Goal: Task Accomplishment & Management: Manage account settings

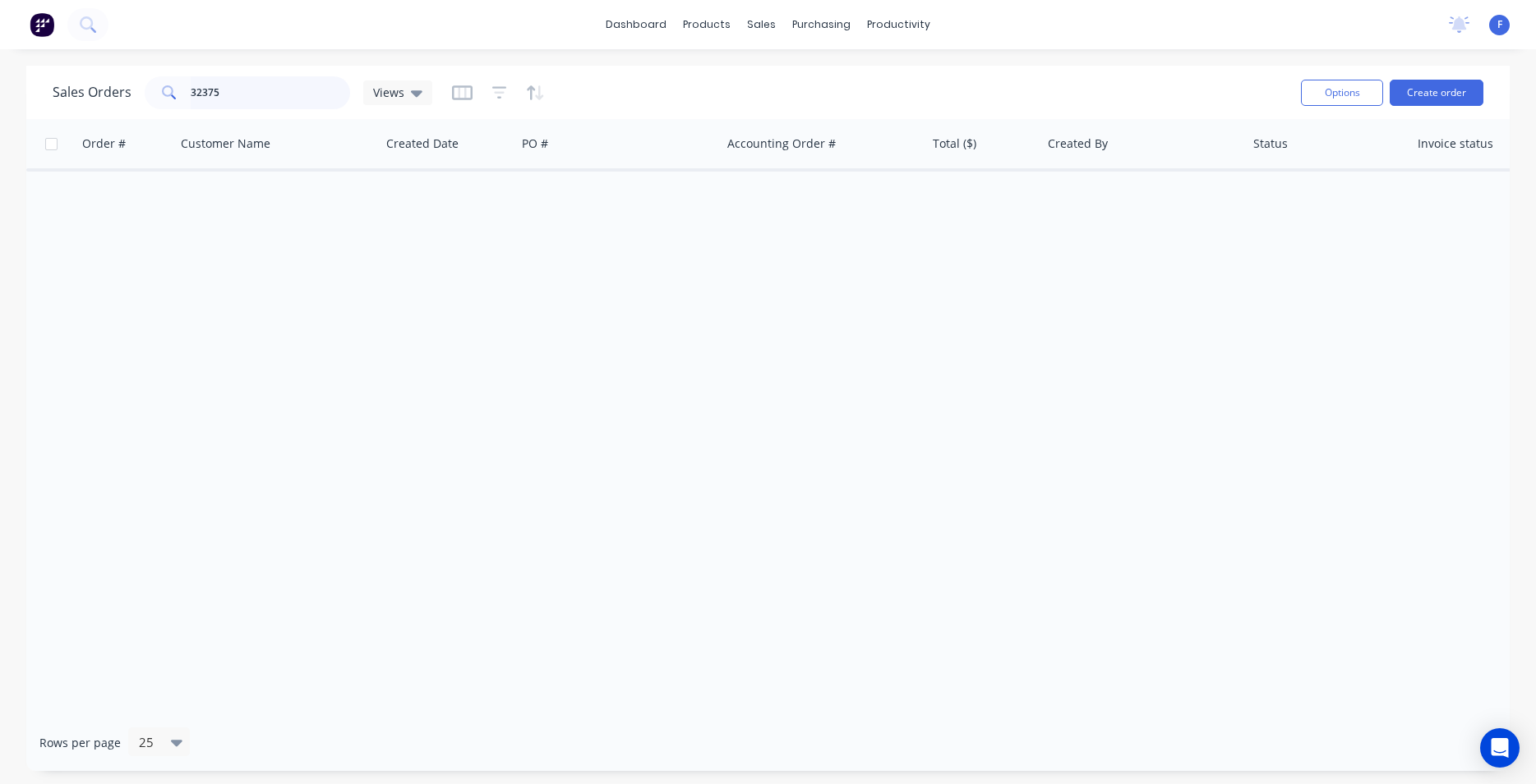
click at [236, 91] on input "32375" at bounding box center [270, 93] width 160 height 33
type input "3"
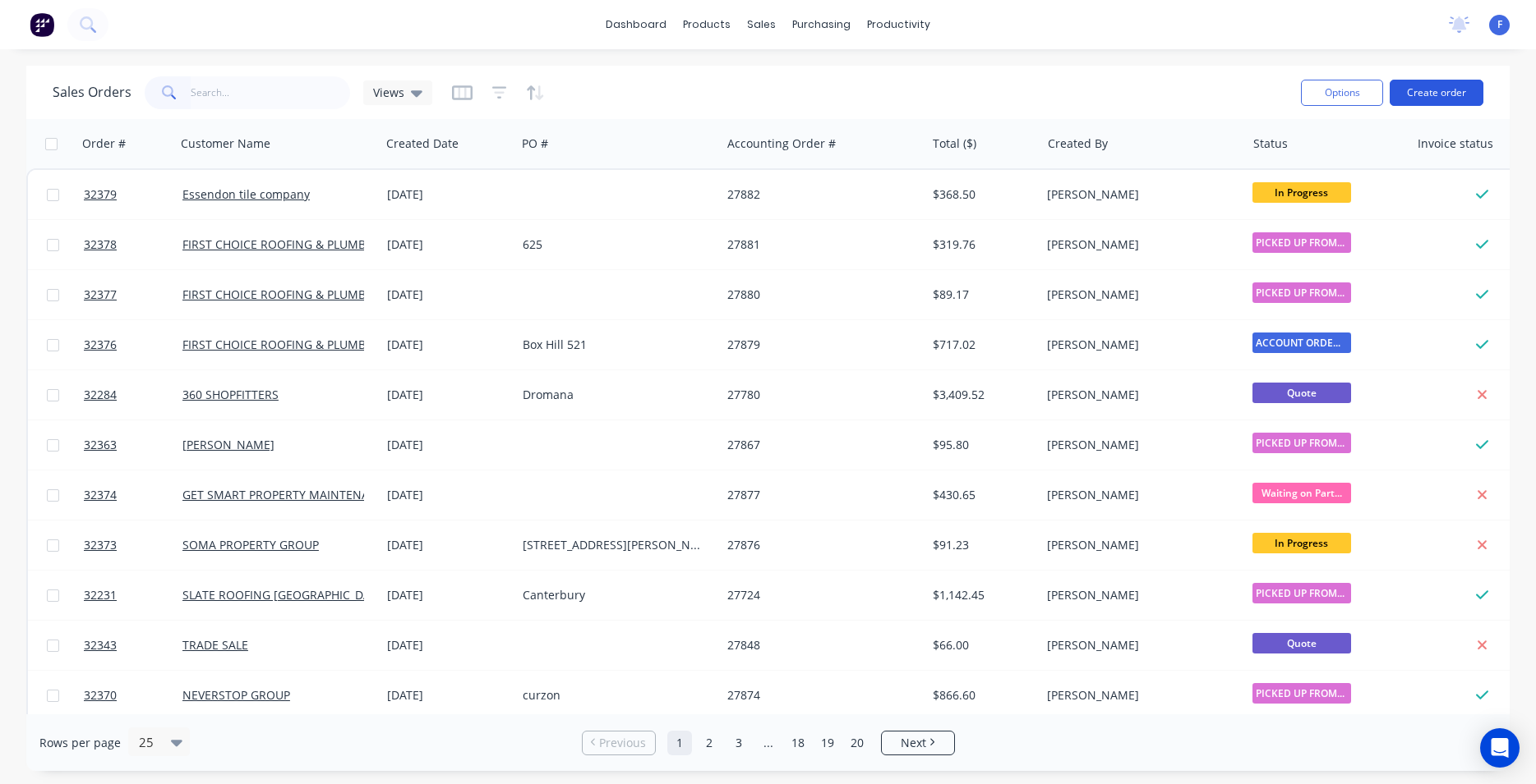
click at [1430, 92] on button "Create order" at bounding box center [1436, 92] width 94 height 26
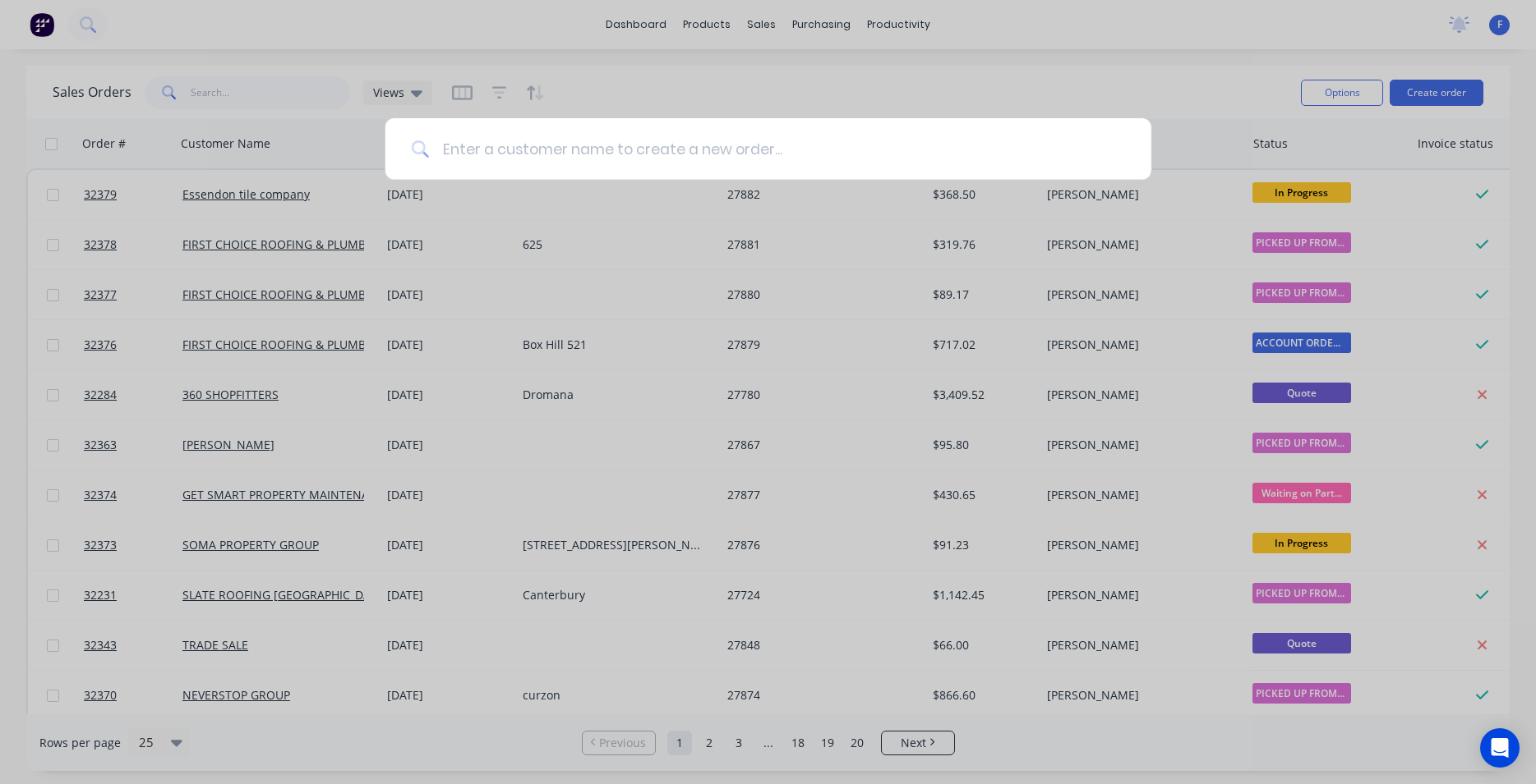
click at [612, 131] on input at bounding box center [777, 149] width 696 height 61
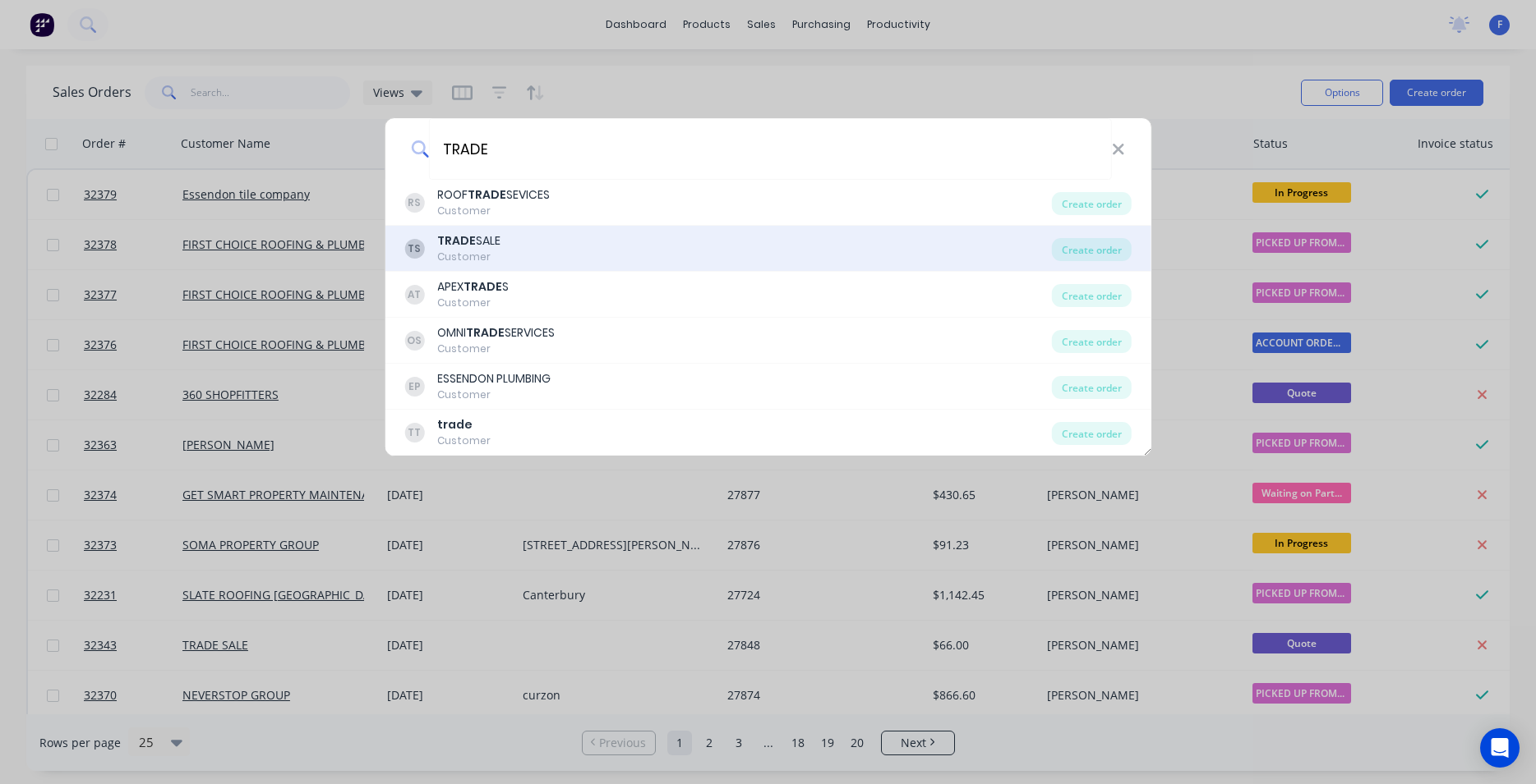
type input "TRADE"
click at [519, 256] on div "TS TRADE SALE Customer" at bounding box center [728, 248] width 647 height 32
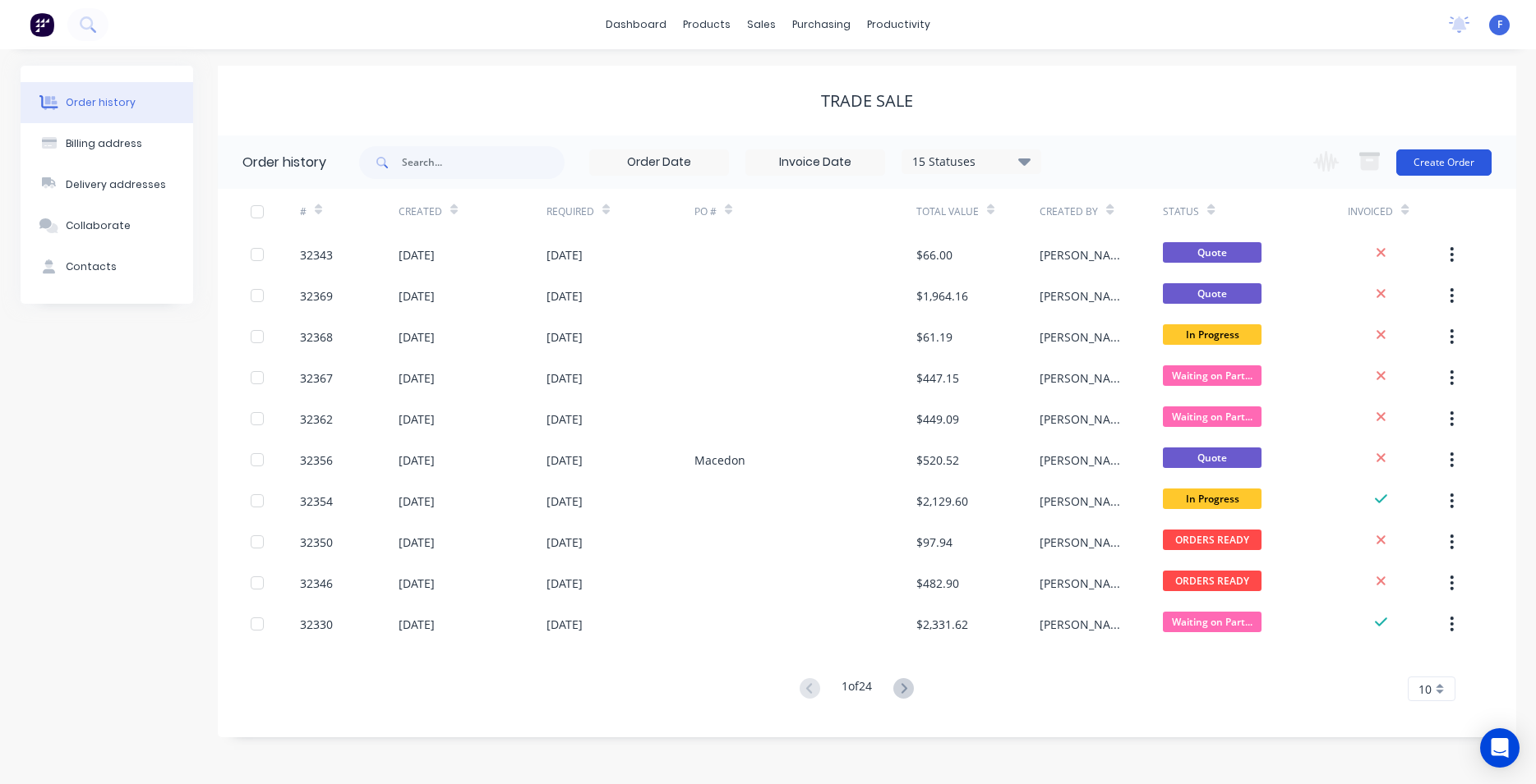
click at [1457, 167] on button "Create Order" at bounding box center [1444, 162] width 95 height 26
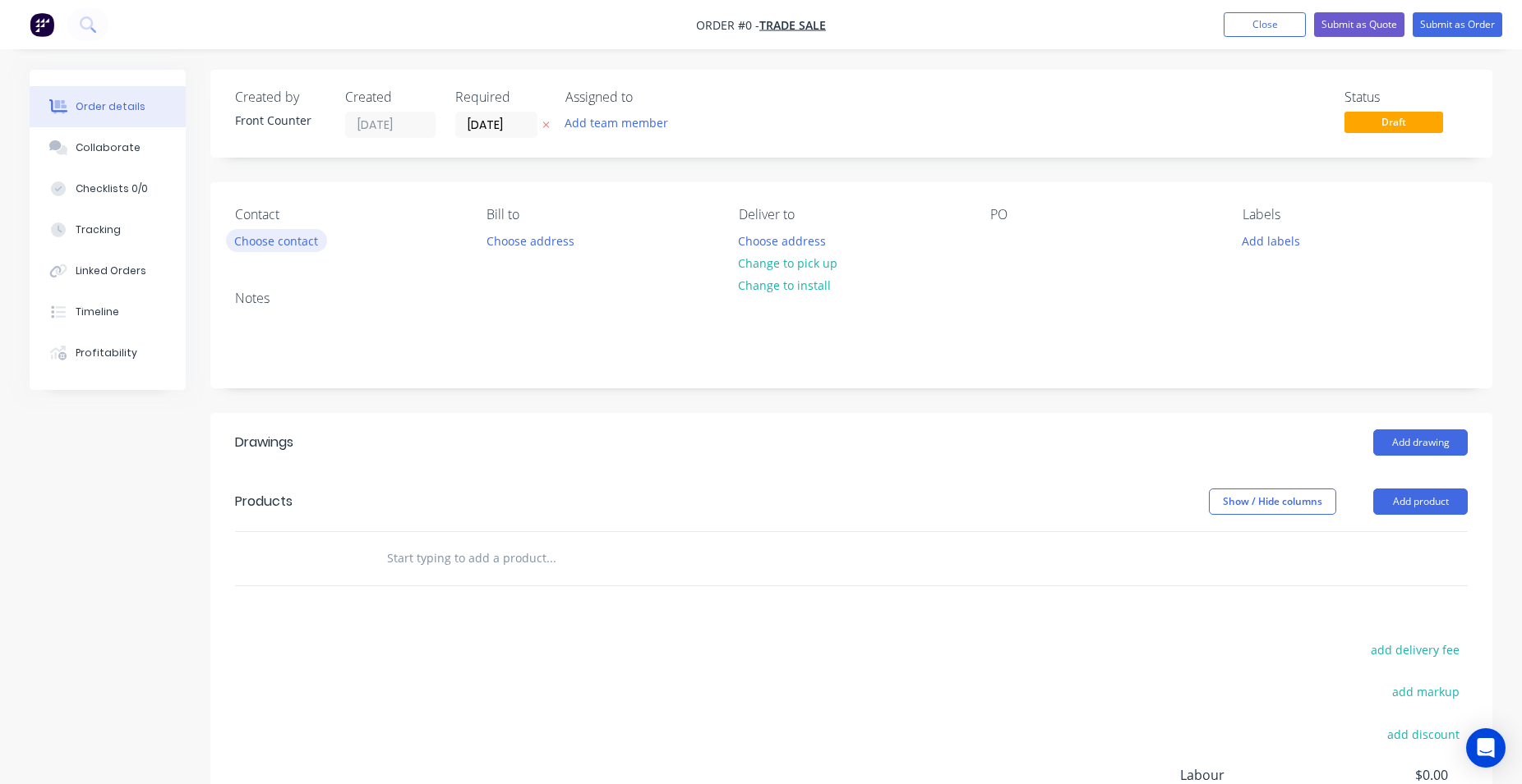
click at [288, 248] on button "Choose contact" at bounding box center [276, 240] width 101 height 22
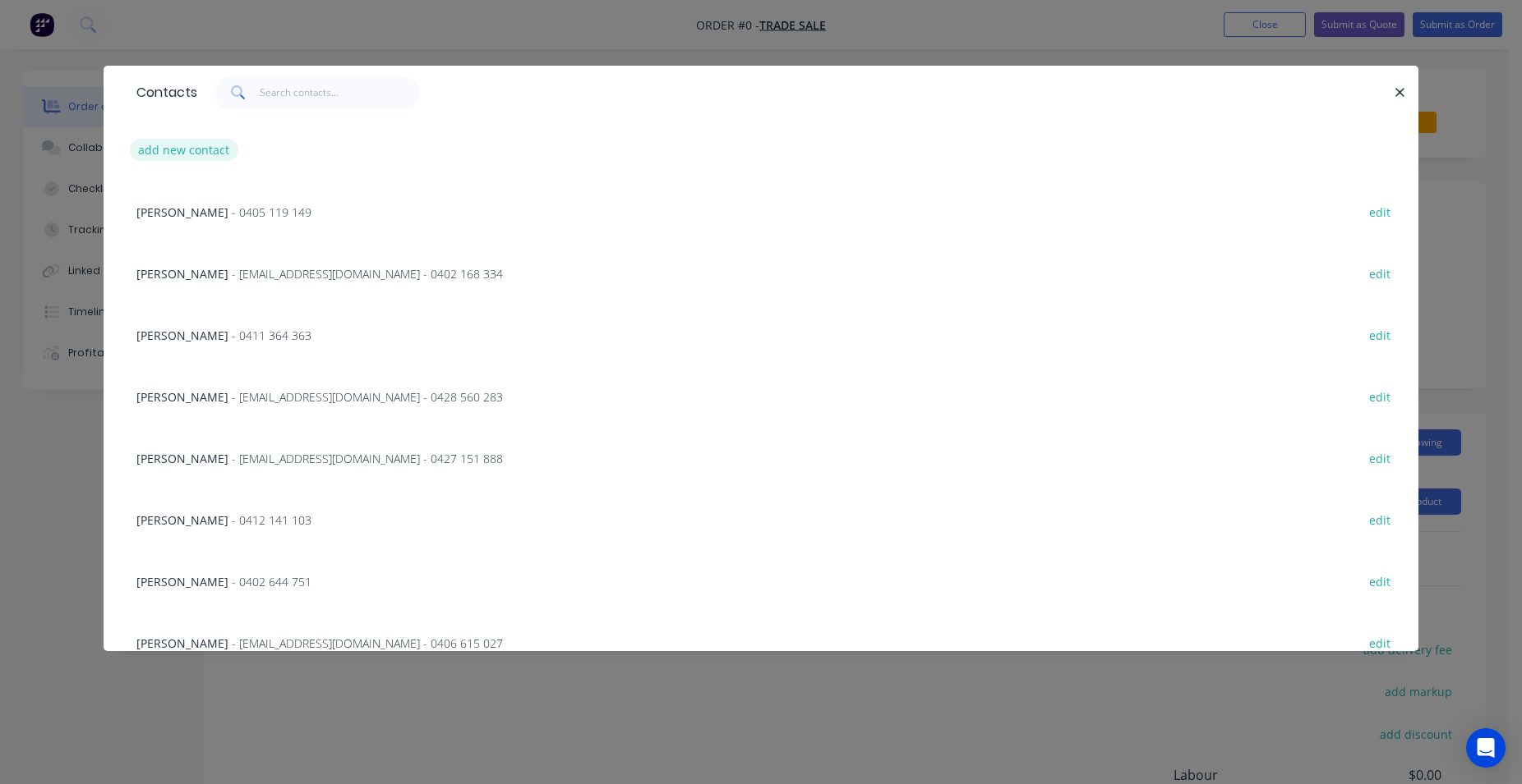
click at [213, 141] on button "add new contact" at bounding box center [184, 150] width 109 height 22
select select "AU"
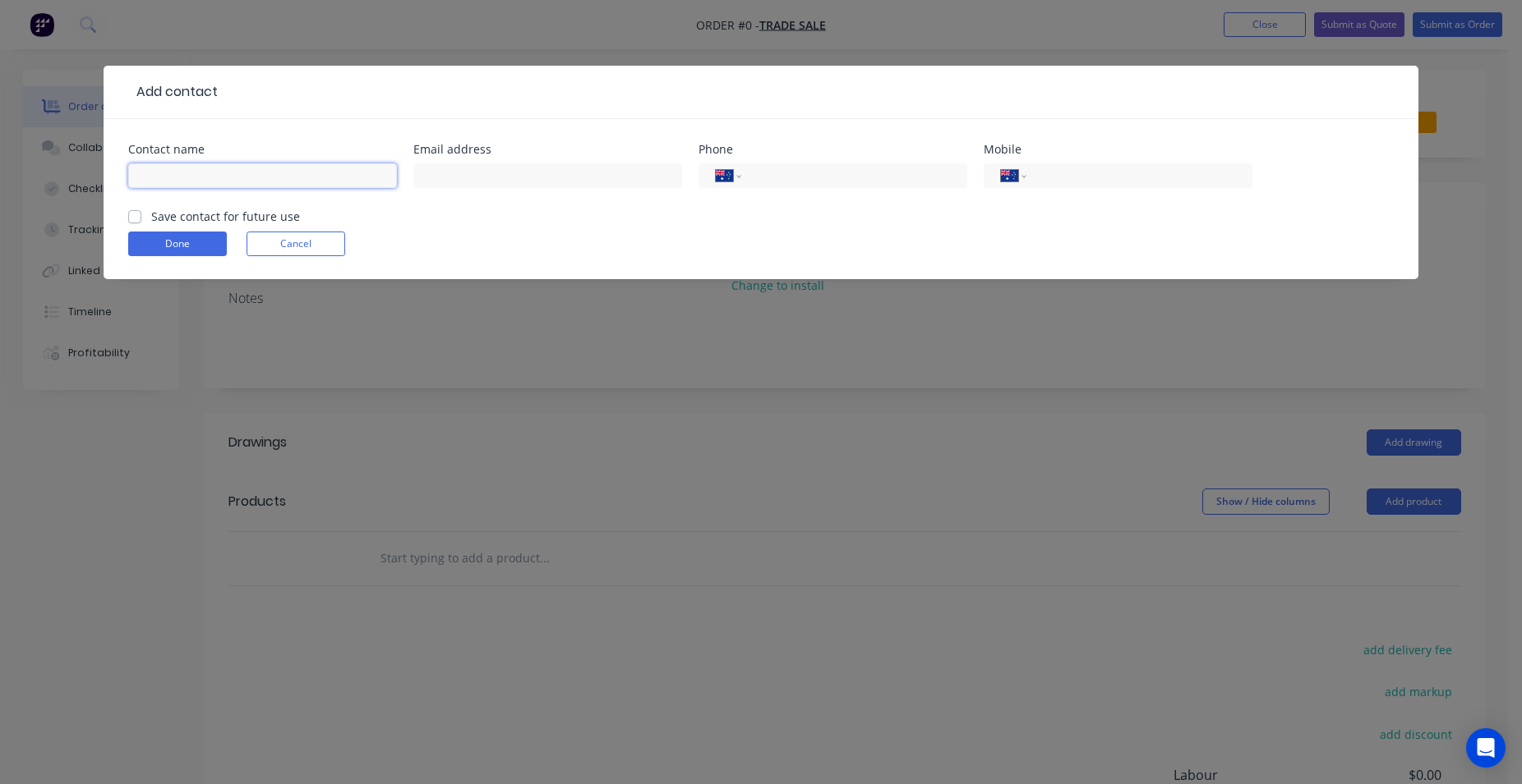
click at [208, 167] on input "text" at bounding box center [262, 175] width 268 height 25
type input "[PERSON_NAME]"
click at [1202, 172] on input "tel" at bounding box center [1137, 176] width 197 height 19
type input "0438 556 806"
click at [152, 216] on label "Save contact for future use" at bounding box center [226, 216] width 149 height 17
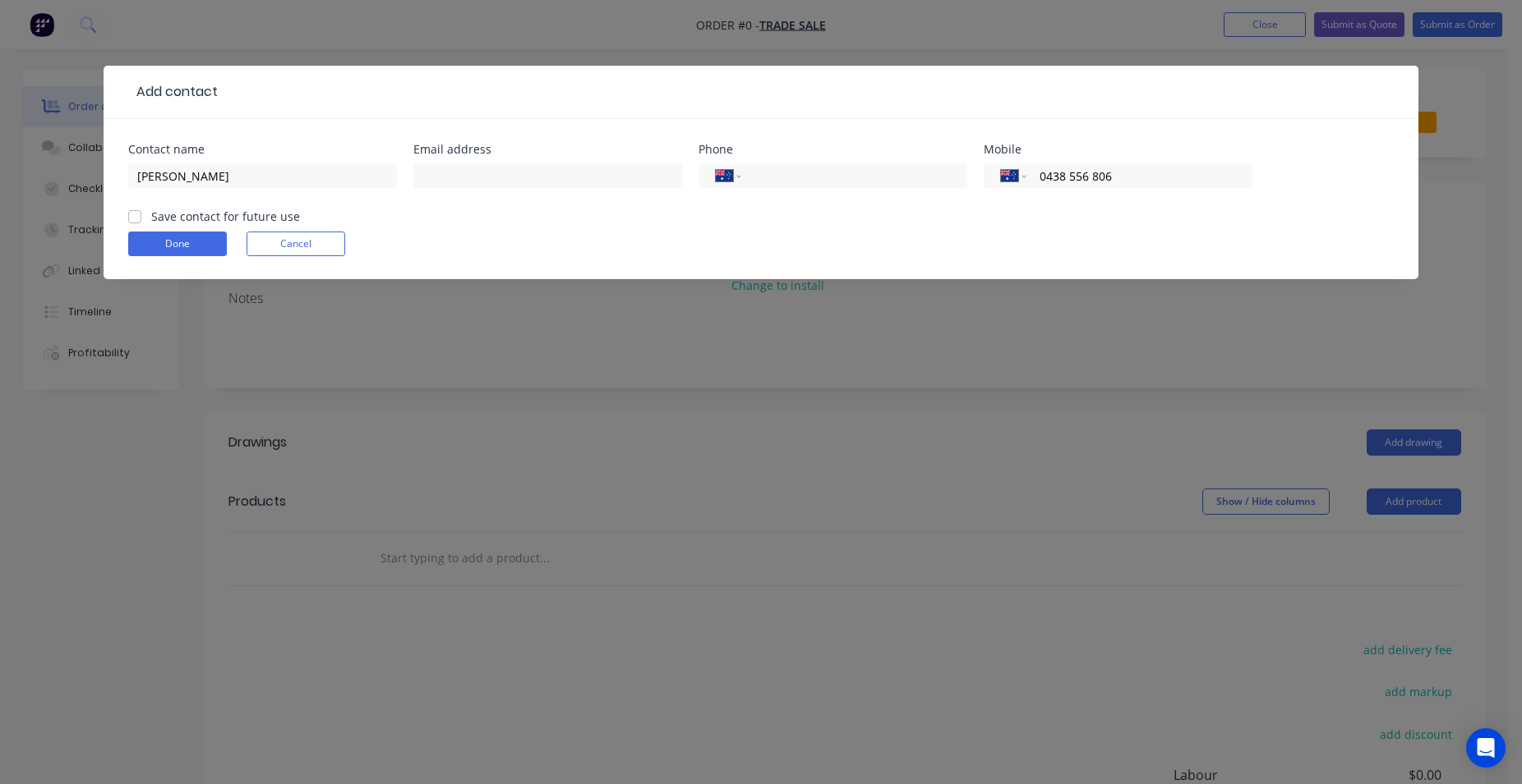
click at [130, 216] on input "Save contact for future use" at bounding box center [134, 215] width 13 height 16
checkbox input "true"
click at [168, 242] on button "Done" at bounding box center [177, 244] width 99 height 25
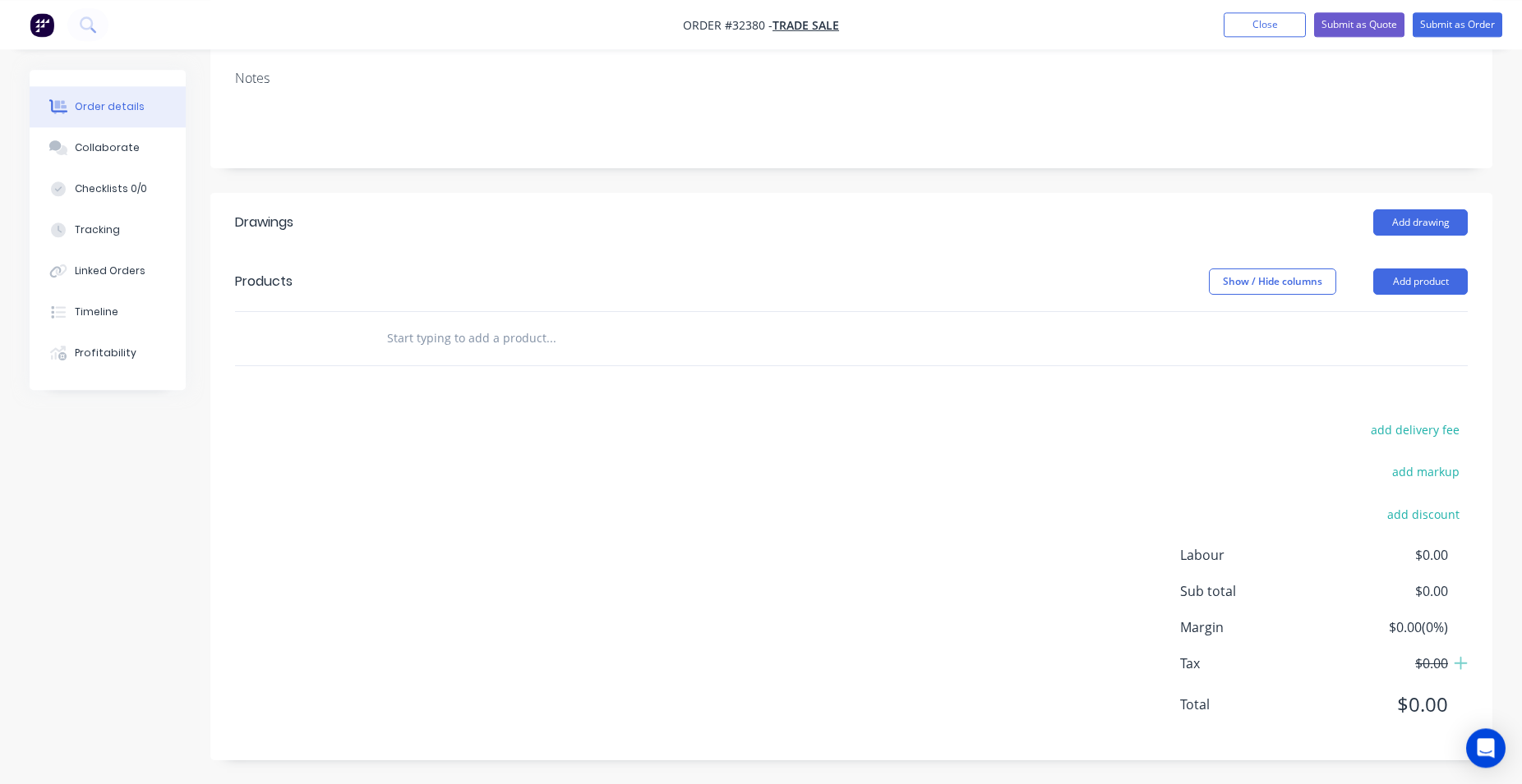
scroll to position [250, 0]
click at [1423, 225] on button "Add drawing" at bounding box center [1420, 222] width 94 height 26
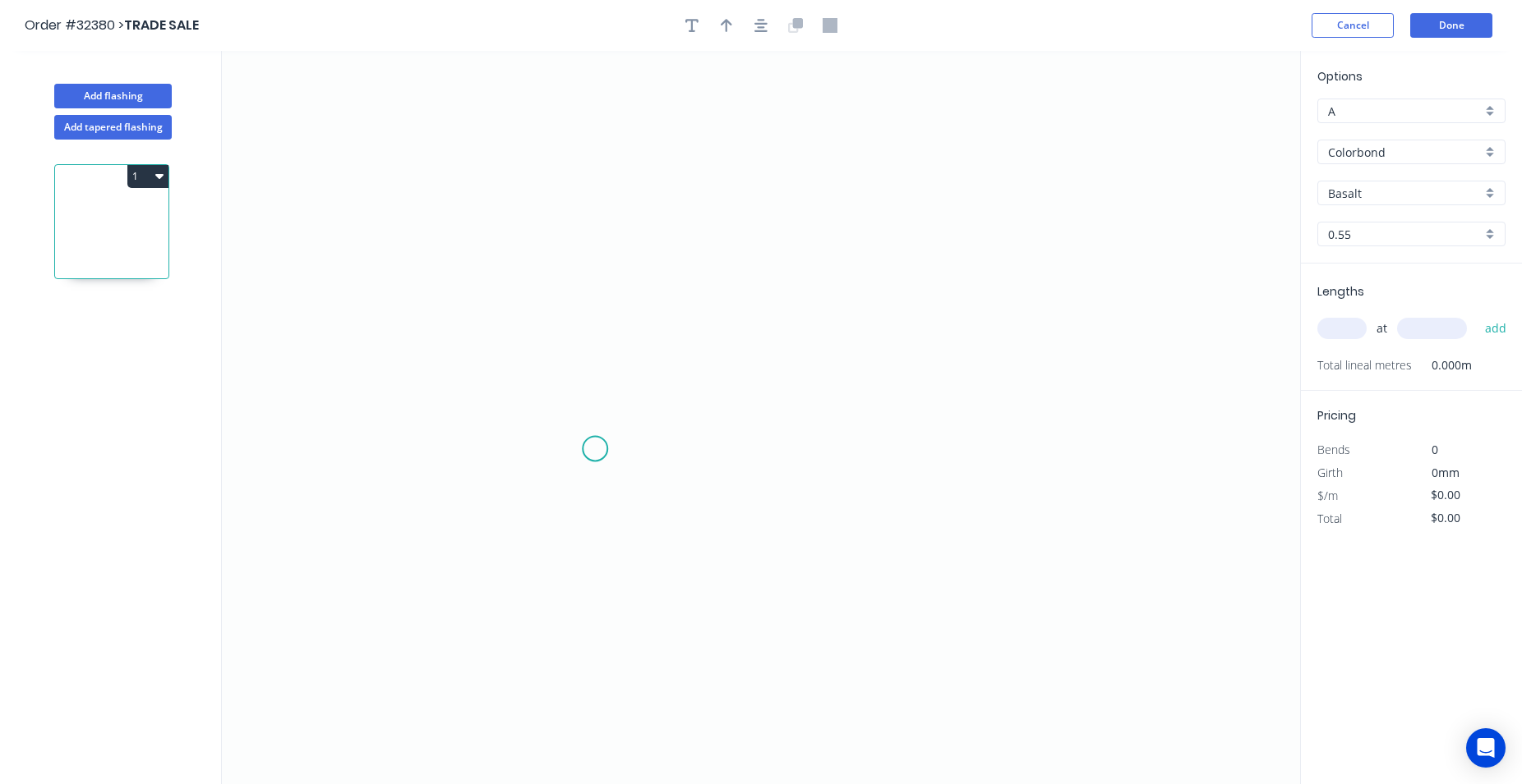
click at [594, 448] on icon "0" at bounding box center [761, 418] width 1078 height 734
click at [594, 210] on icon at bounding box center [594, 329] width 0 height 238
click at [906, 213] on icon "0 ?" at bounding box center [761, 418] width 1078 height 734
click at [917, 458] on icon "0 ? ?" at bounding box center [761, 418] width 1078 height 734
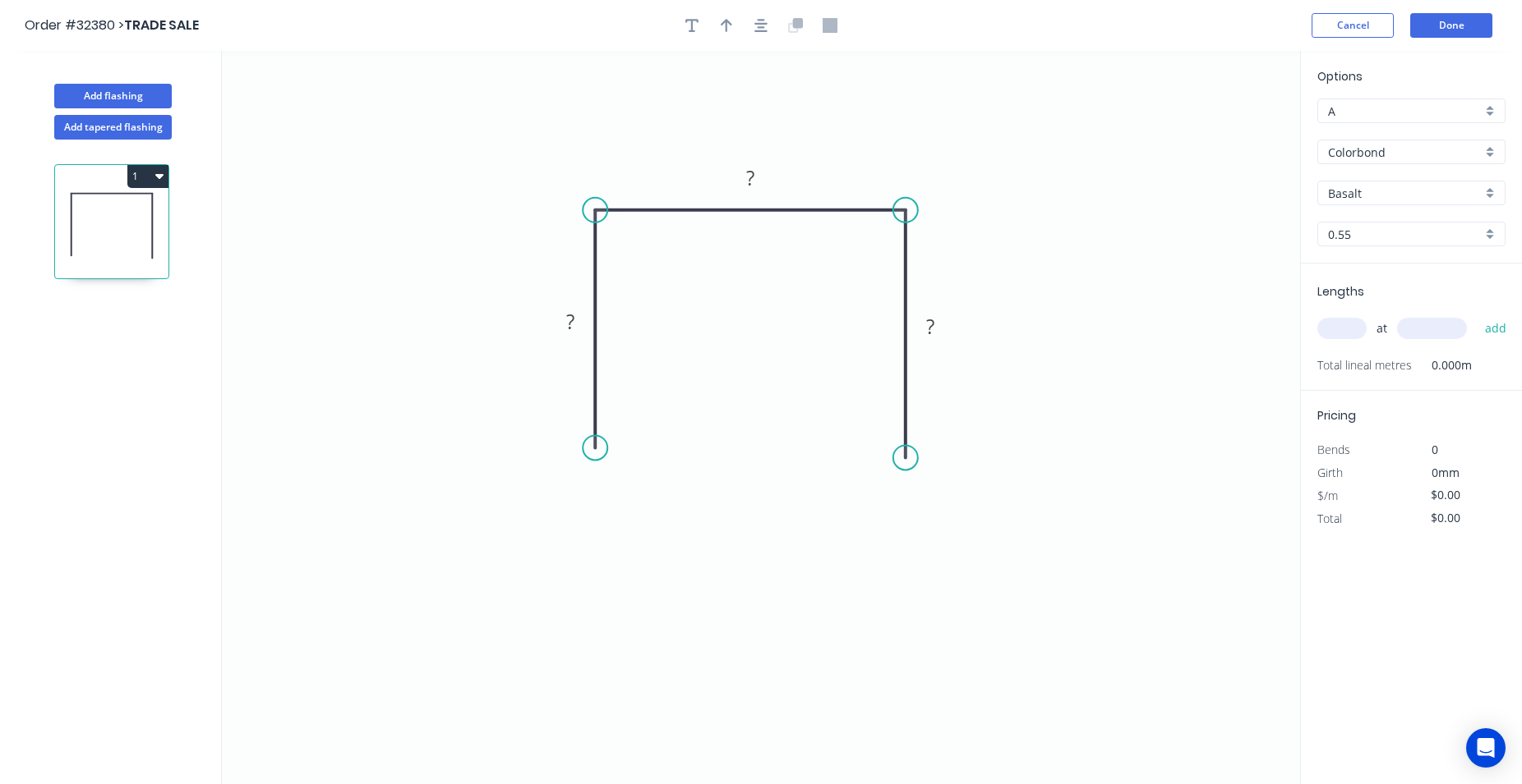
drag, startPoint x: 576, startPoint y: 319, endPoint x: 774, endPoint y: 353, distance: 200.9
click at [576, 318] on rect at bounding box center [570, 322] width 33 height 23
type input "$13.86"
click at [761, 20] on icon "button" at bounding box center [761, 26] width 13 height 13
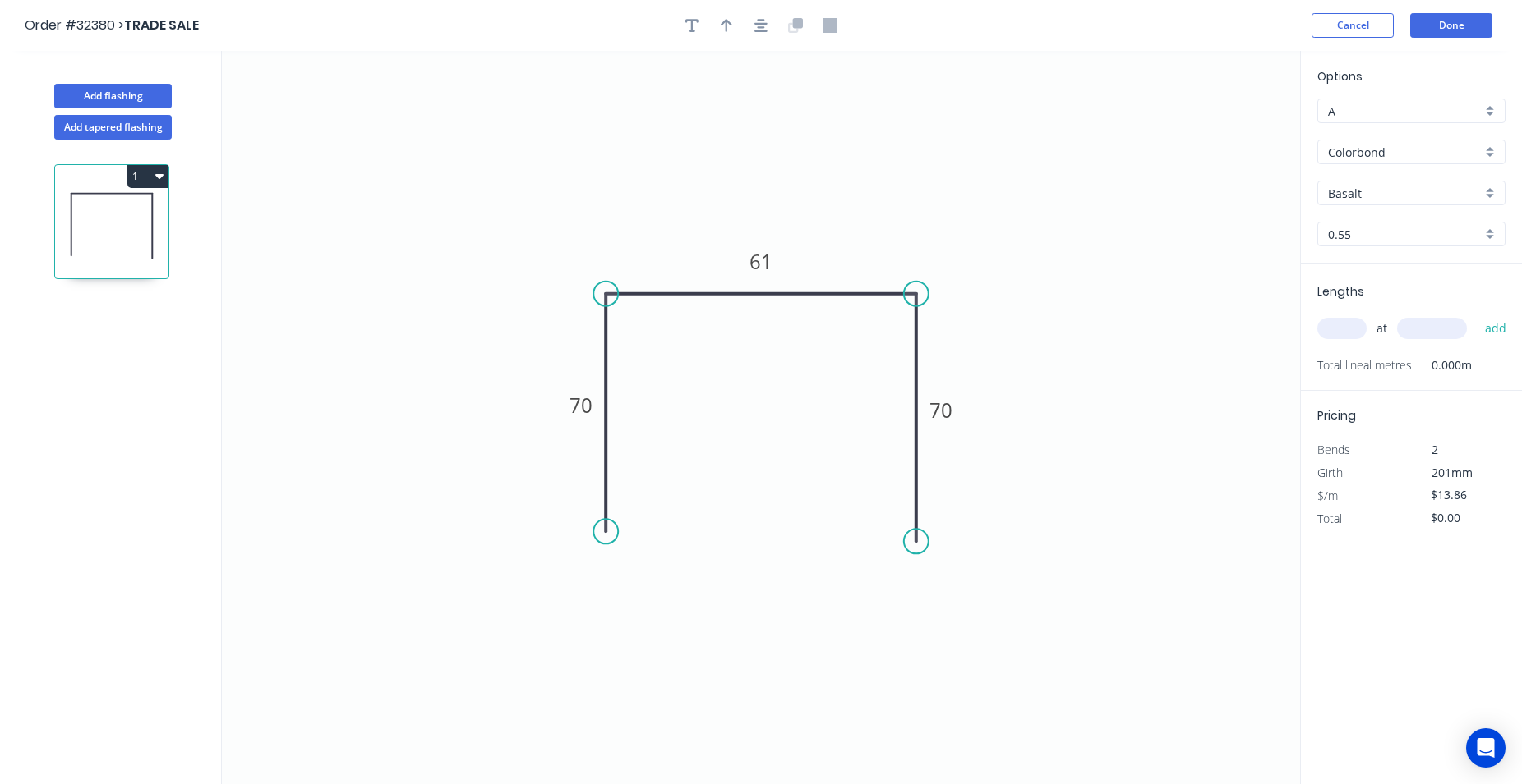
click at [799, 24] on icon at bounding box center [797, 23] width 10 height 10
click at [726, 20] on icon "button" at bounding box center [726, 26] width 12 height 13
drag, startPoint x: 1216, startPoint y: 127, endPoint x: 871, endPoint y: 238, distance: 362.4
click at [871, 226] on icon at bounding box center [876, 201] width 15 height 53
click at [1497, 193] on div "Basalt" at bounding box center [1411, 193] width 188 height 25
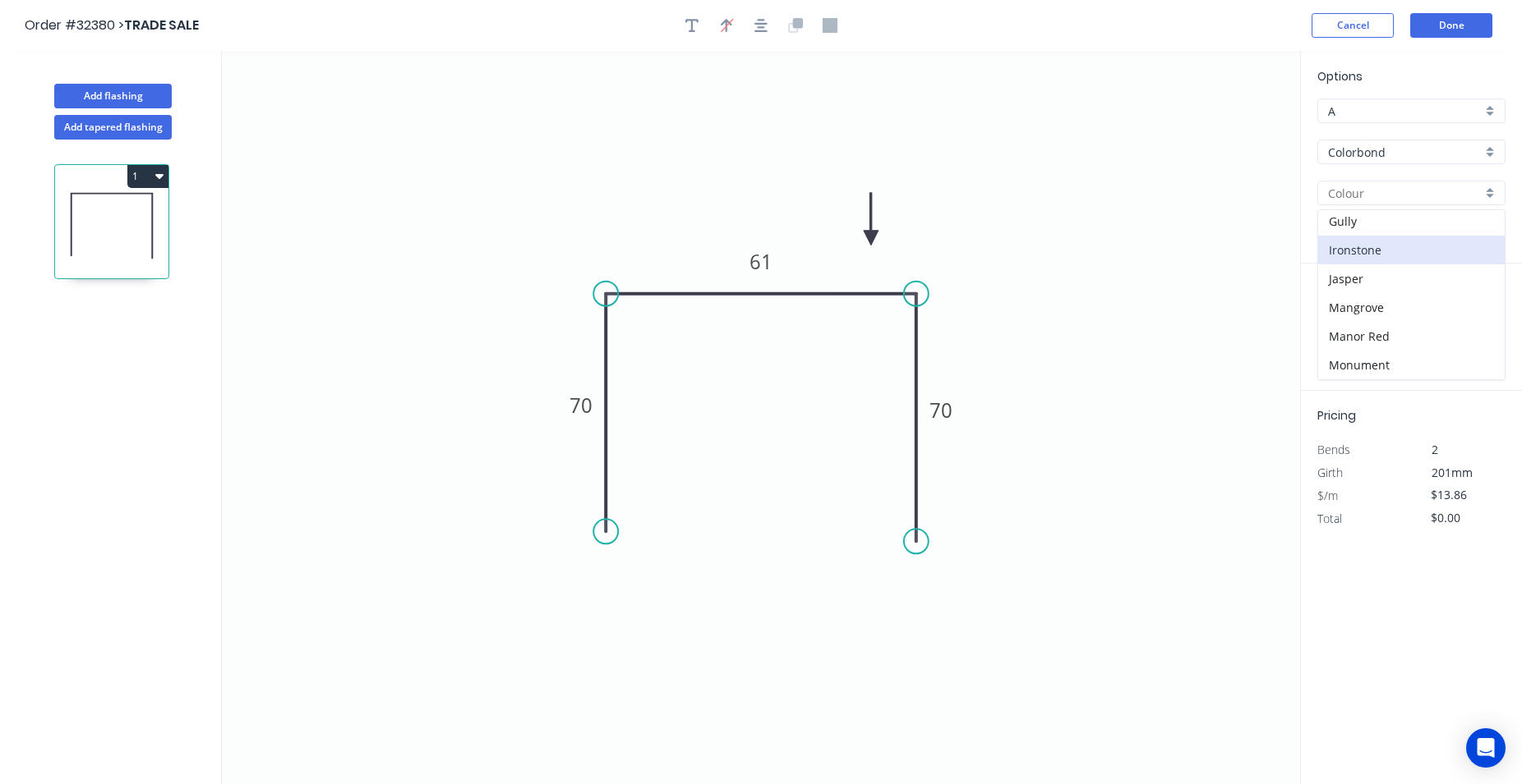
scroll to position [281, 0]
click at [1436, 312] on div "Manor Red" at bounding box center [1411, 317] width 186 height 28
type input "Manor Red"
click at [1345, 322] on input "text" at bounding box center [1341, 328] width 49 height 21
type input "1"
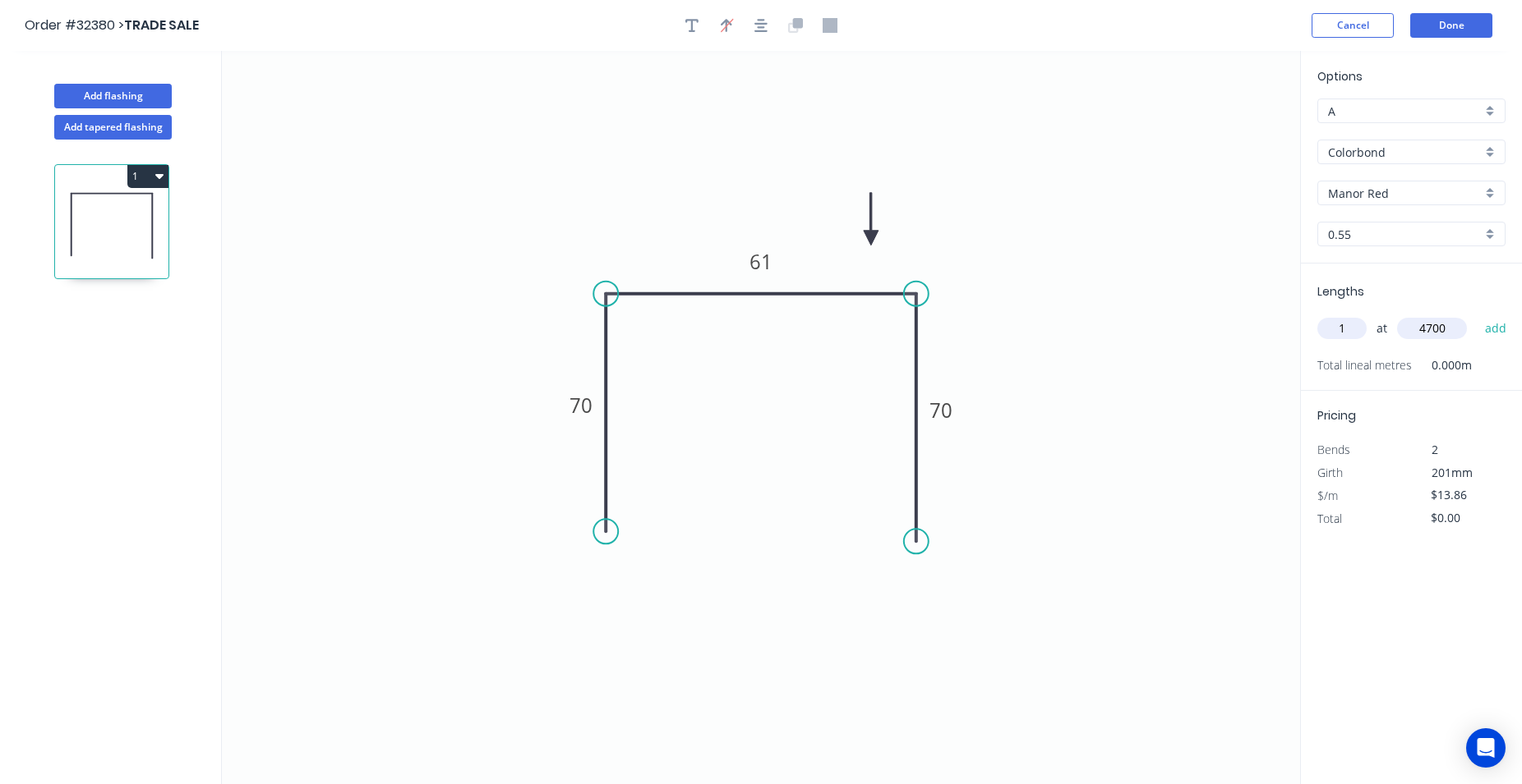
type input "4700"
click at [1476, 315] on button "add" at bounding box center [1496, 329] width 38 height 28
type input "$65.14"
click at [1464, 28] on button "Done" at bounding box center [1451, 25] width 82 height 25
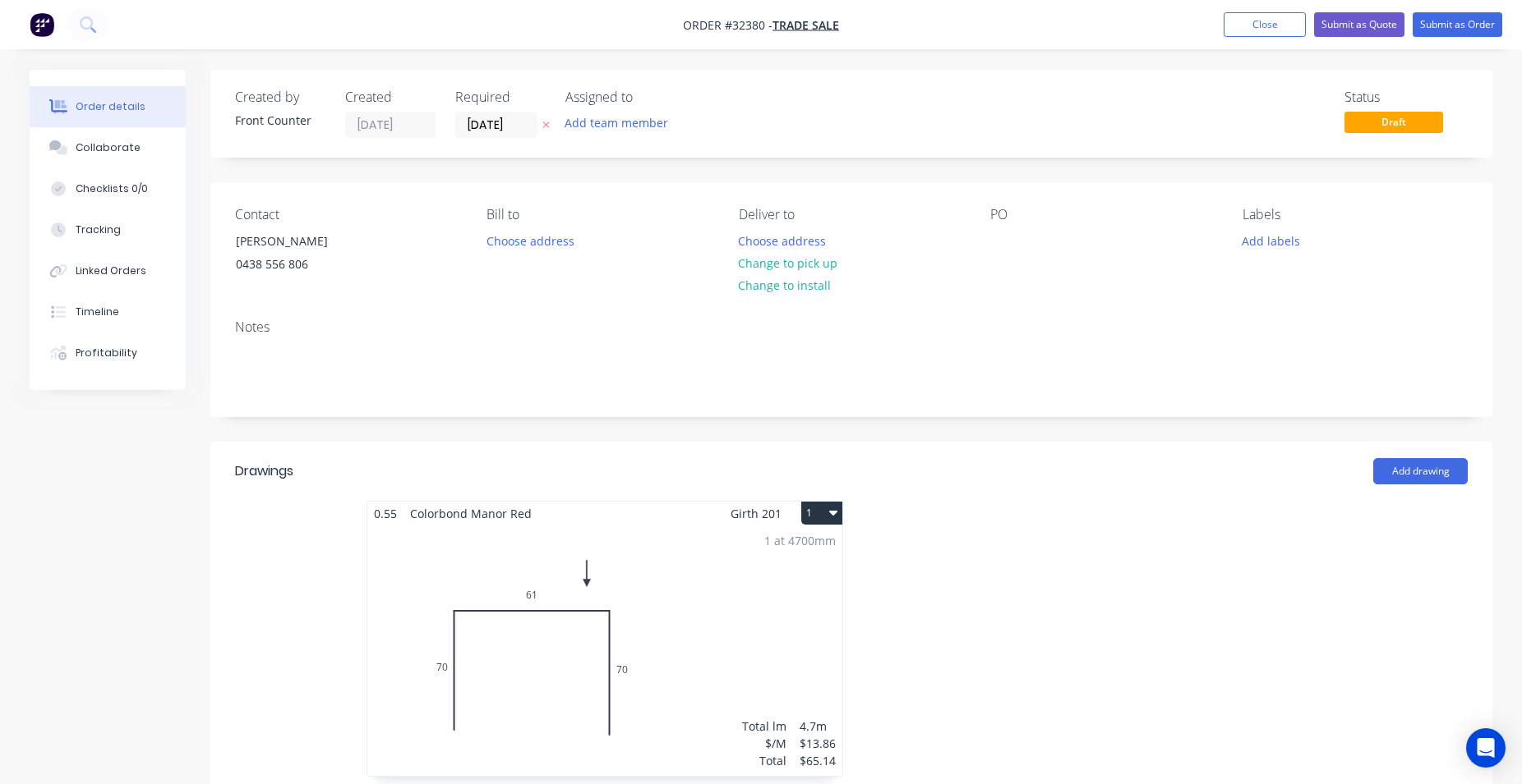
scroll to position [335, 0]
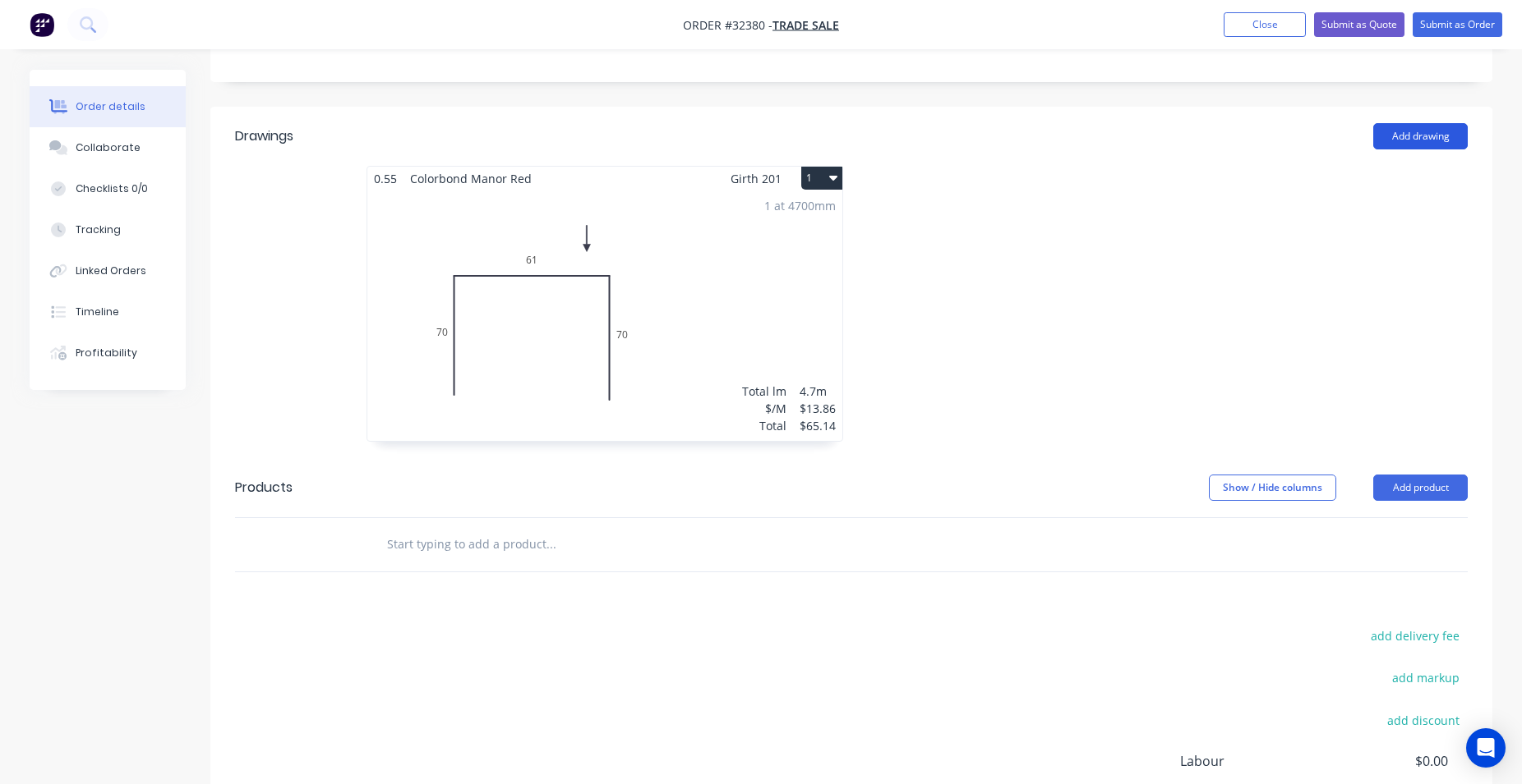
click at [1401, 141] on button "Add drawing" at bounding box center [1420, 136] width 94 height 26
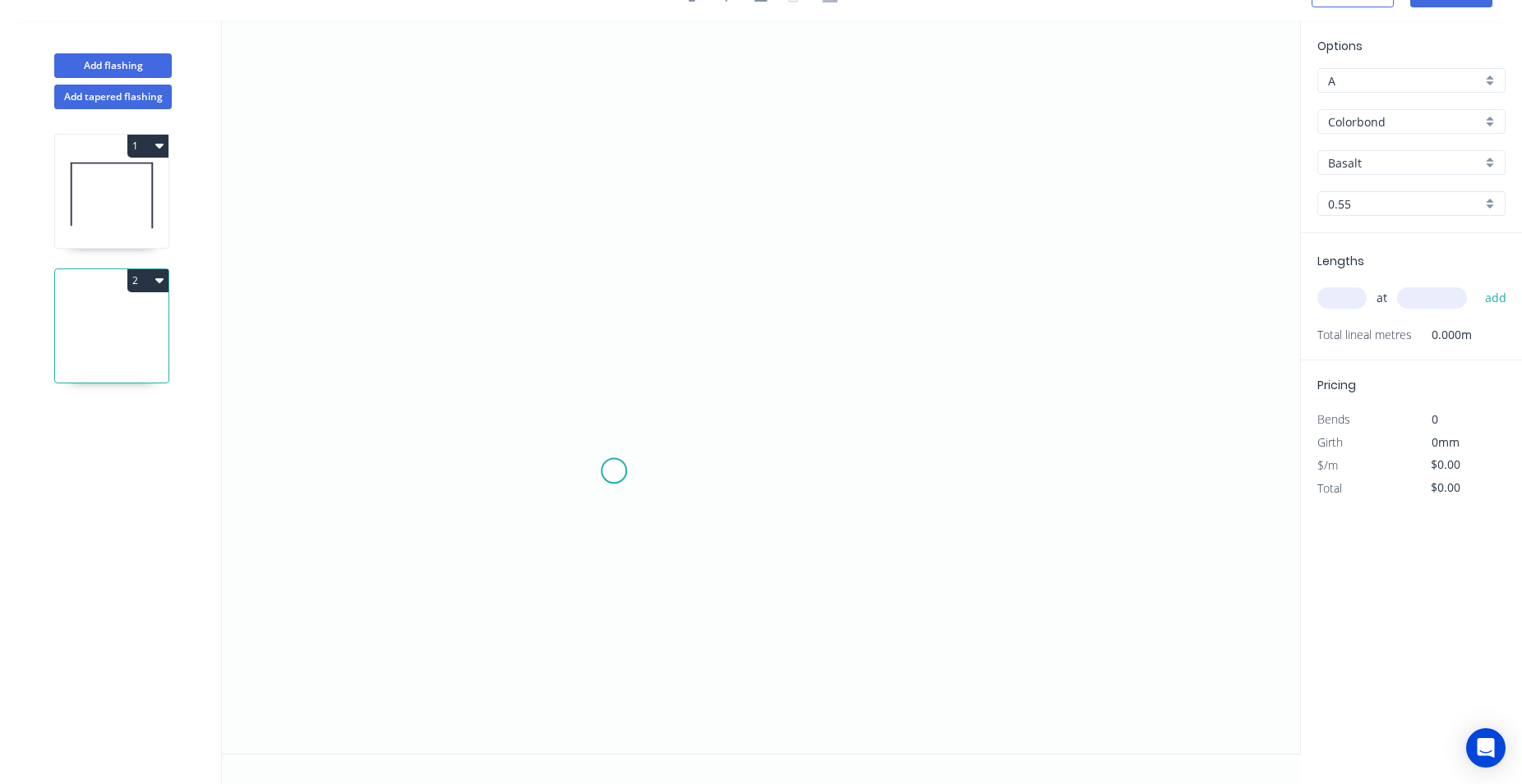
click at [614, 471] on icon "0" at bounding box center [761, 387] width 1078 height 734
drag, startPoint x: 605, startPoint y: 162, endPoint x: 699, endPoint y: 147, distance: 95.2
click at [616, 160] on icon "0" at bounding box center [761, 387] width 1078 height 734
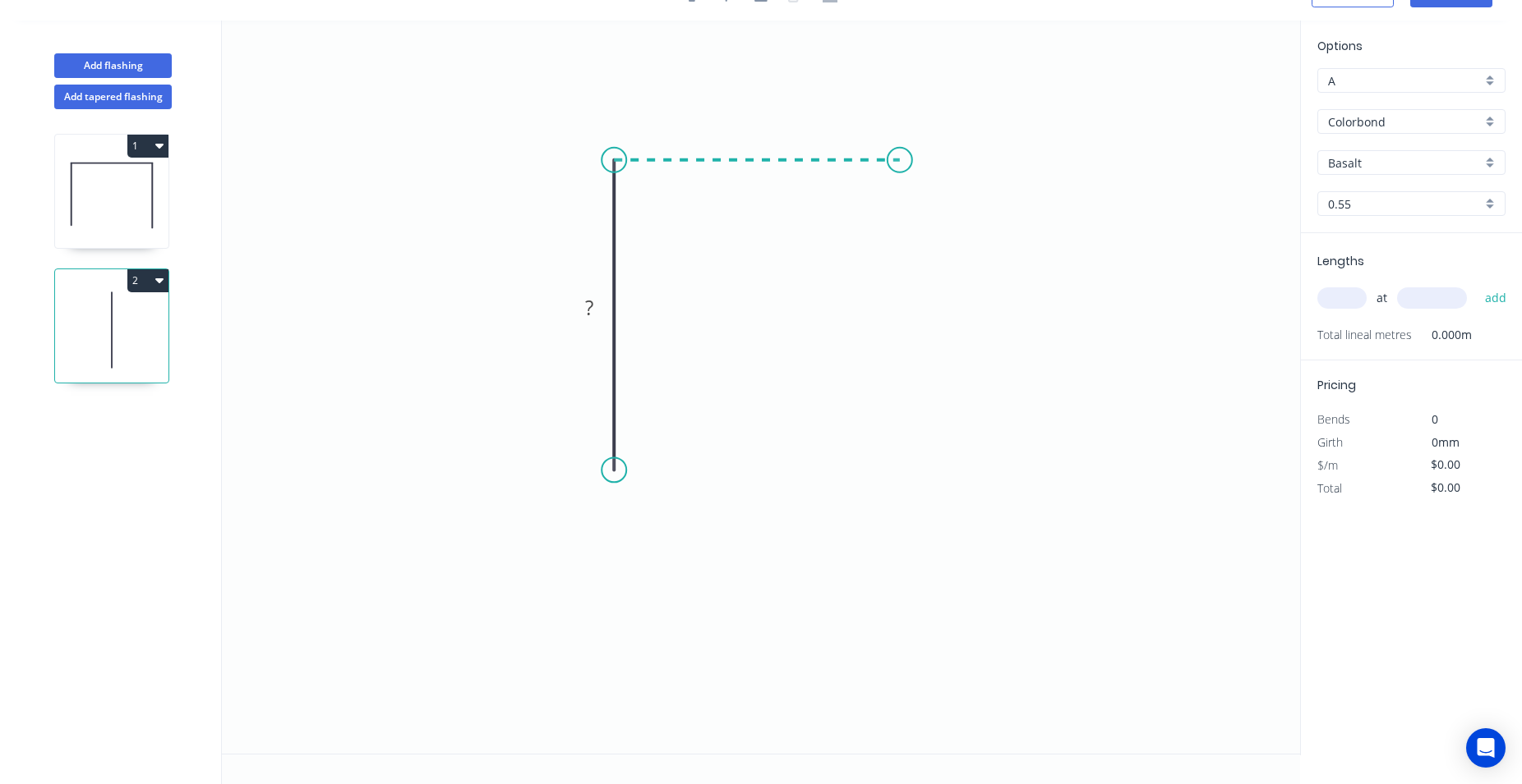
click at [899, 162] on icon "0 ?" at bounding box center [761, 387] width 1078 height 734
click at [905, 328] on icon "0 ? ?" at bounding box center [761, 387] width 1078 height 734
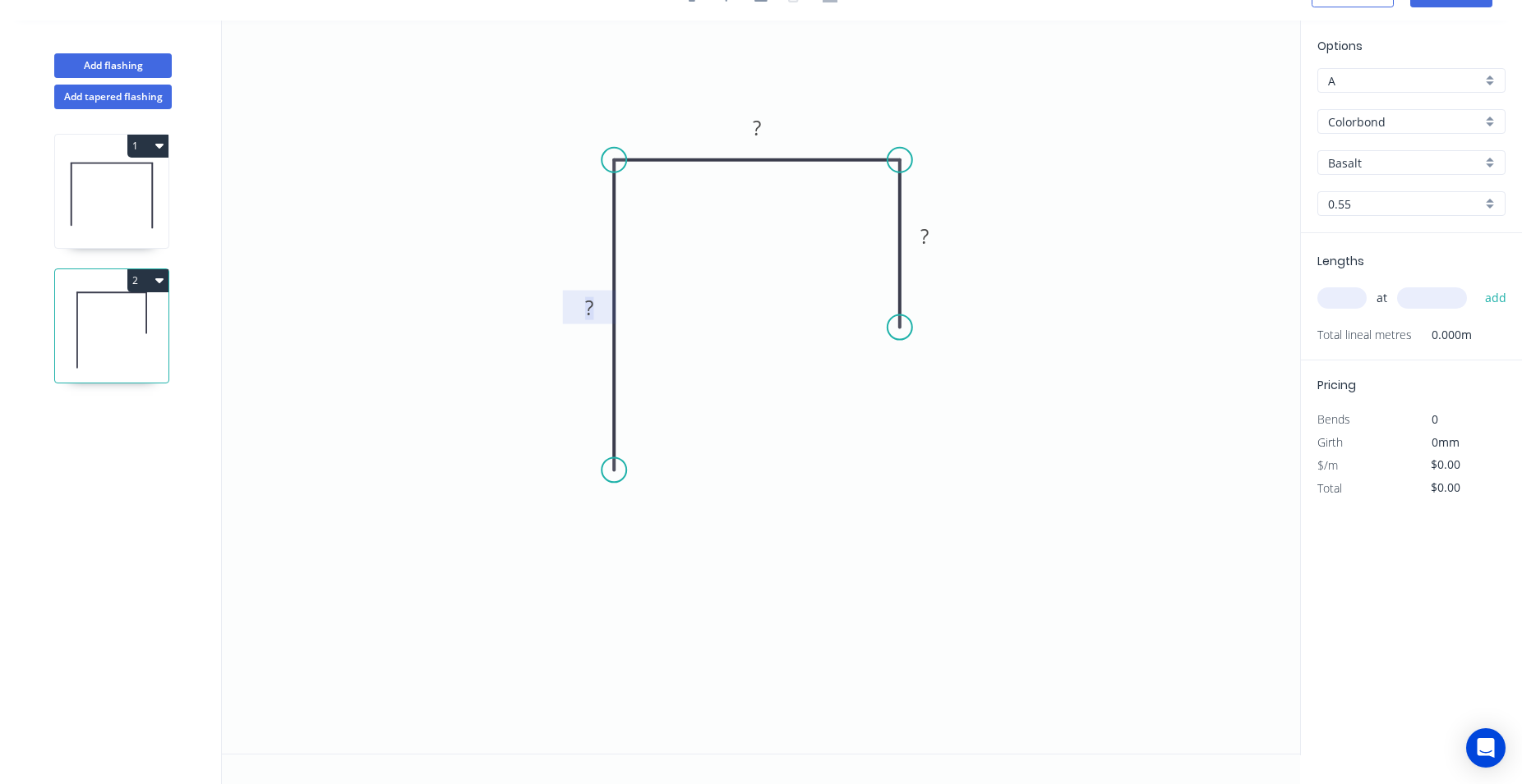
click at [592, 310] on tspan "?" at bounding box center [589, 308] width 8 height 27
type input "$18.96"
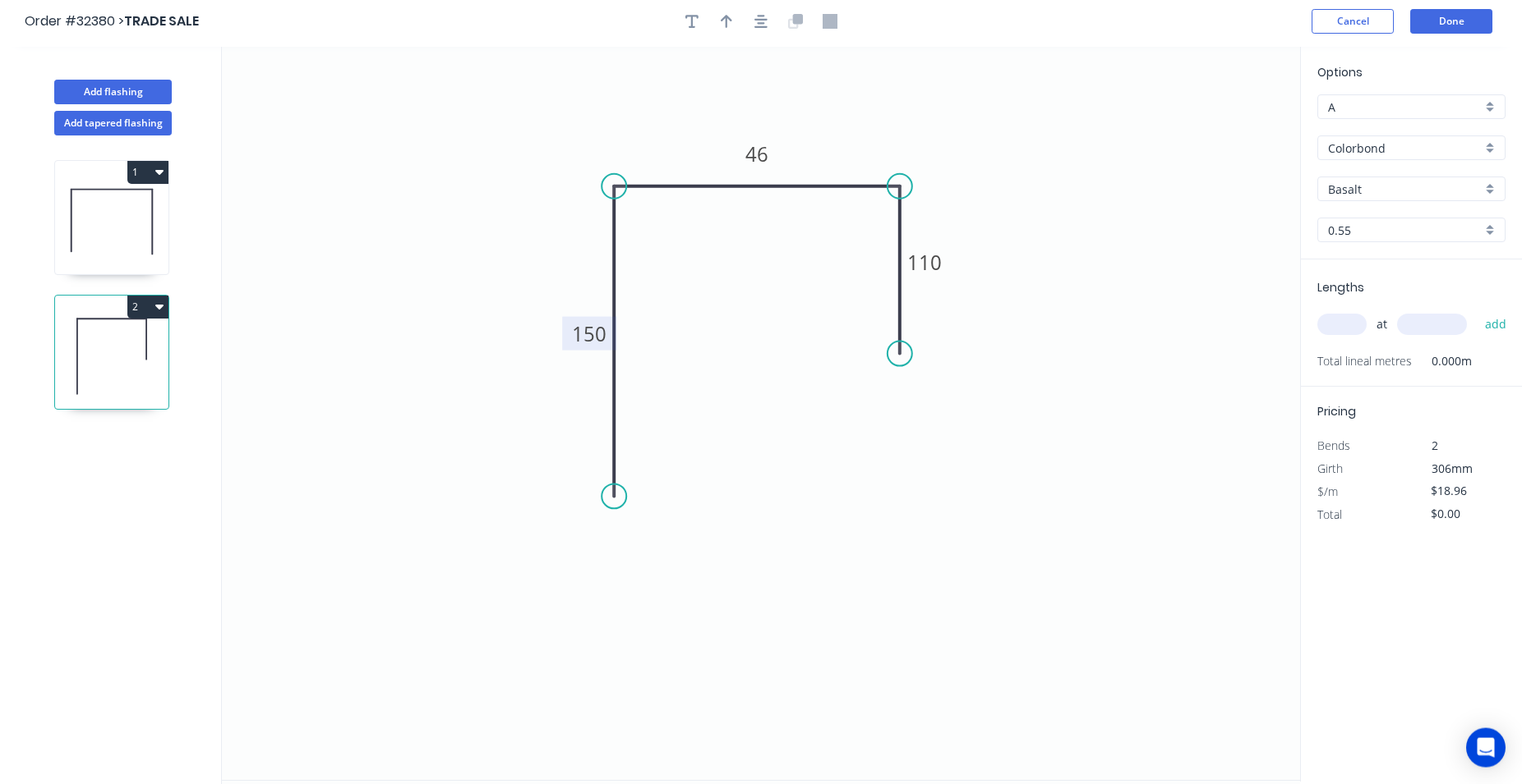
scroll to position [0, 0]
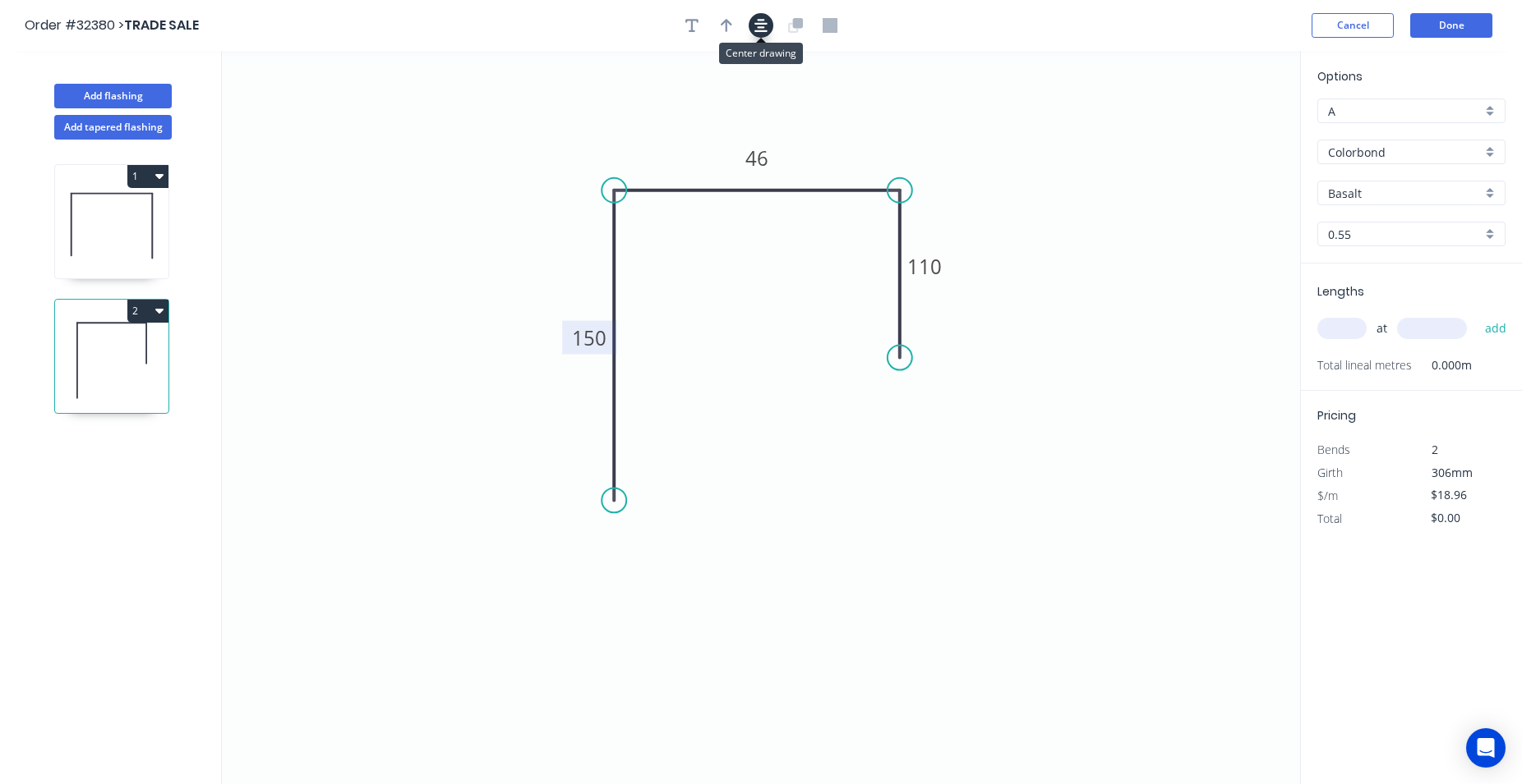
click at [762, 26] on icon "button" at bounding box center [761, 26] width 13 height 15
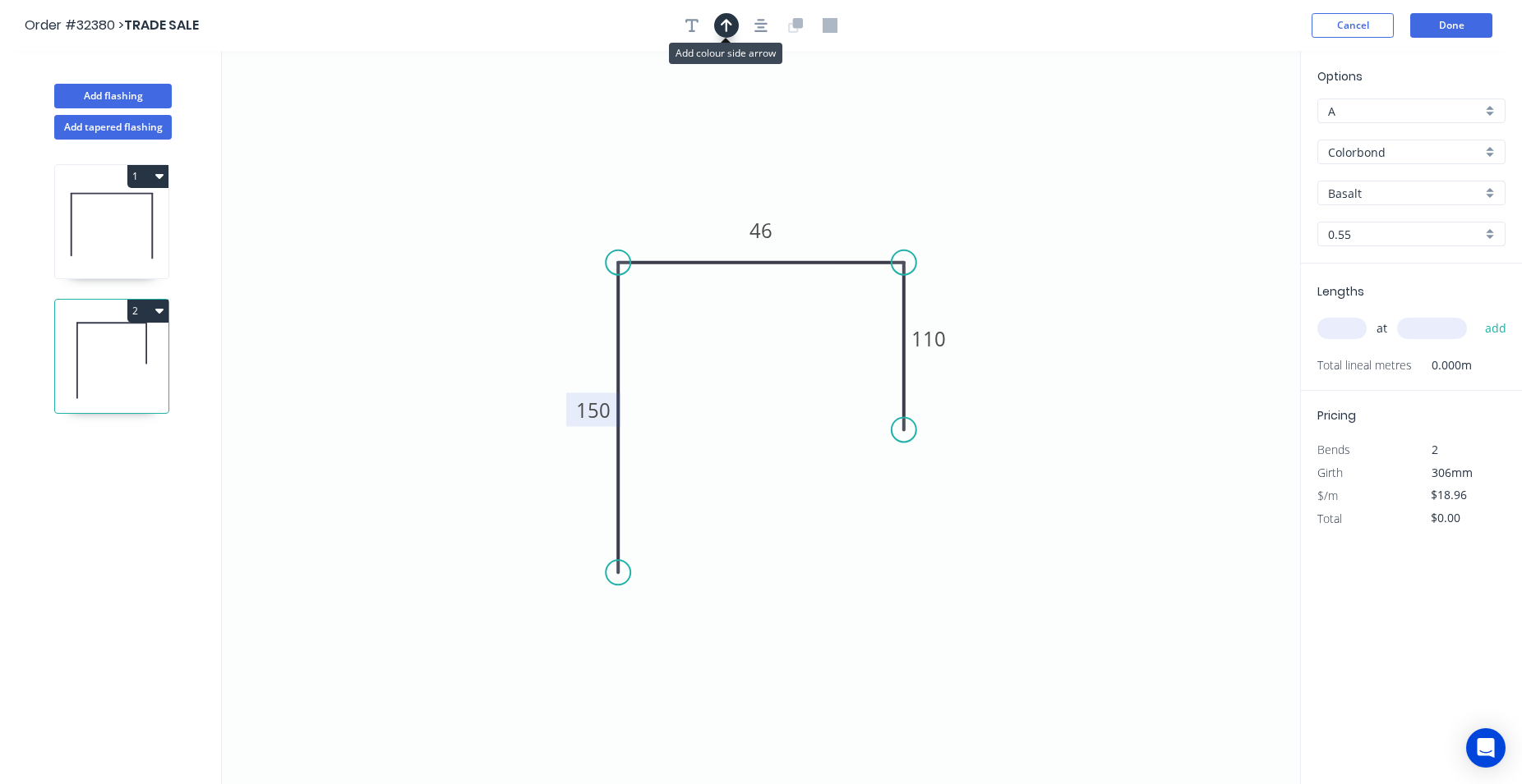
click at [727, 23] on icon "button" at bounding box center [726, 26] width 12 height 15
drag, startPoint x: 1217, startPoint y: 129, endPoint x: 841, endPoint y: 219, distance: 386.6
click at [841, 219] on icon at bounding box center [840, 201] width 15 height 53
click at [1487, 195] on div "Basalt" at bounding box center [1411, 193] width 188 height 25
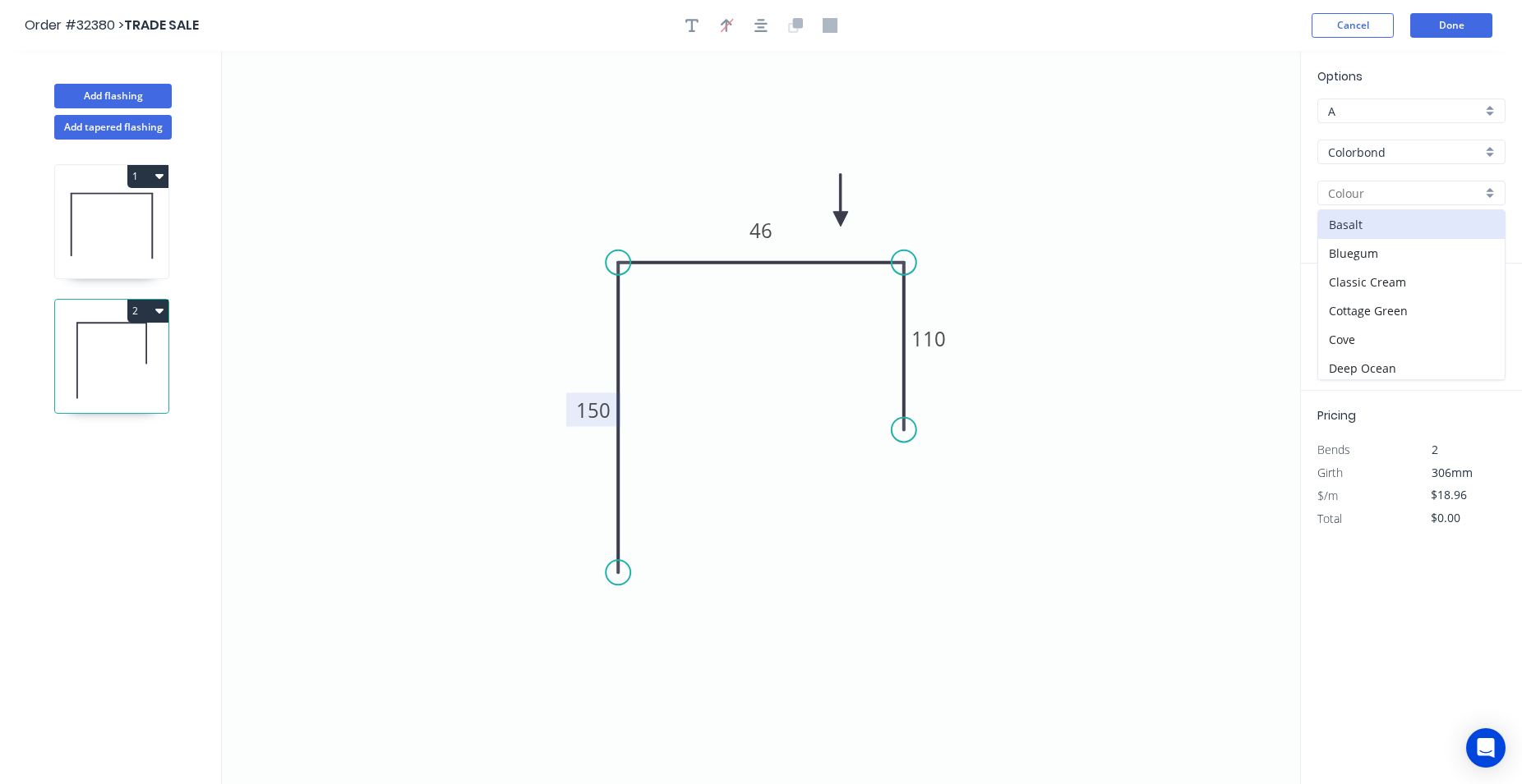
scroll to position [374, 0]
click at [1413, 225] on div "Manor Red" at bounding box center [1411, 223] width 186 height 28
type input "Manor Red"
click at [1348, 320] on input "text" at bounding box center [1341, 328] width 49 height 21
type input "1"
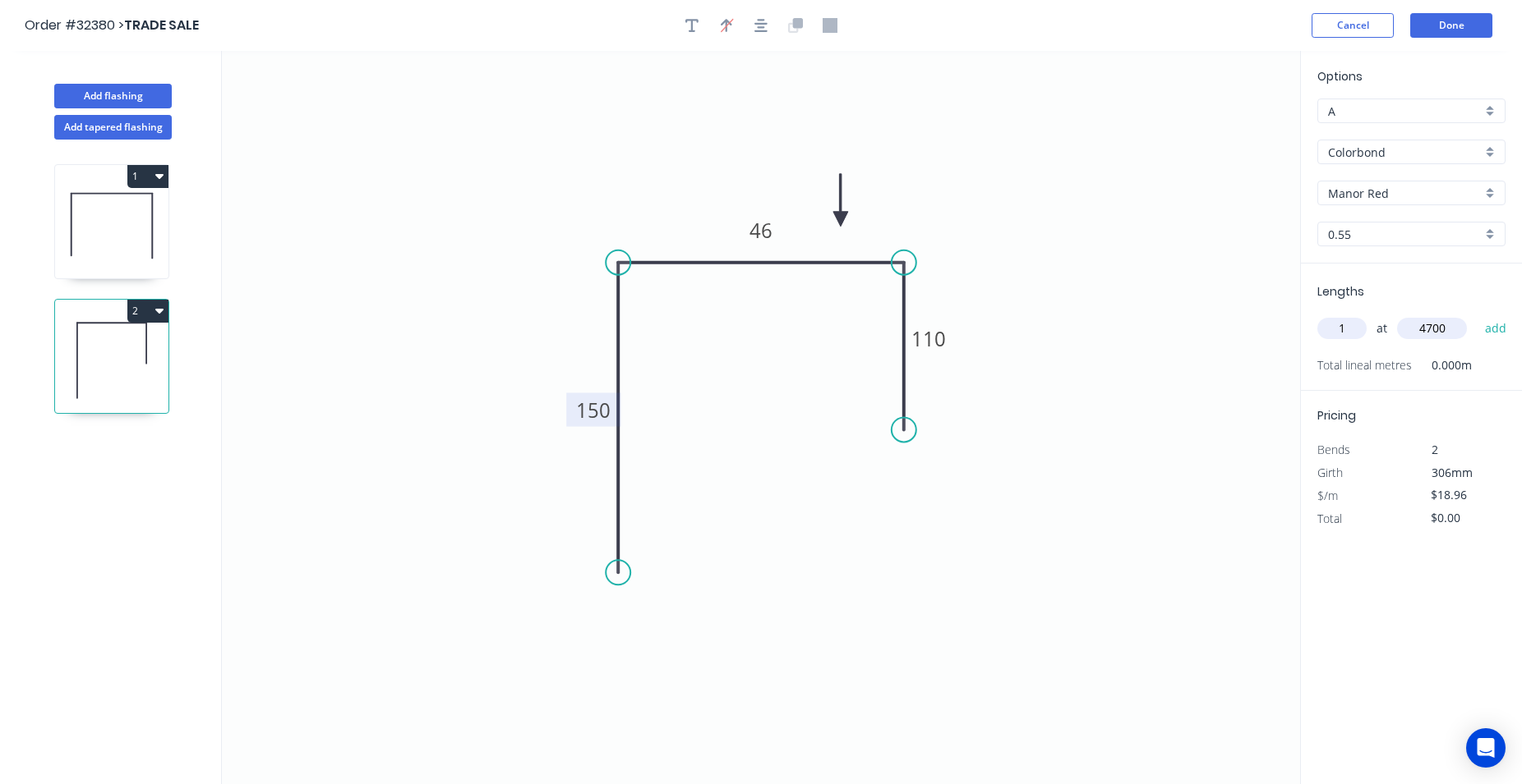
type input "4700"
click at [1476, 315] on button "add" at bounding box center [1496, 329] width 38 height 28
type input "$89.11"
click at [1456, 28] on button "Done" at bounding box center [1451, 25] width 82 height 25
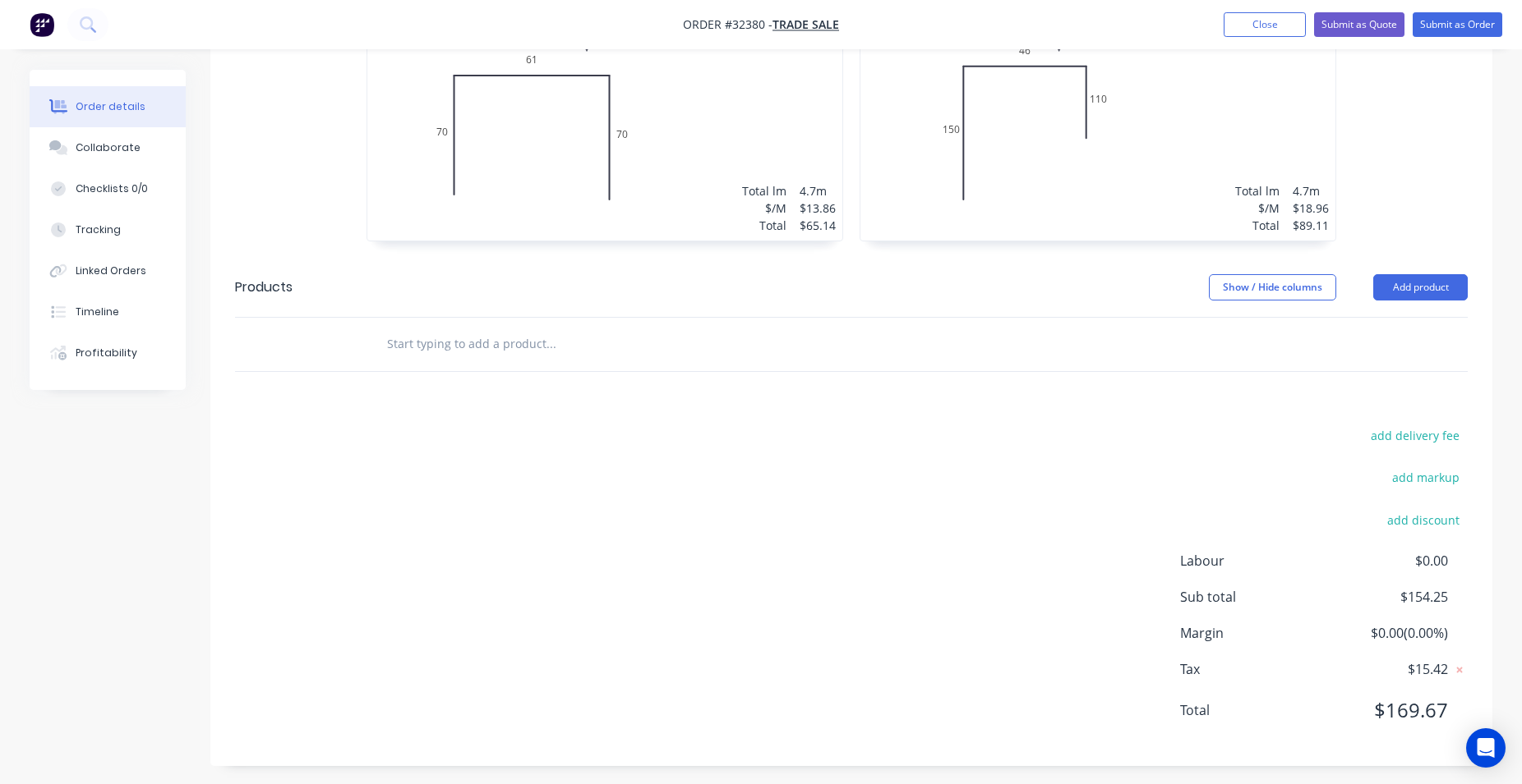
scroll to position [542, 0]
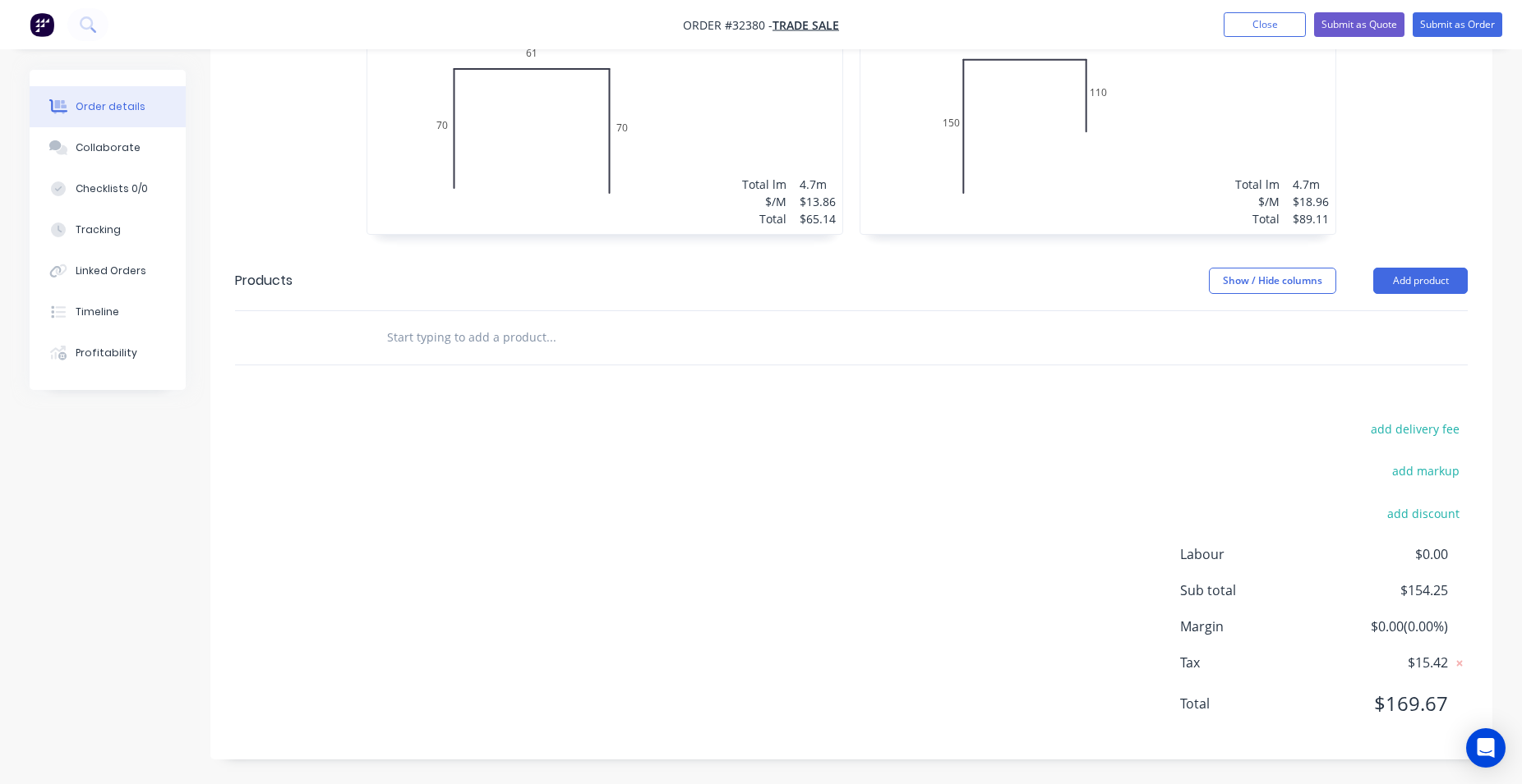
click at [480, 336] on input "text" at bounding box center [551, 338] width 329 height 33
click at [1424, 278] on button "Add product" at bounding box center [1420, 280] width 94 height 26
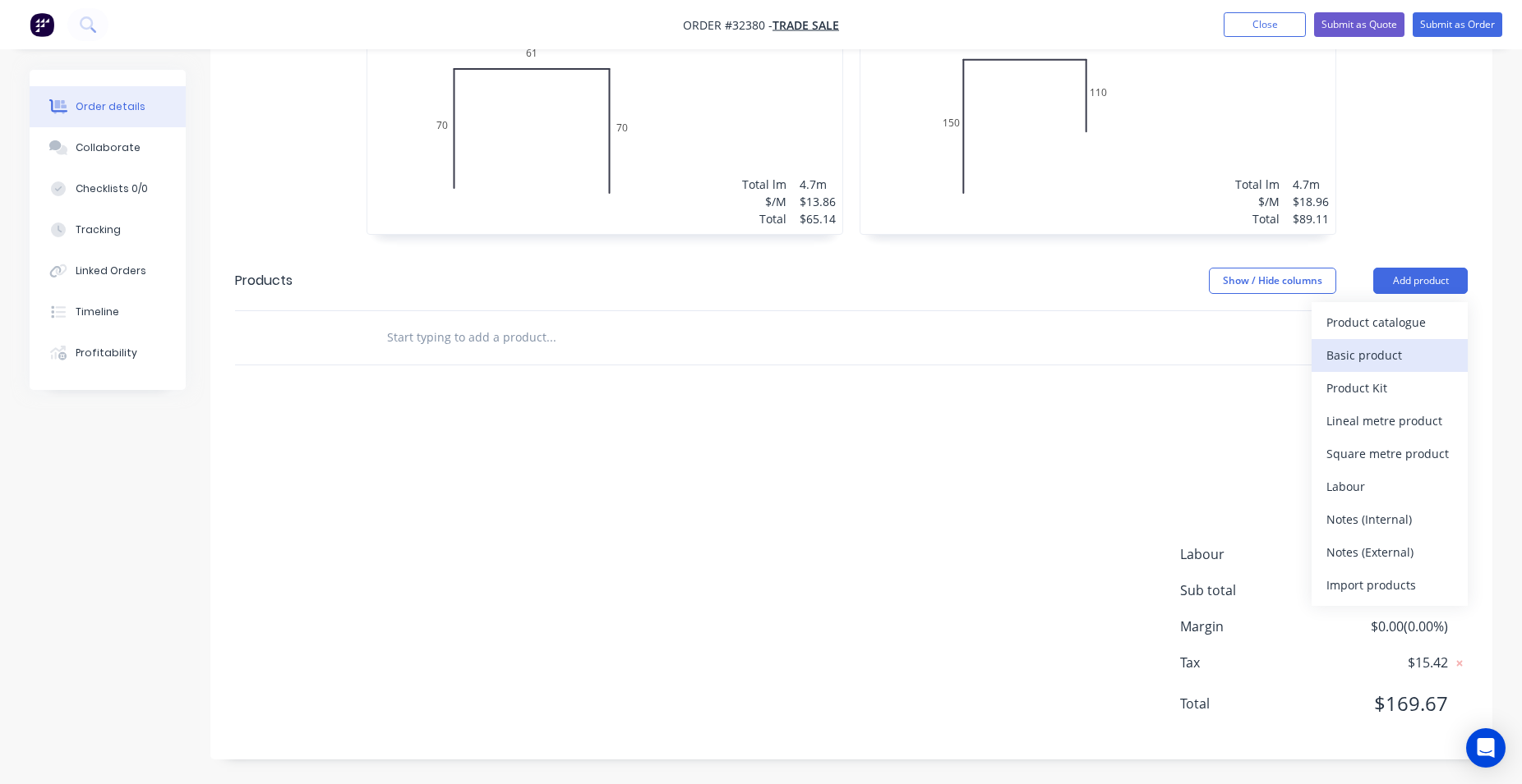
click at [1404, 349] on div "Basic product" at bounding box center [1389, 355] width 127 height 24
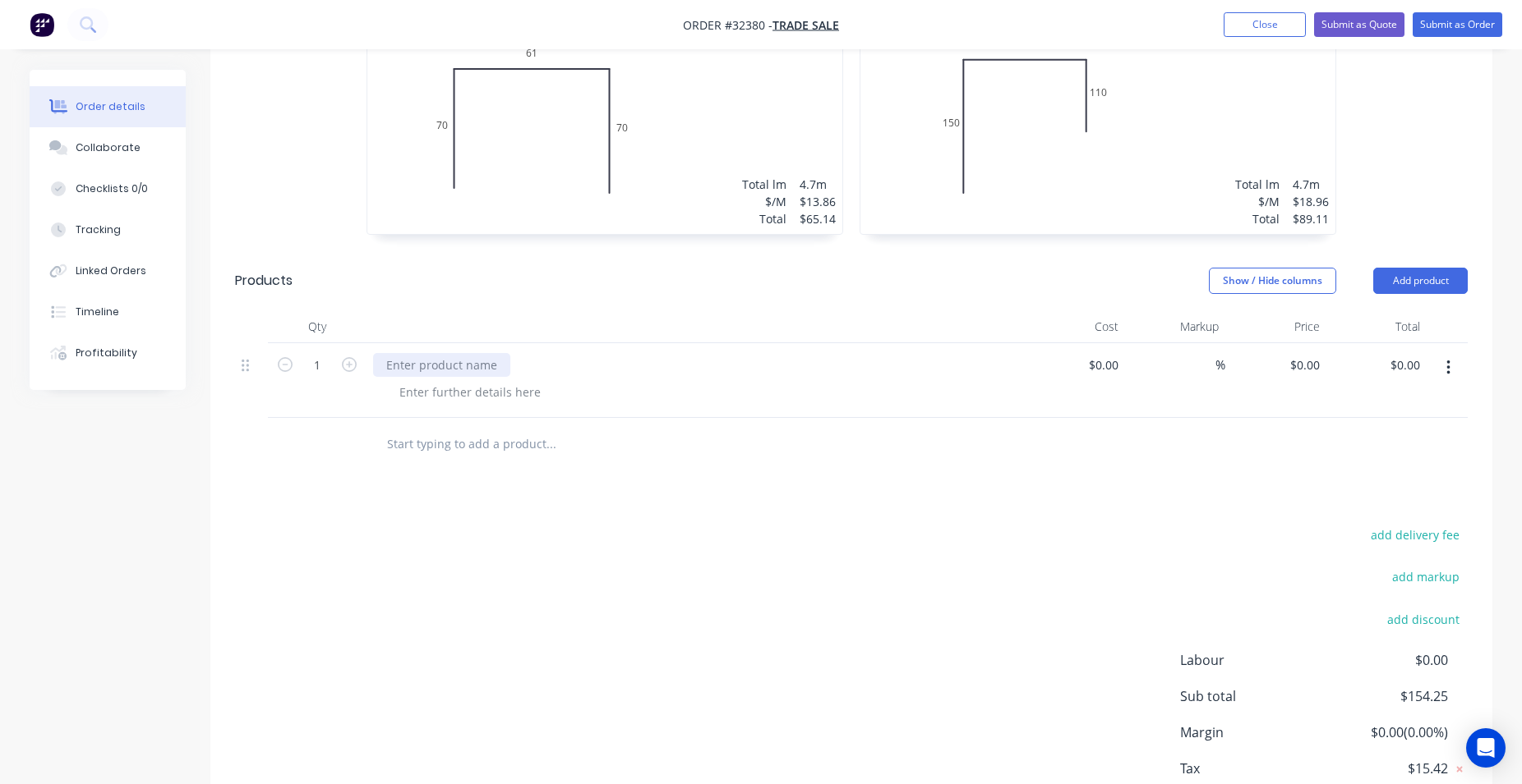
click at [407, 361] on div at bounding box center [442, 365] width 137 height 24
click at [502, 394] on div at bounding box center [470, 392] width 168 height 24
click at [514, 392] on div at bounding box center [470, 392] width 168 height 24
click at [352, 363] on icon "button" at bounding box center [349, 364] width 15 height 15
type input "2"
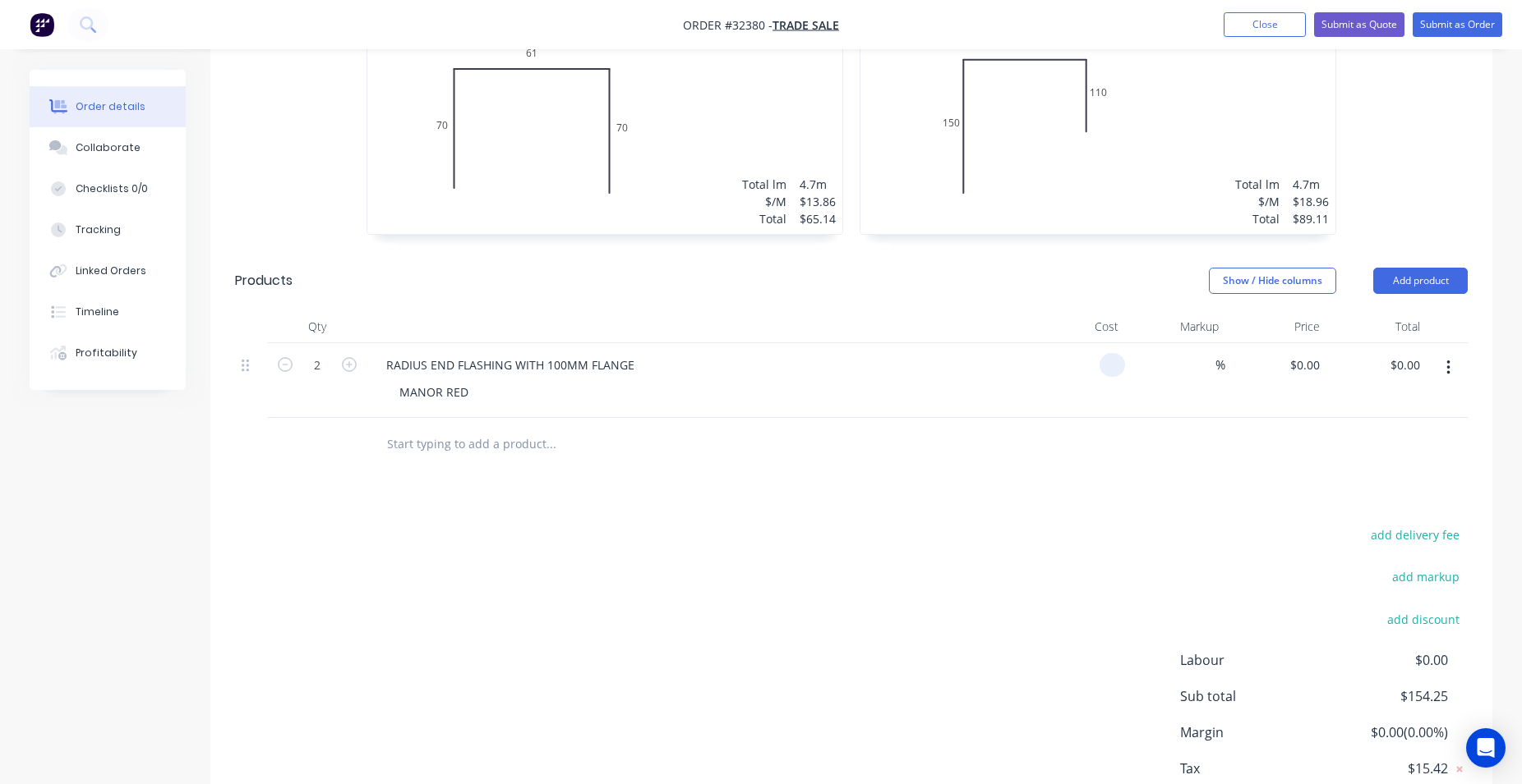
click at [1118, 370] on input at bounding box center [1115, 365] width 19 height 24
type input "$112.30"
type input "$224.60"
click at [963, 465] on div at bounding box center [851, 444] width 1233 height 53
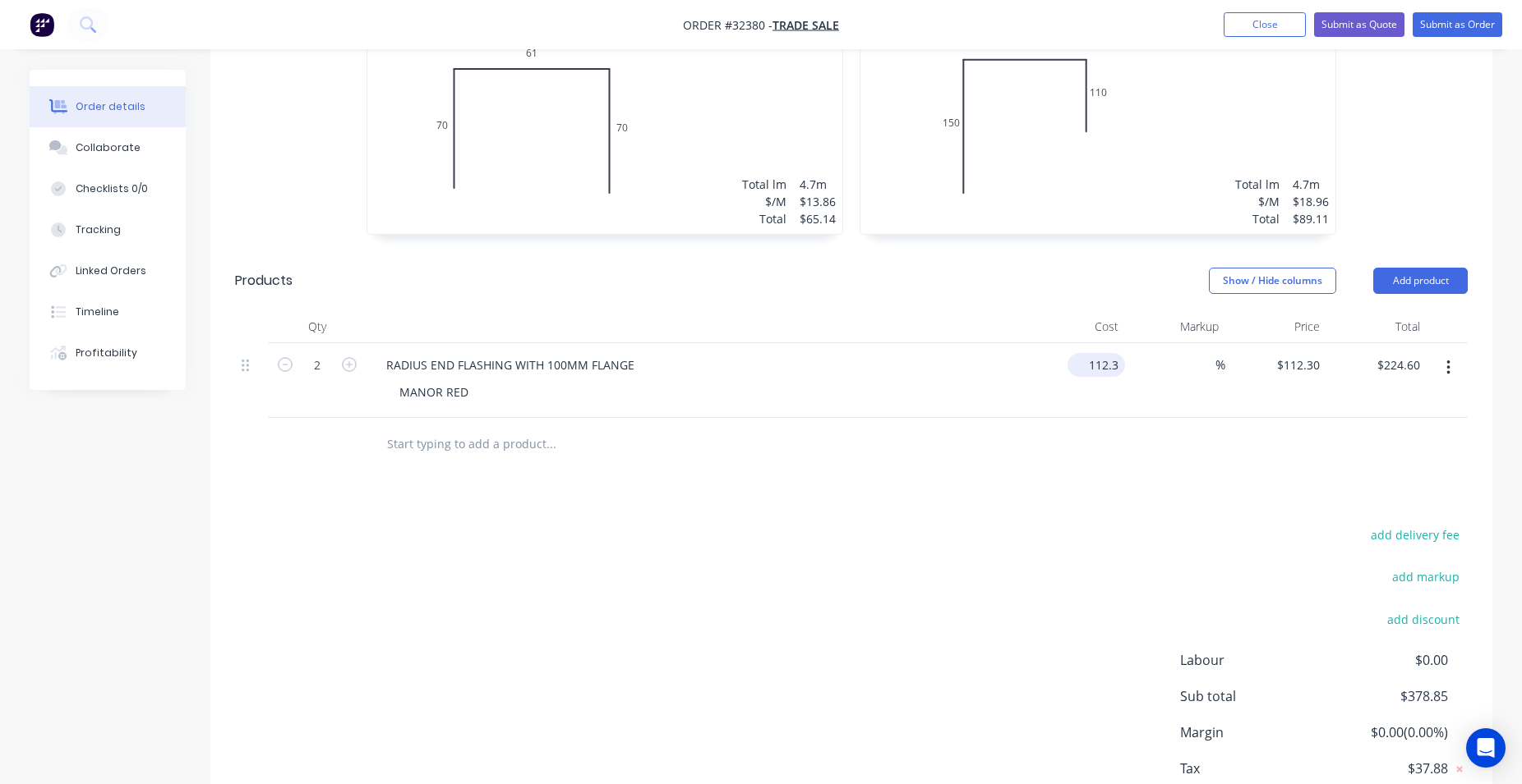
click at [1102, 364] on input "112.3" at bounding box center [1099, 365] width 51 height 24
click at [1076, 444] on div at bounding box center [851, 444] width 1233 height 53
type input "$98.43"
type input "$196.86"
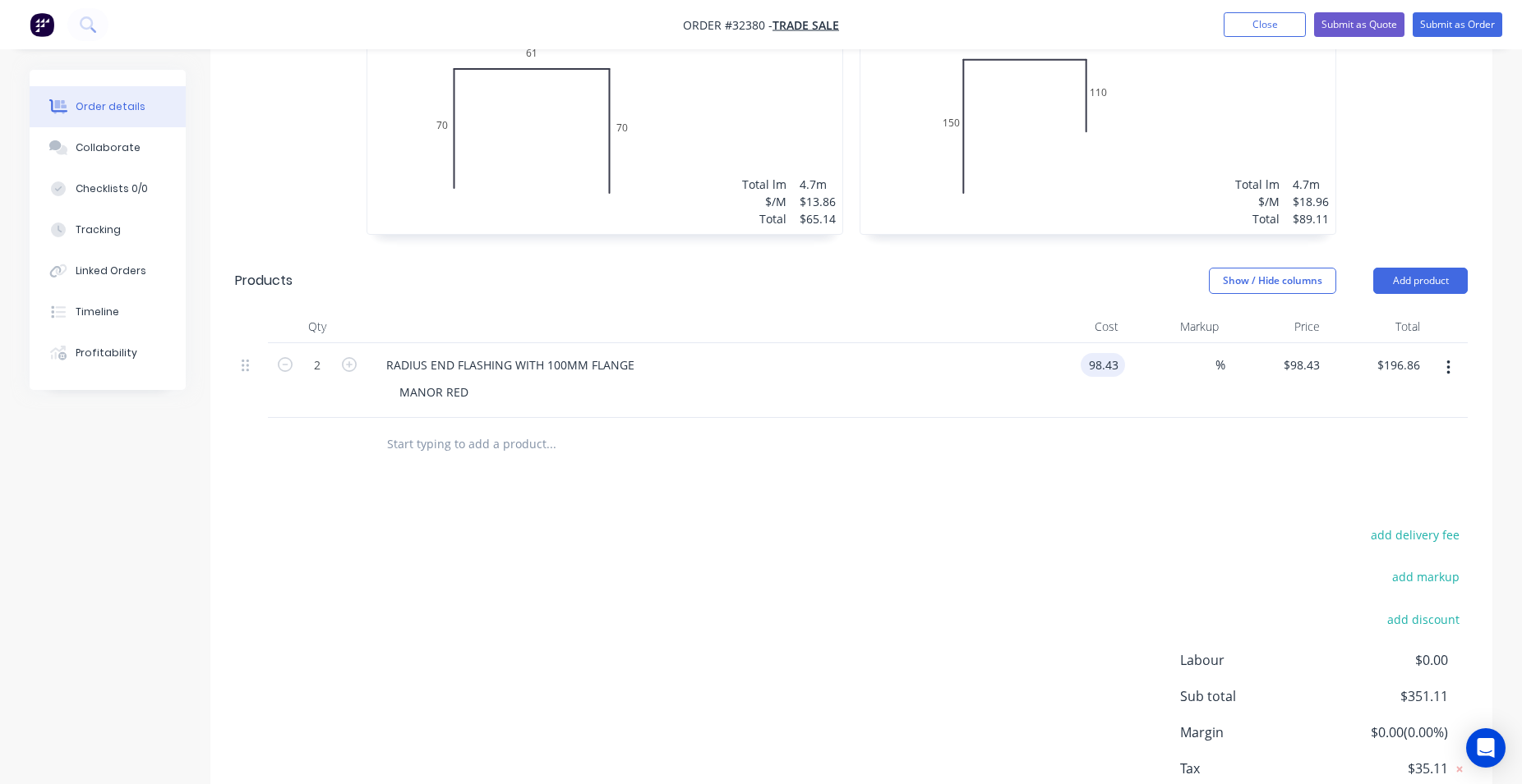
click at [1113, 359] on input "98.43" at bounding box center [1105, 365] width 37 height 24
type input "$102.30"
type input "$204.60"
click at [1146, 465] on div at bounding box center [851, 444] width 1233 height 53
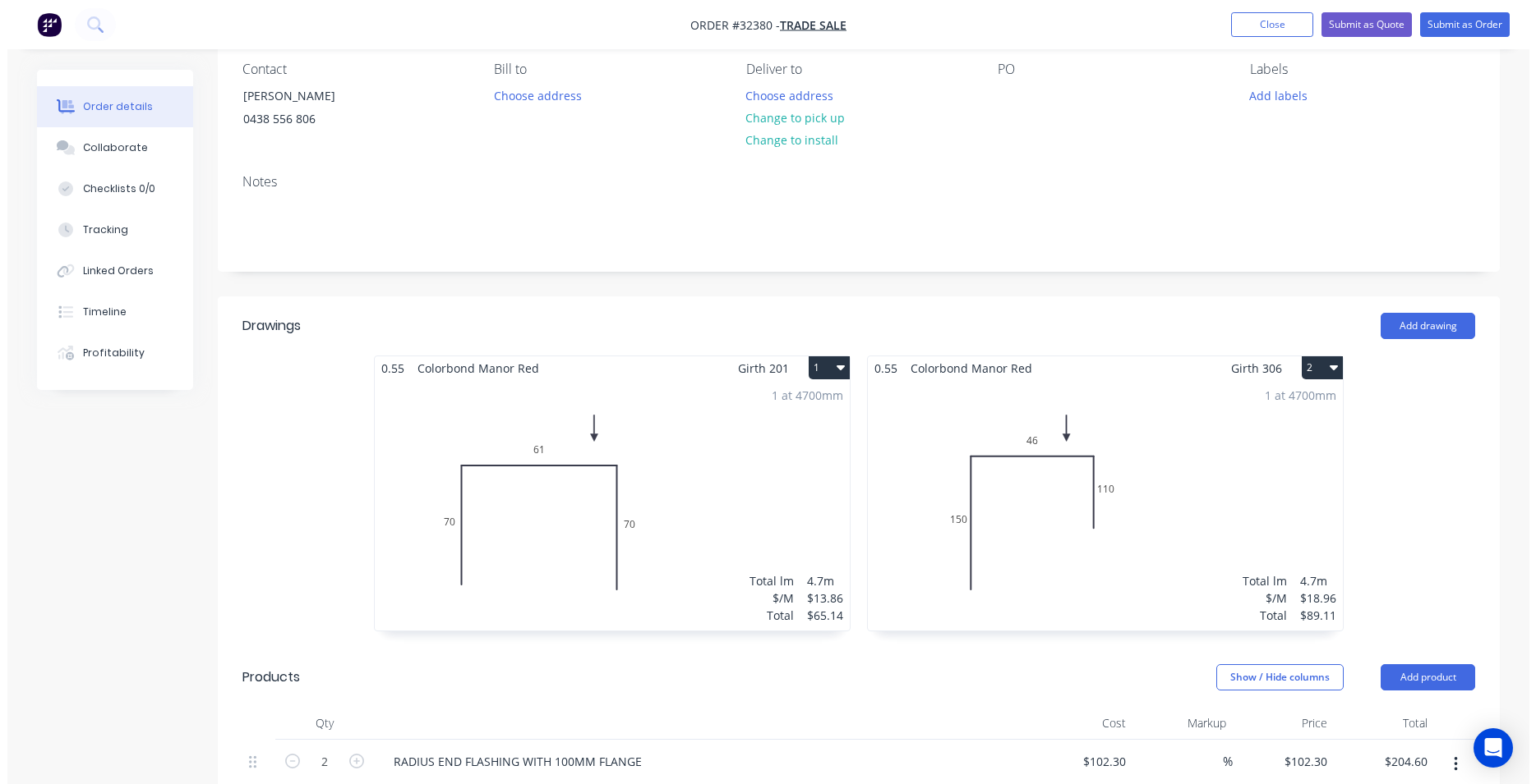
scroll to position [0, 0]
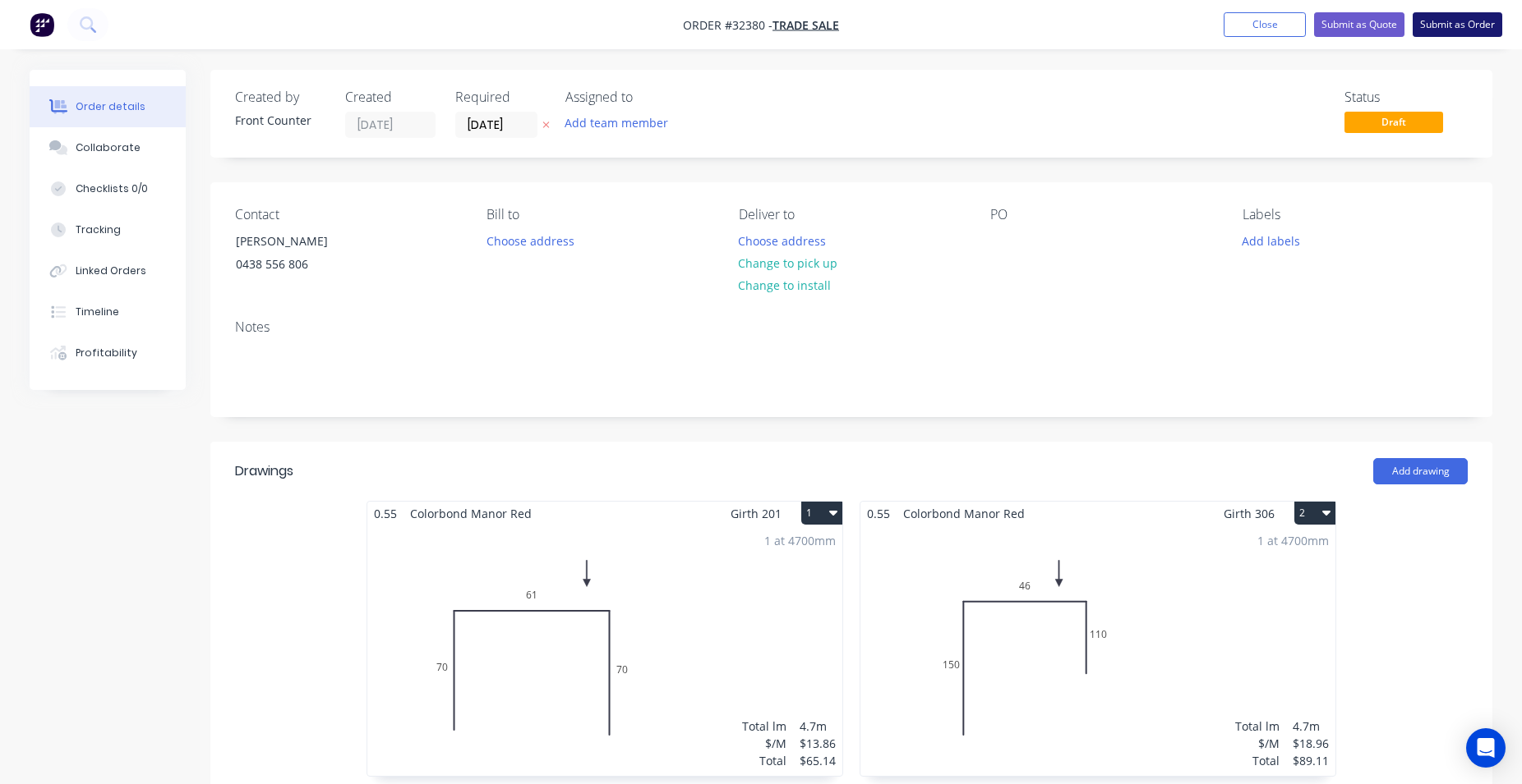
click at [1437, 27] on button "Submit as Order" at bounding box center [1457, 24] width 89 height 25
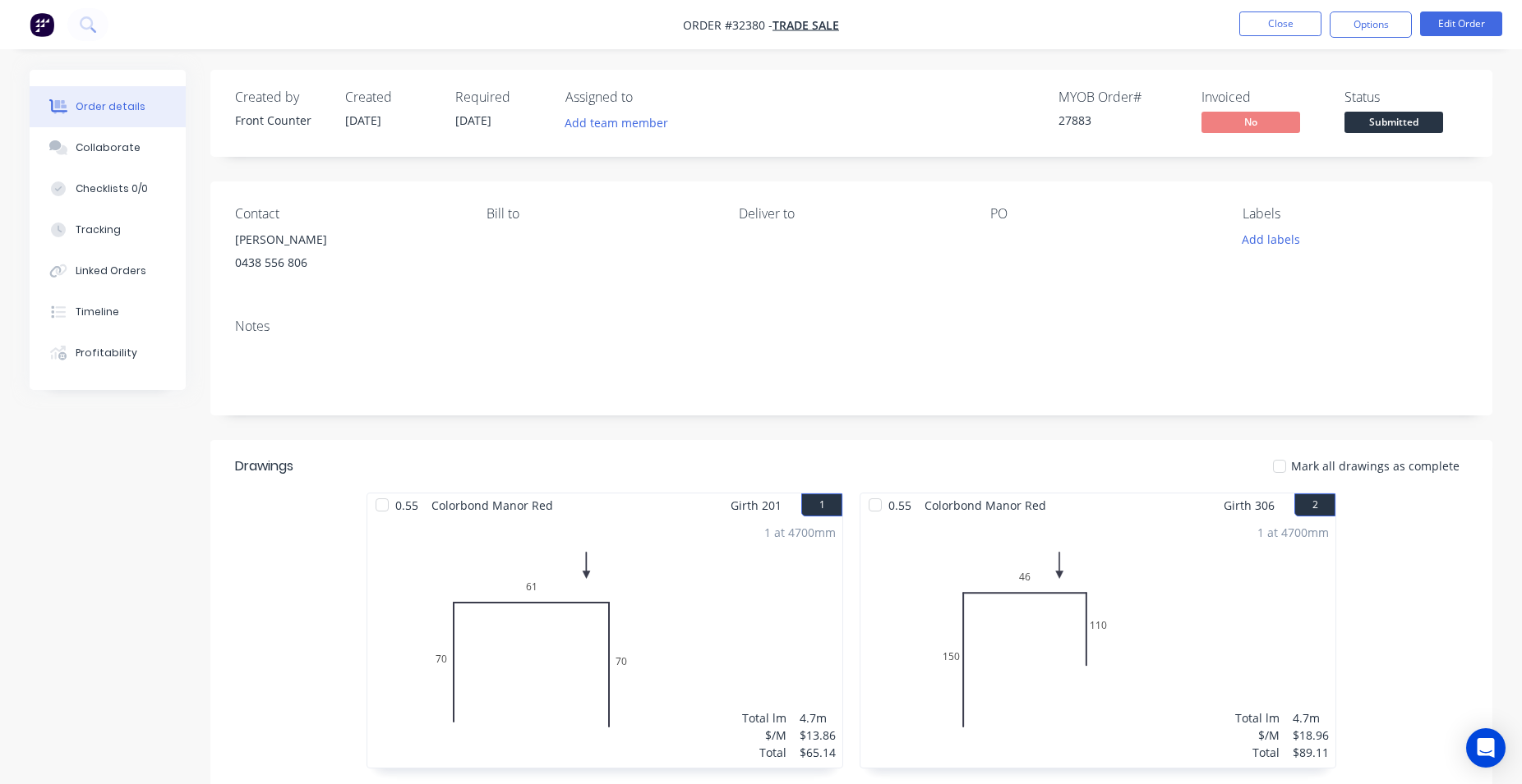
click at [1391, 120] on span "Submitted" at bounding box center [1393, 121] width 99 height 20
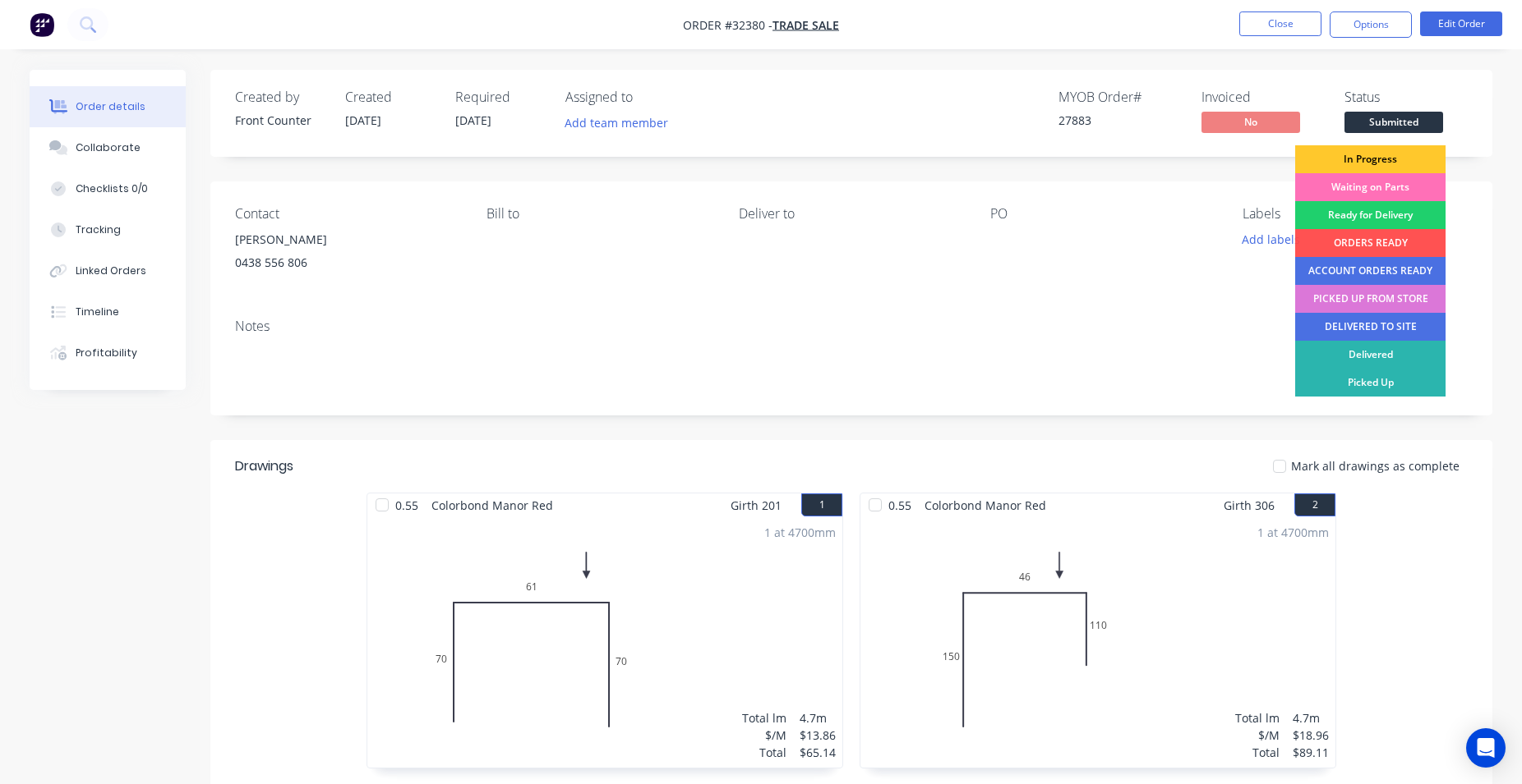
click at [1365, 158] on div "In Progress" at bounding box center [1370, 159] width 151 height 28
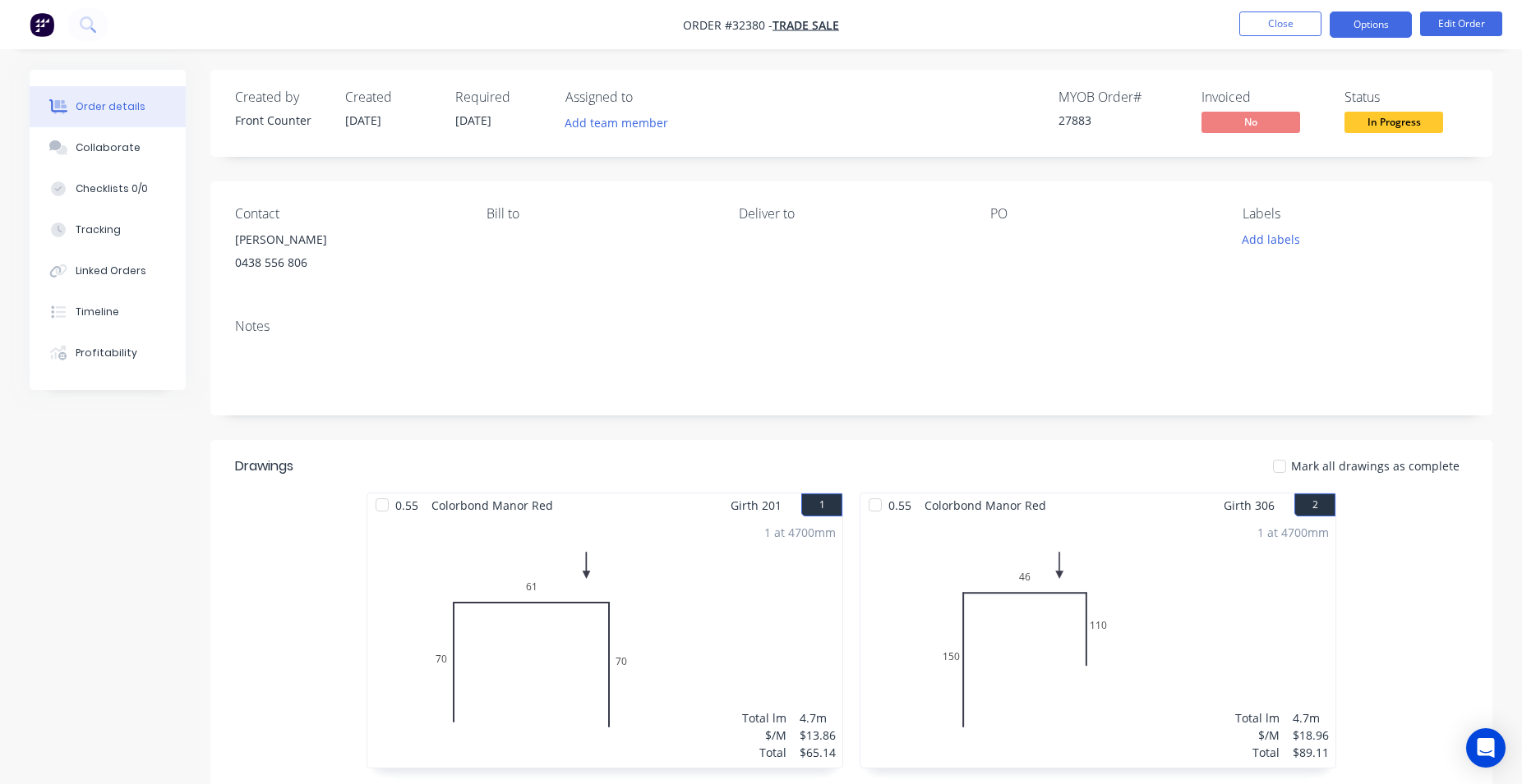
click at [1364, 27] on button "Options" at bounding box center [1370, 25] width 82 height 26
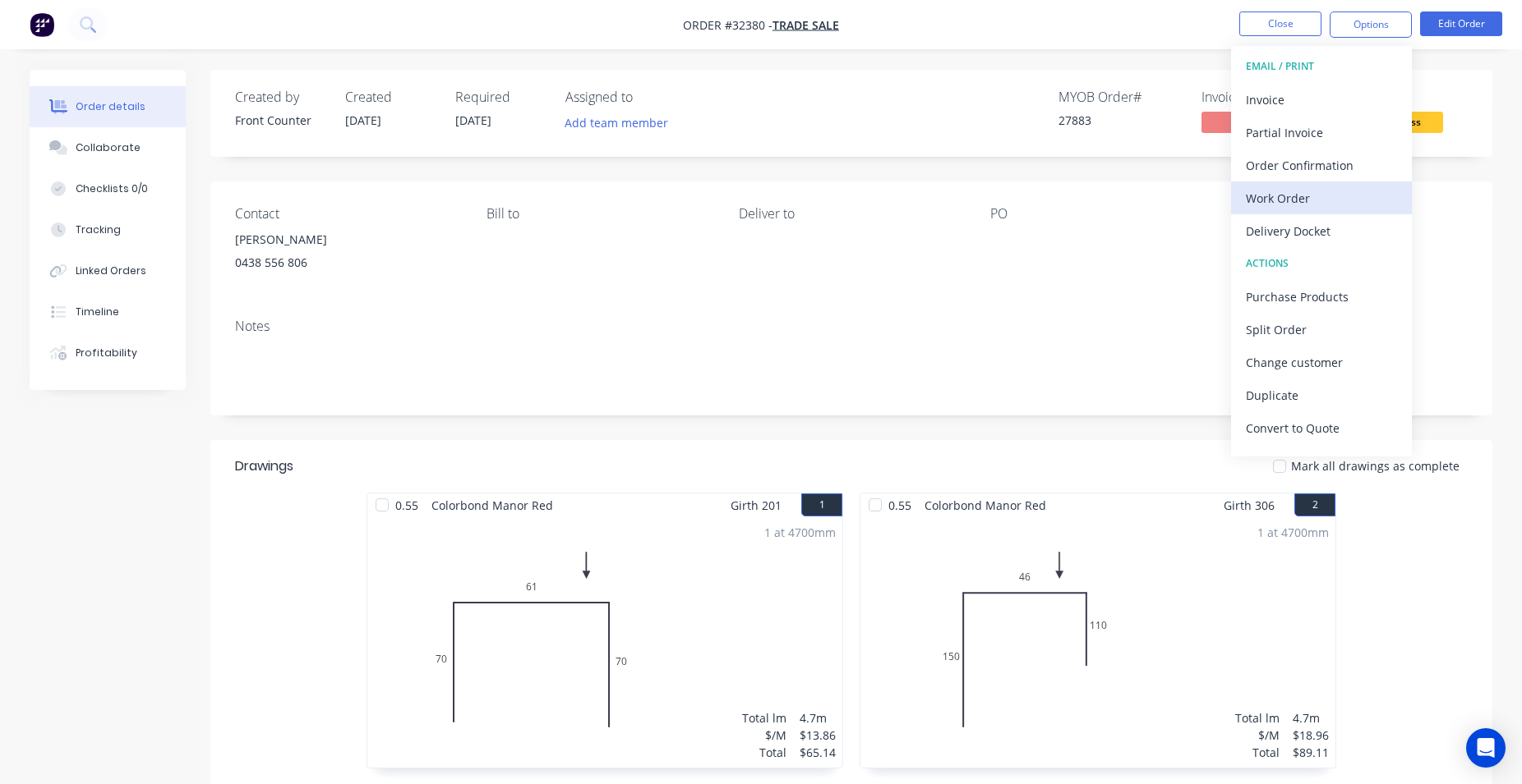
click at [1309, 192] on div "Work Order" at bounding box center [1321, 198] width 152 height 24
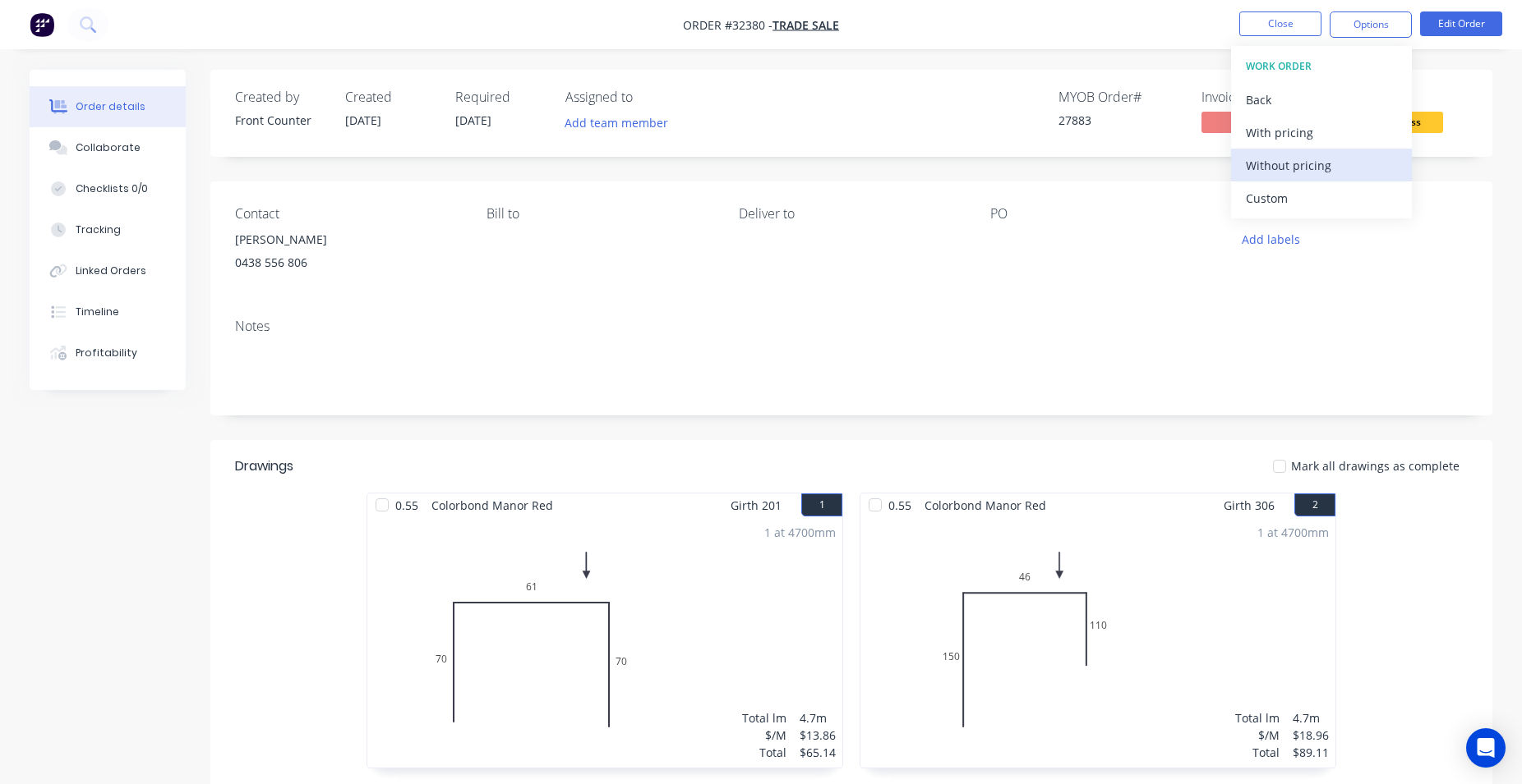
click at [1333, 167] on div "Without pricing" at bounding box center [1321, 165] width 152 height 24
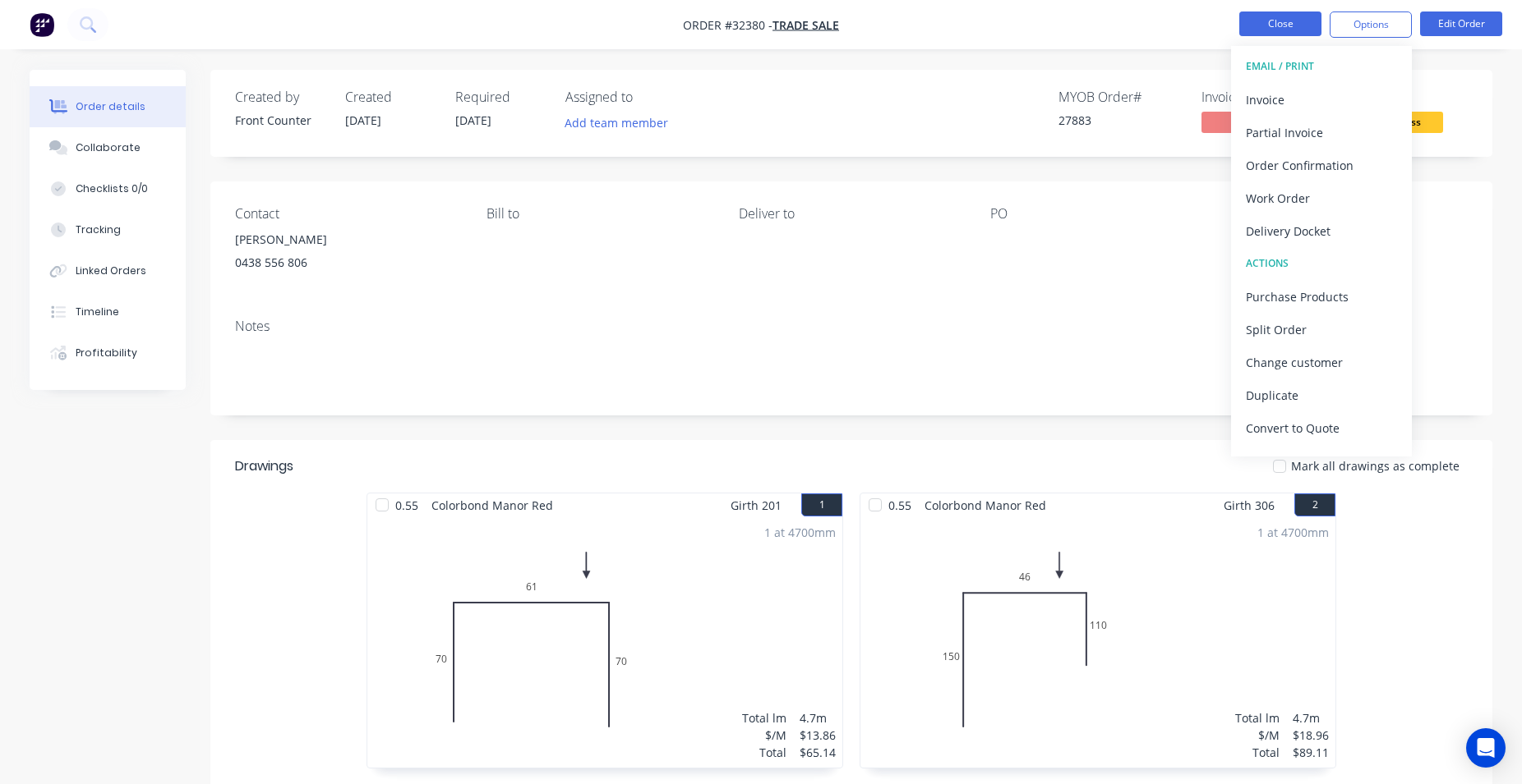
click at [1291, 27] on button "Close" at bounding box center [1280, 24] width 82 height 25
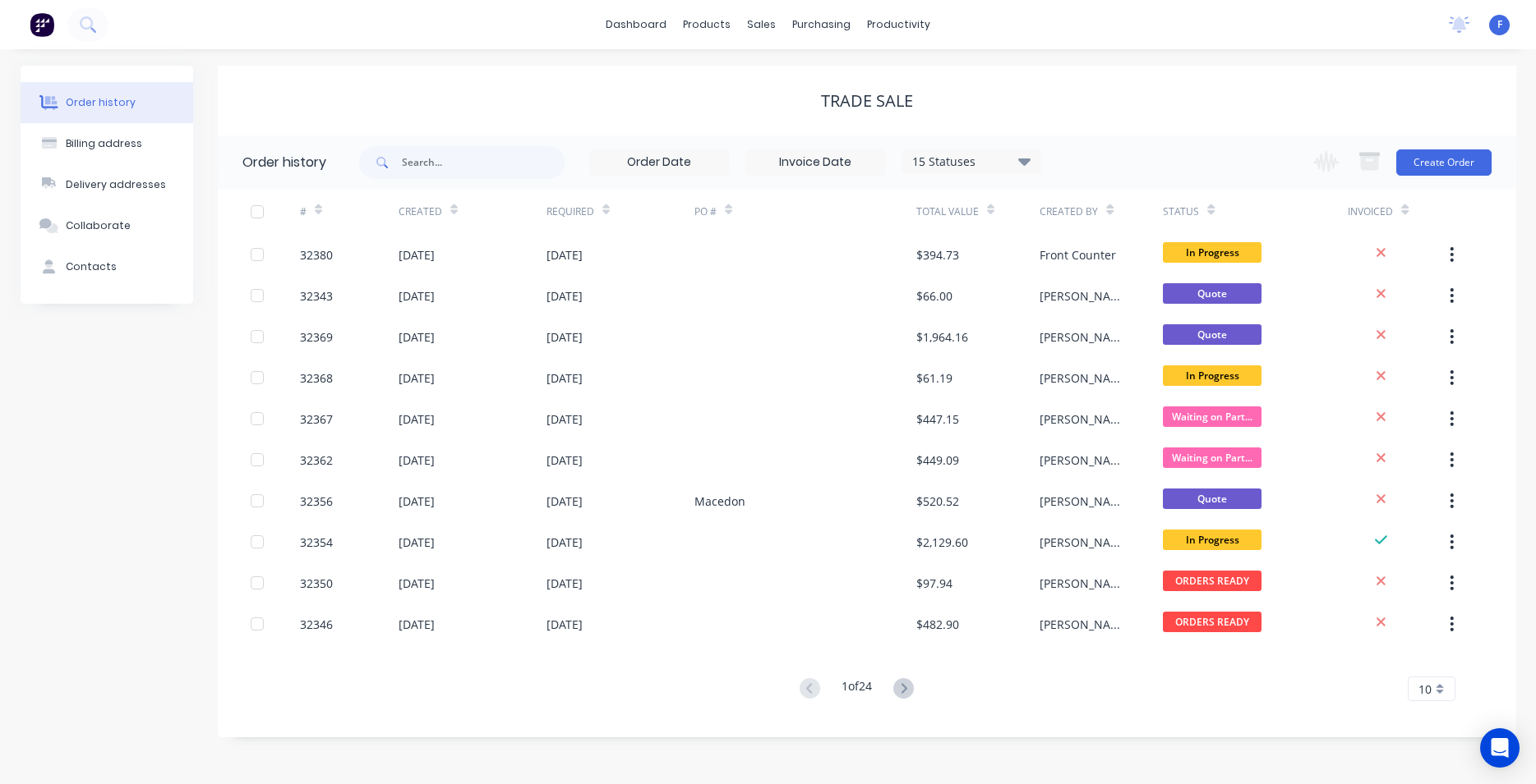
click at [45, 23] on img at bounding box center [41, 24] width 25 height 25
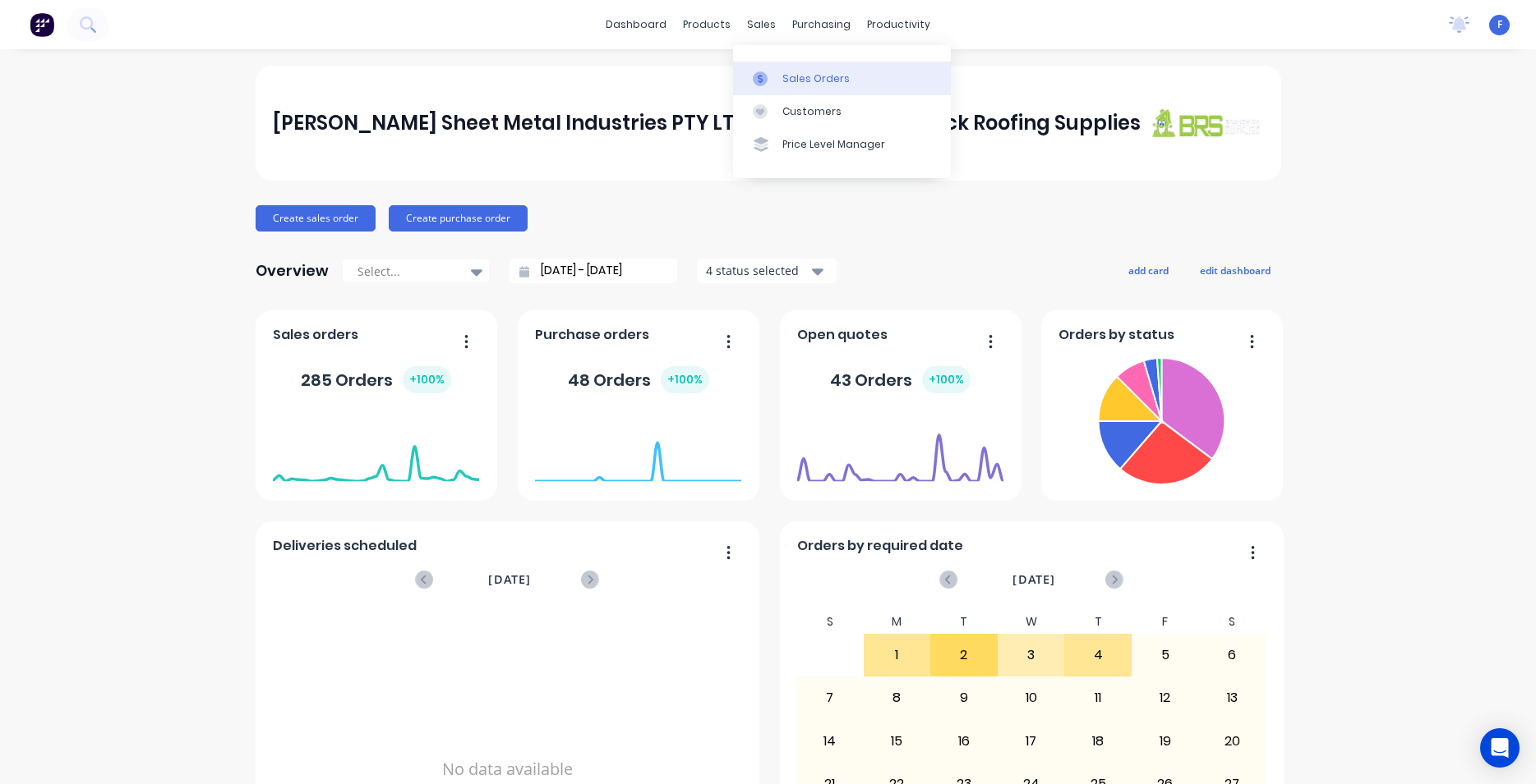
click at [792, 79] on div "Sales Orders" at bounding box center [816, 78] width 68 height 15
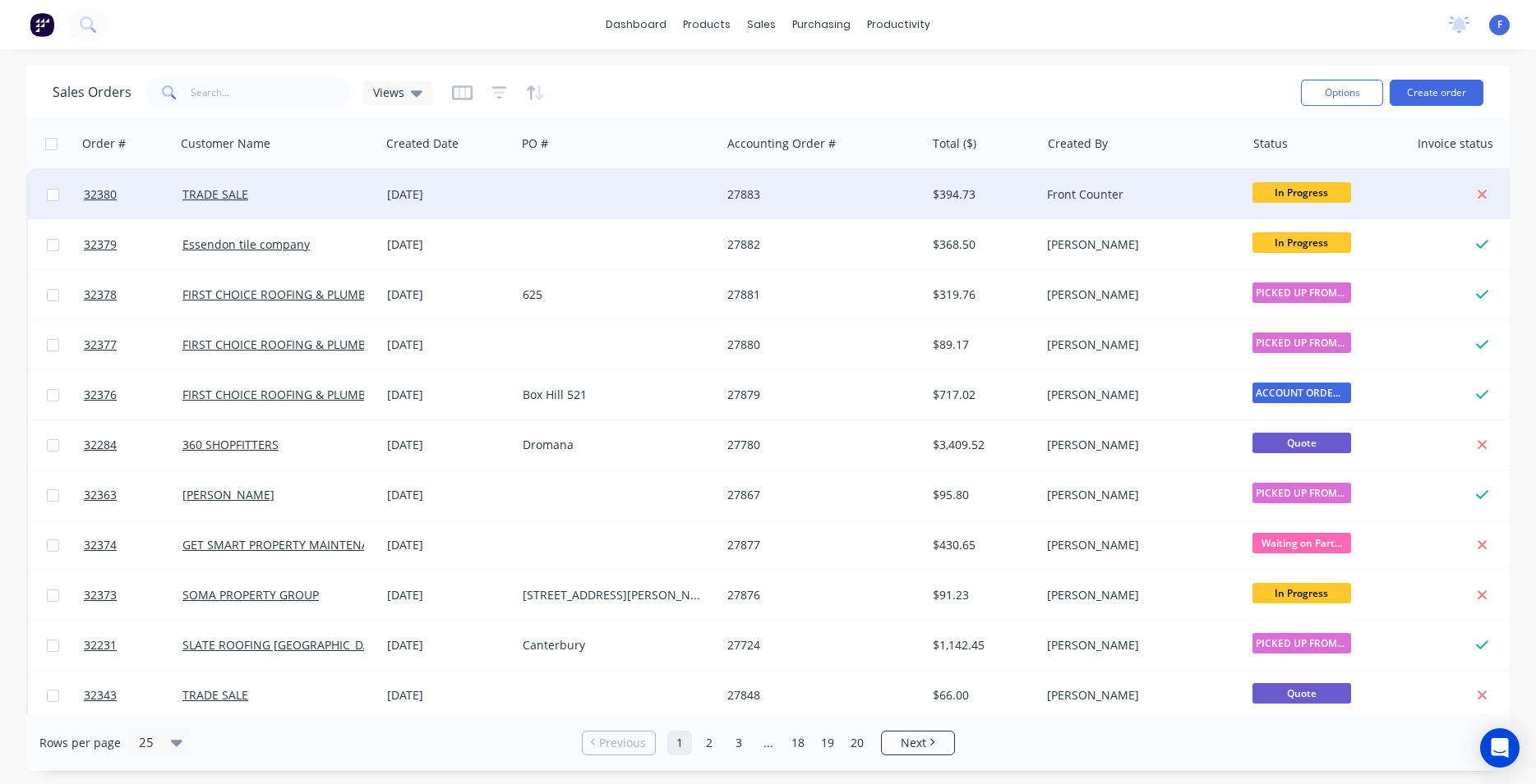
click at [896, 190] on div "27883" at bounding box center [818, 194] width 183 height 16
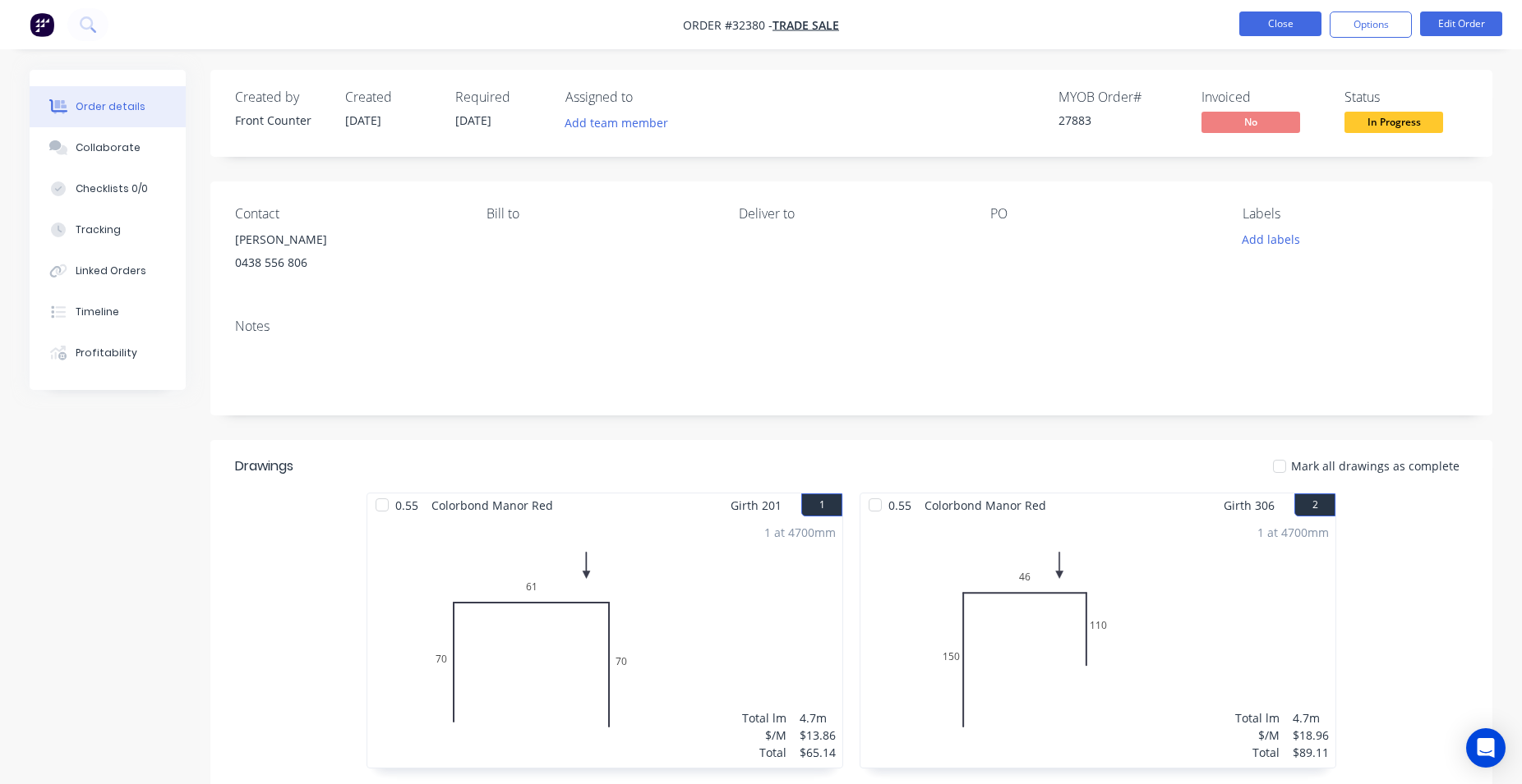
click at [1254, 27] on button "Close" at bounding box center [1280, 24] width 82 height 25
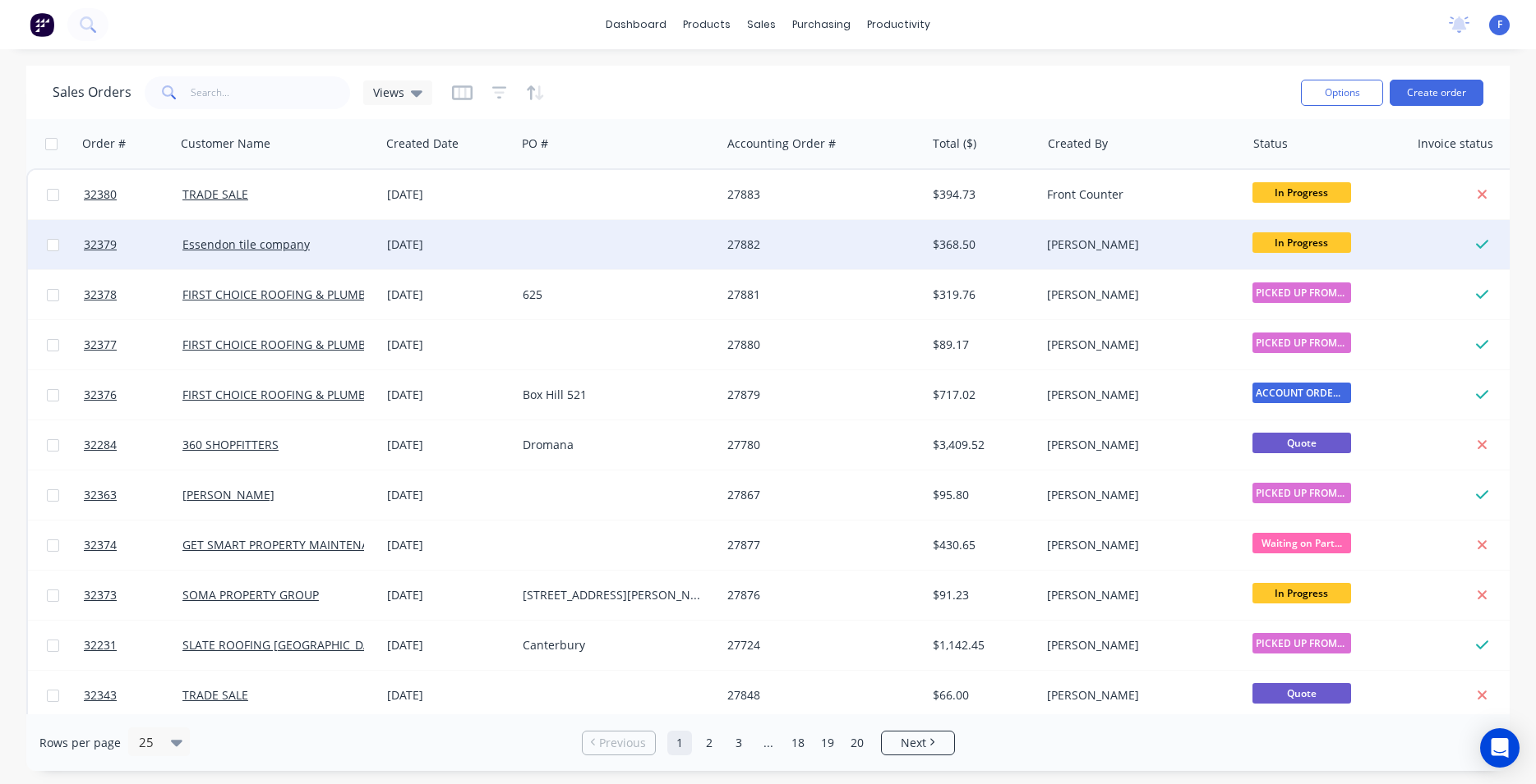
click at [588, 246] on div at bounding box center [618, 245] width 205 height 49
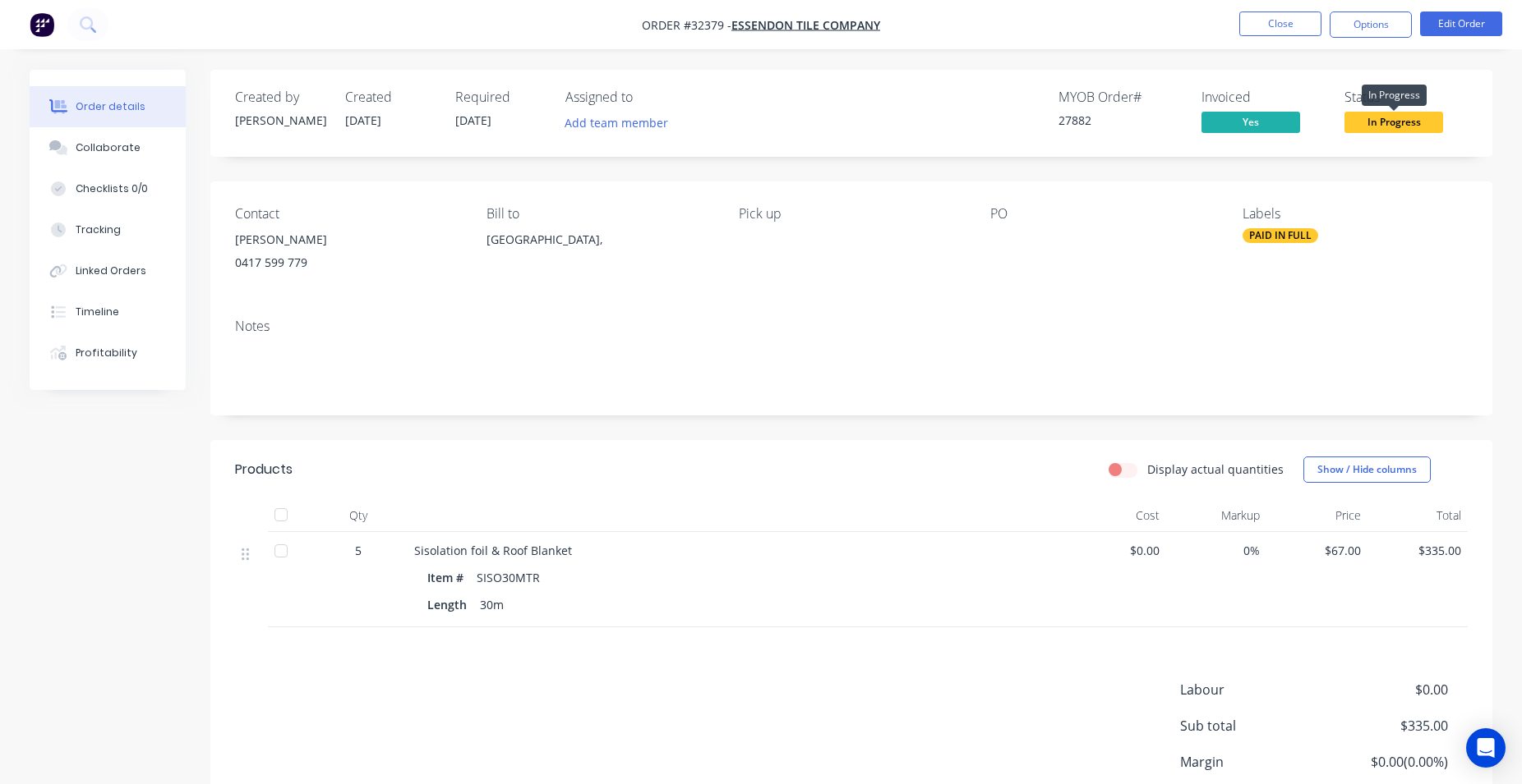
click at [1413, 123] on span "In Progress" at bounding box center [1393, 121] width 99 height 20
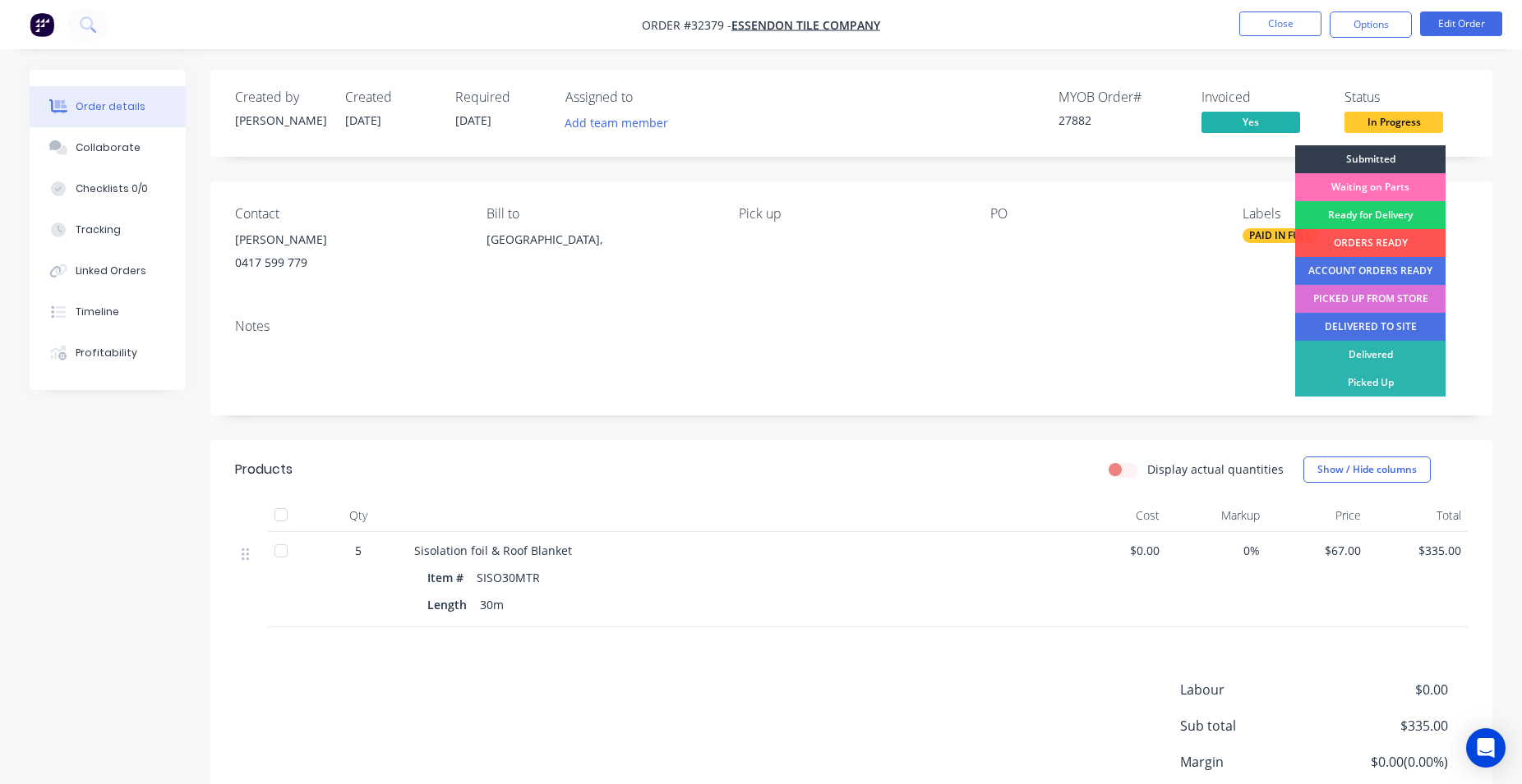
click at [1380, 296] on div "PICKED UP FROM STORE" at bounding box center [1370, 298] width 151 height 28
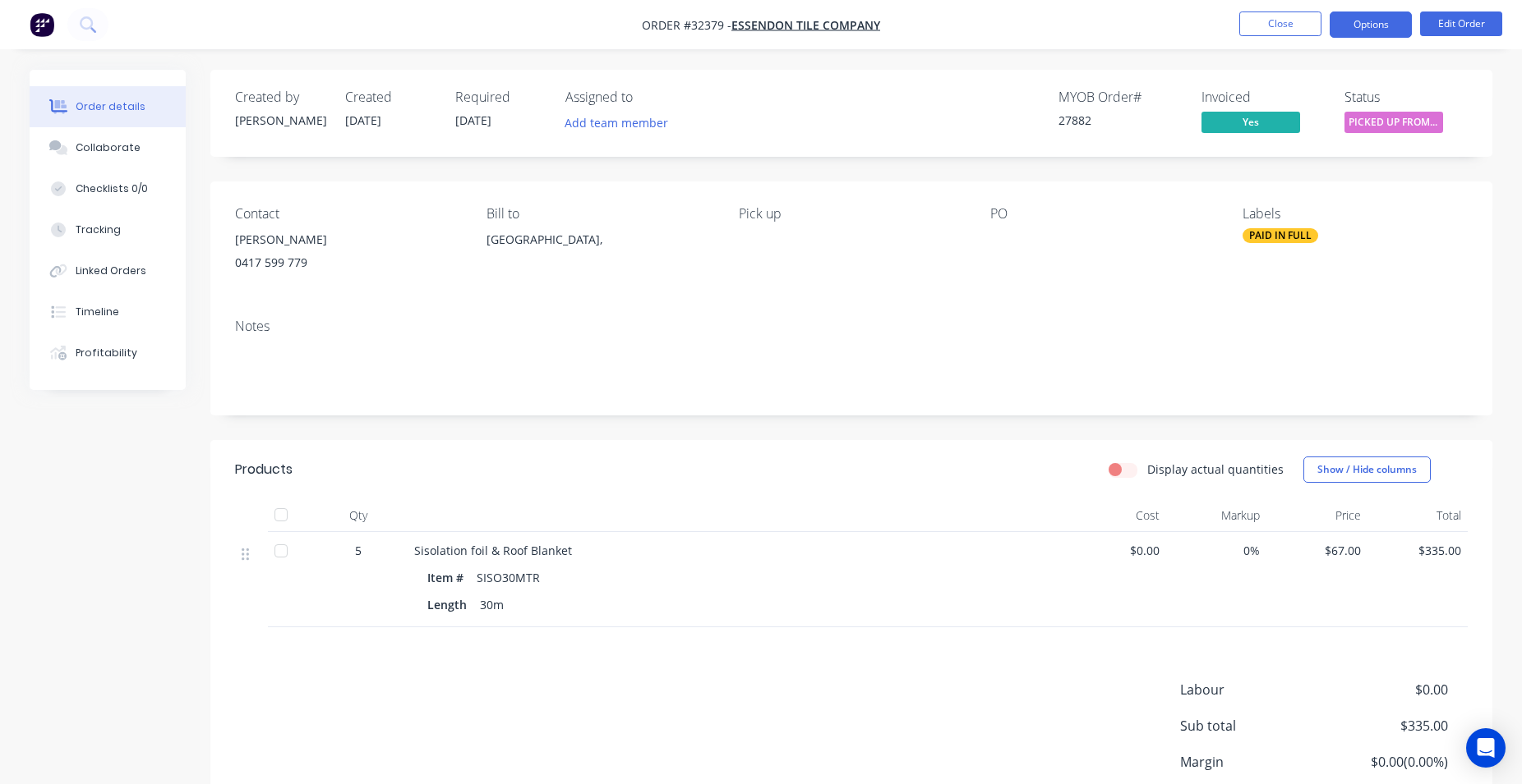
click at [1391, 34] on button "Options" at bounding box center [1370, 25] width 82 height 26
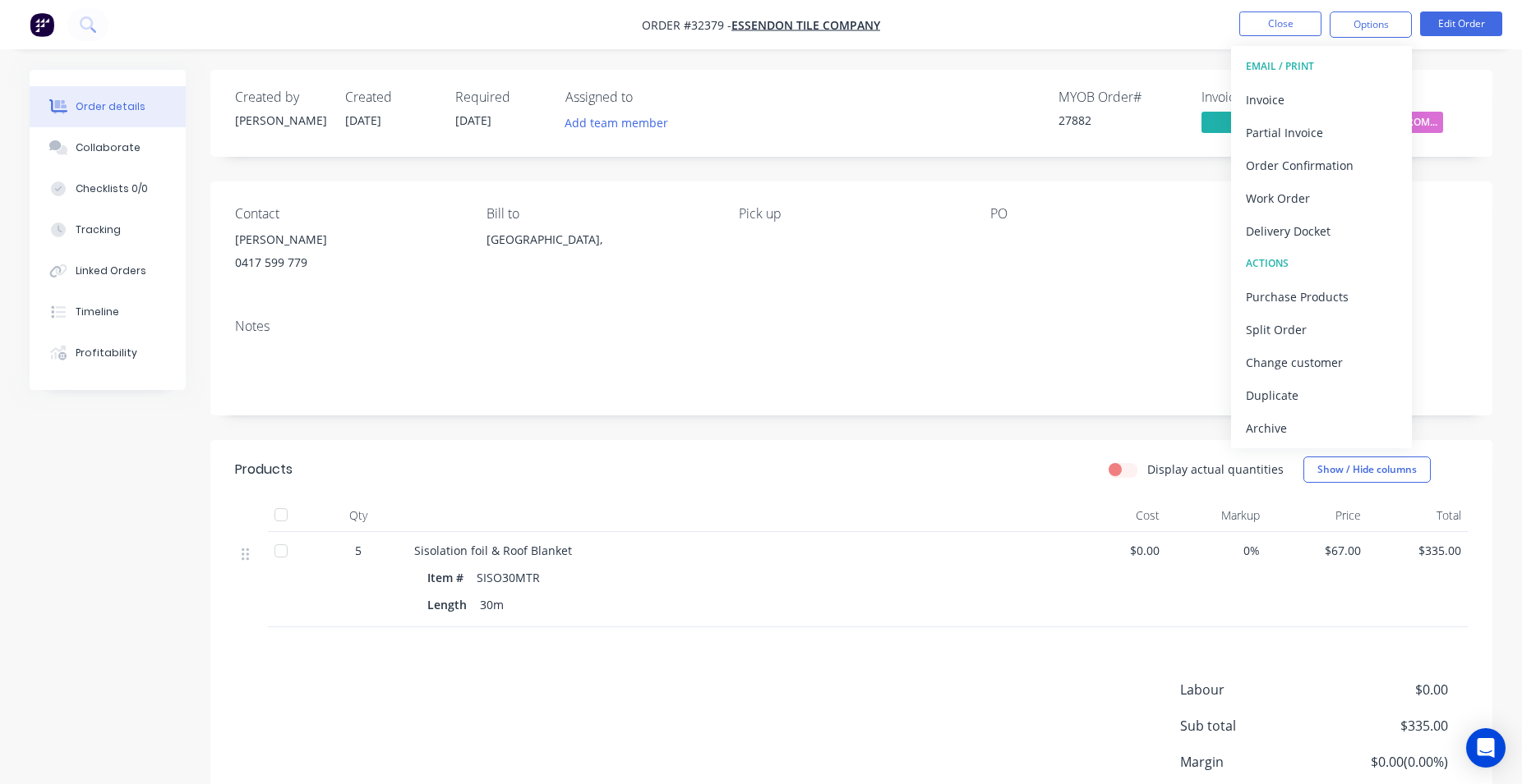
click at [1329, 435] on div "Archive" at bounding box center [1321, 428] width 152 height 24
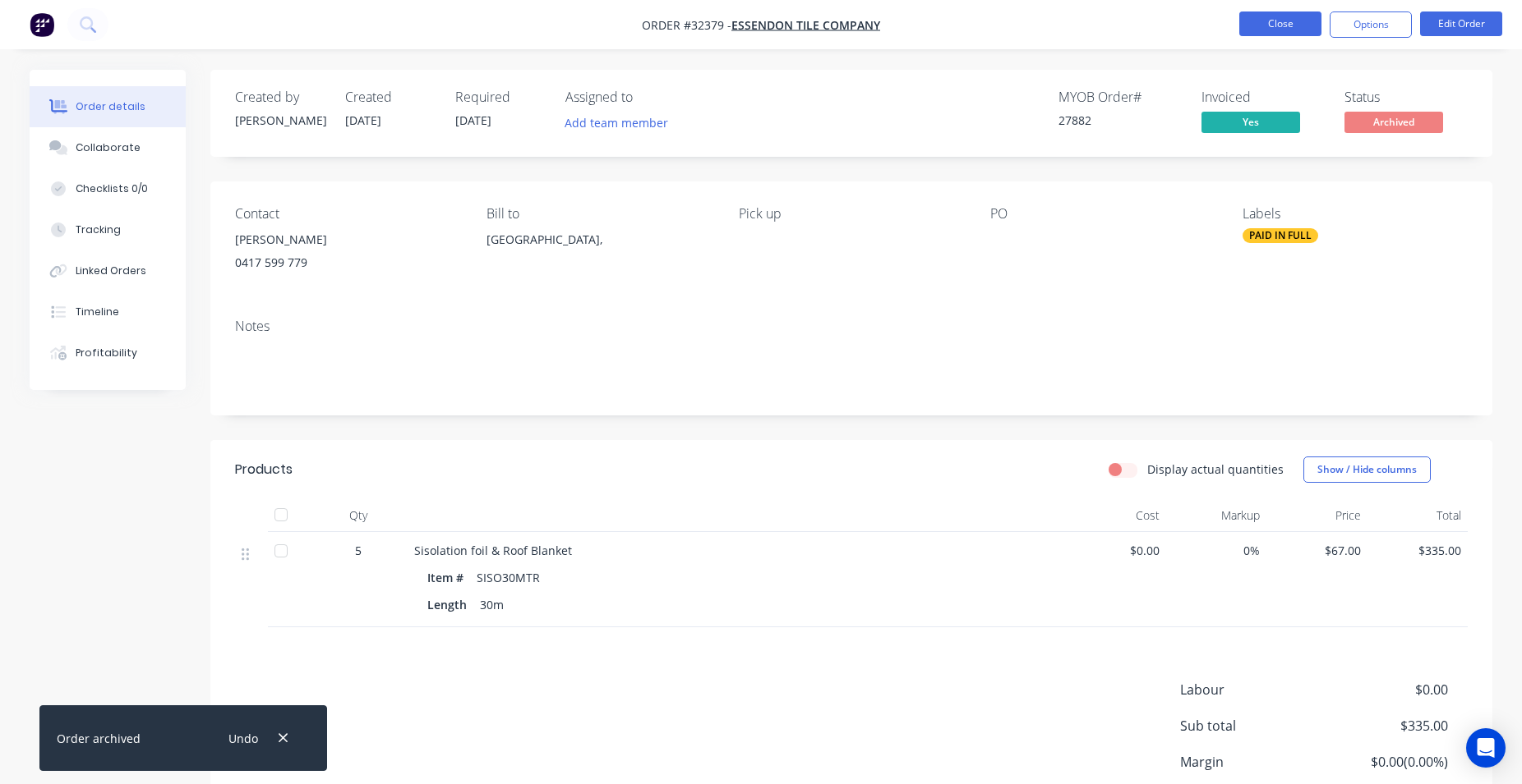
click at [1274, 26] on button "Close" at bounding box center [1280, 24] width 82 height 25
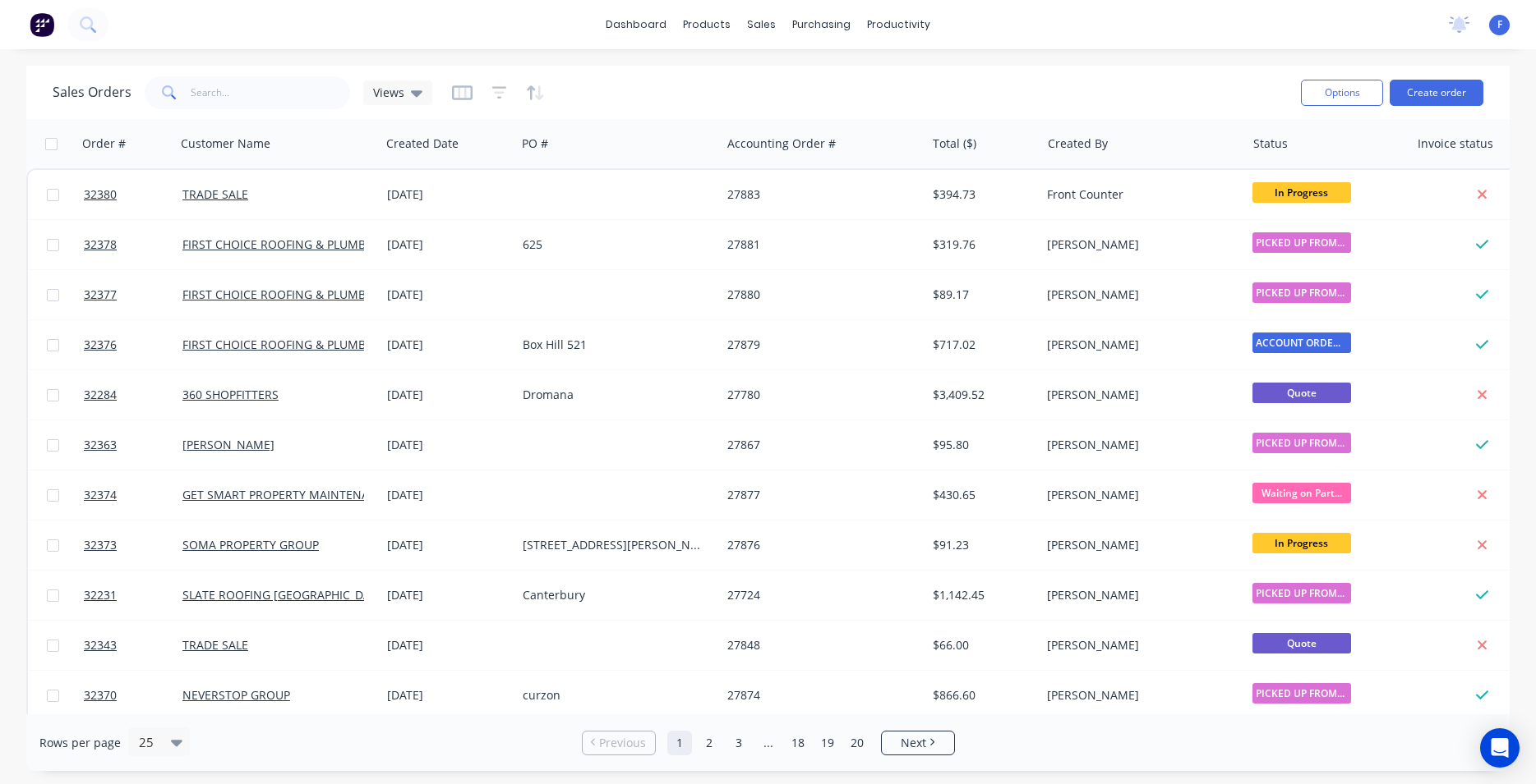
click at [38, 23] on img at bounding box center [41, 24] width 25 height 25
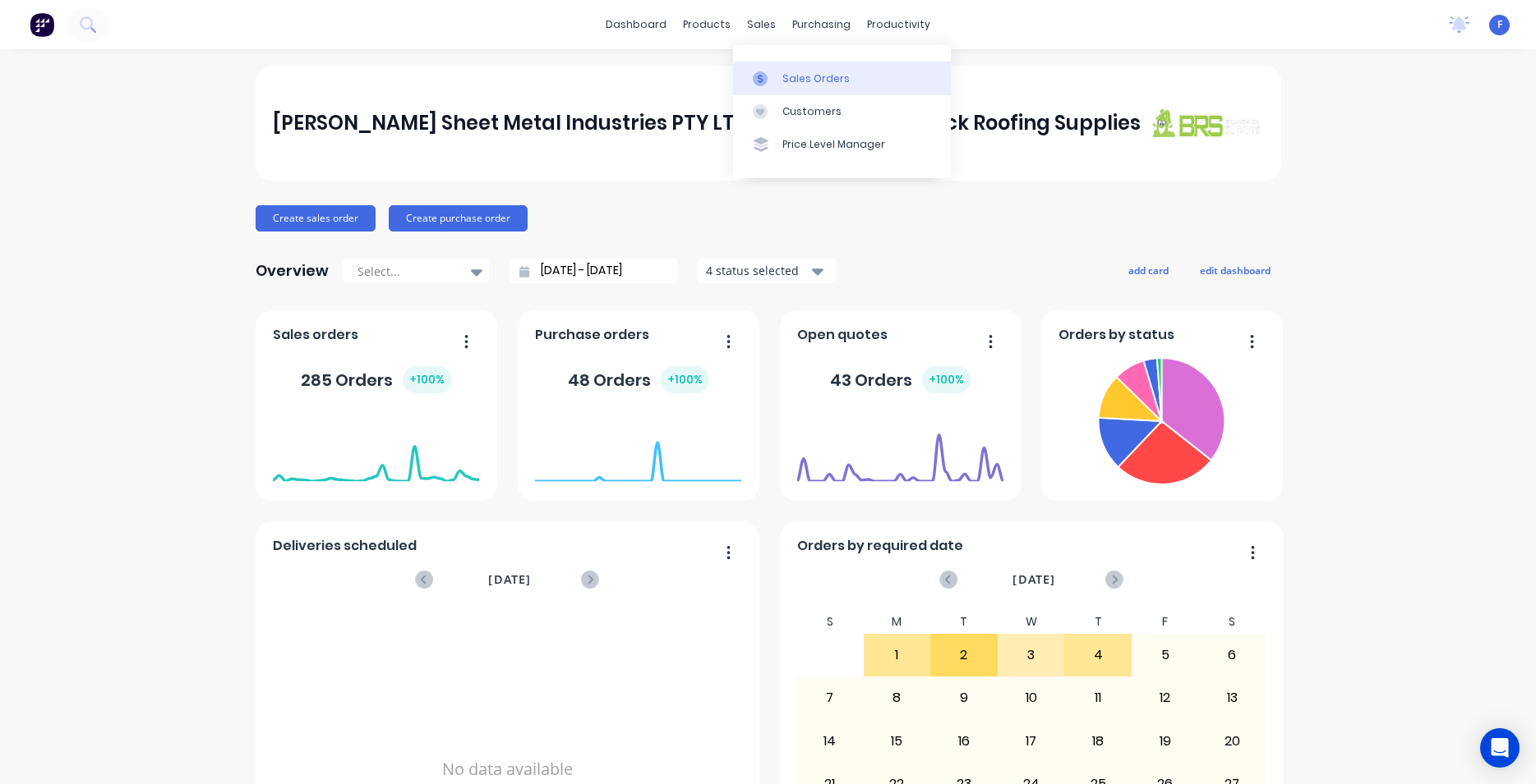
click at [801, 78] on div "Sales Orders" at bounding box center [816, 78] width 68 height 15
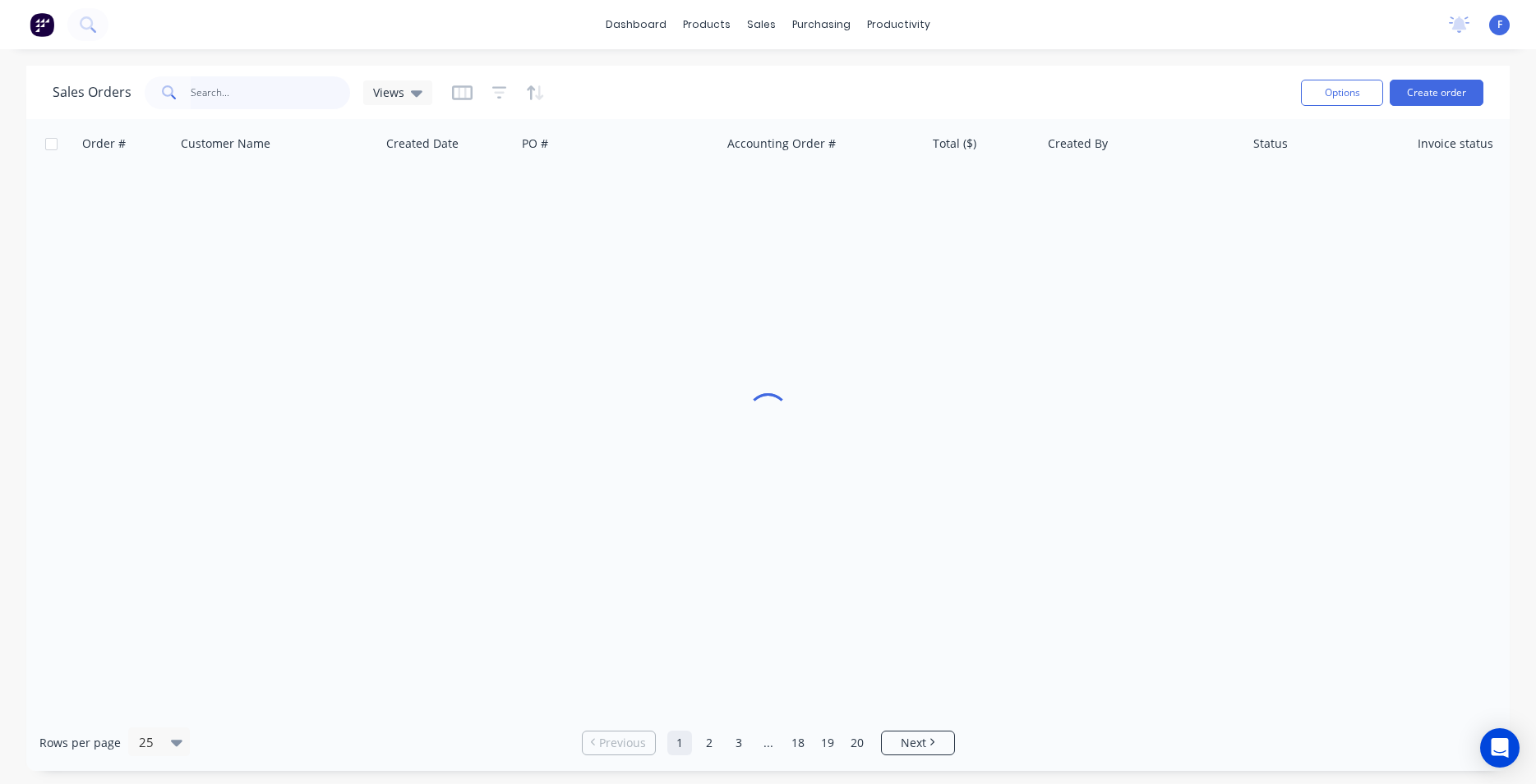
click at [207, 90] on input "text" at bounding box center [270, 93] width 160 height 33
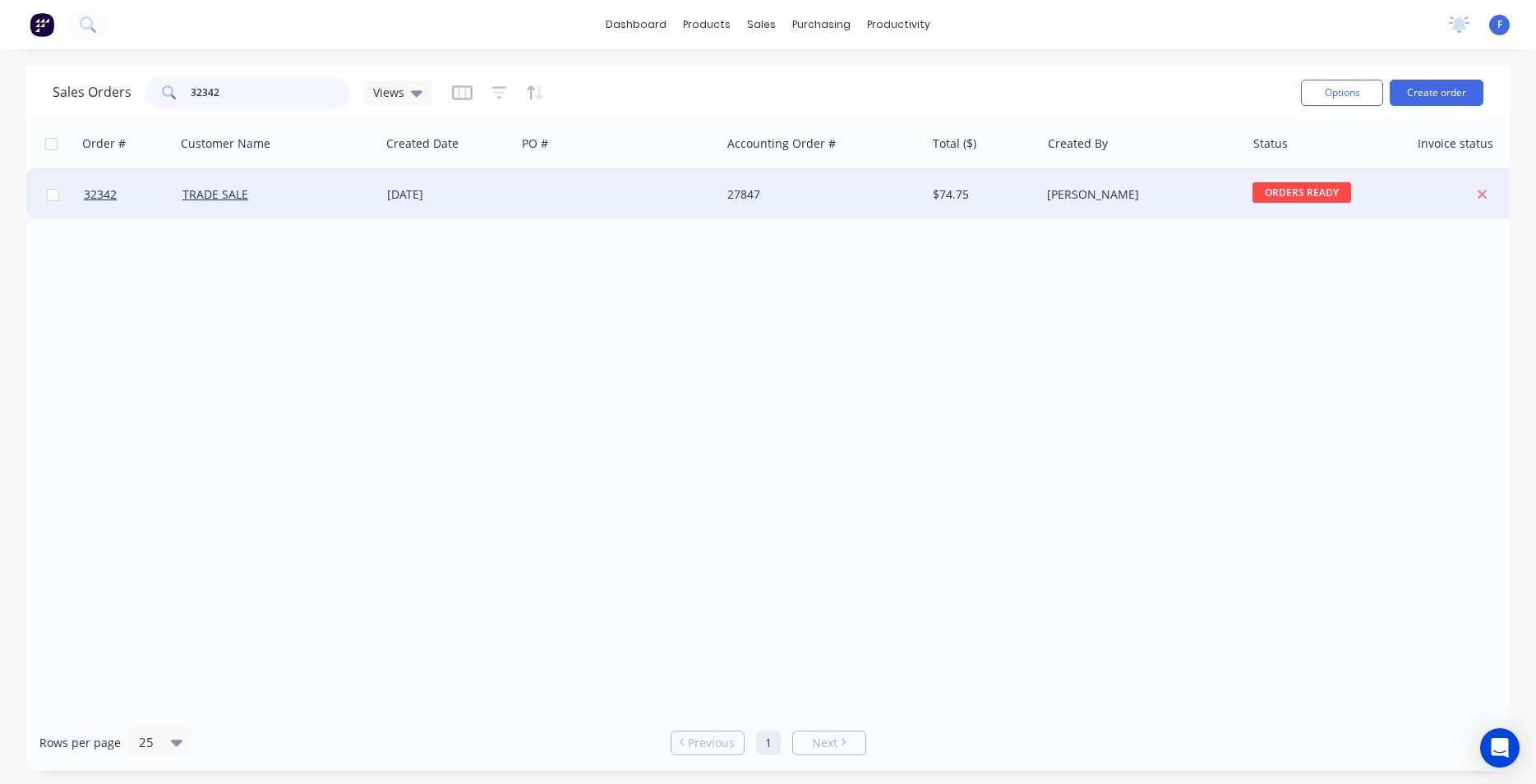
type input "32342"
click at [580, 188] on div at bounding box center [618, 194] width 205 height 49
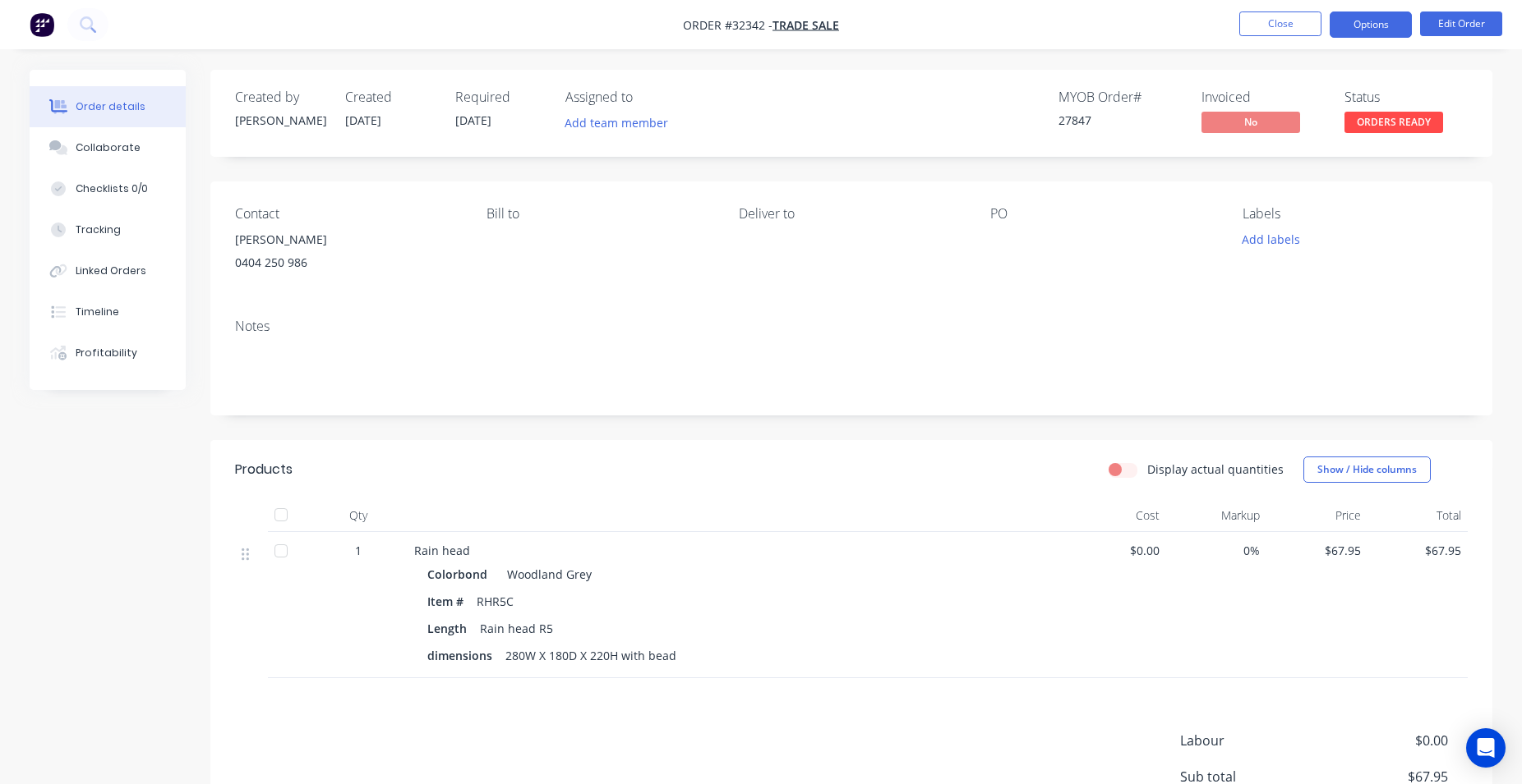
click at [1377, 27] on button "Options" at bounding box center [1370, 25] width 82 height 26
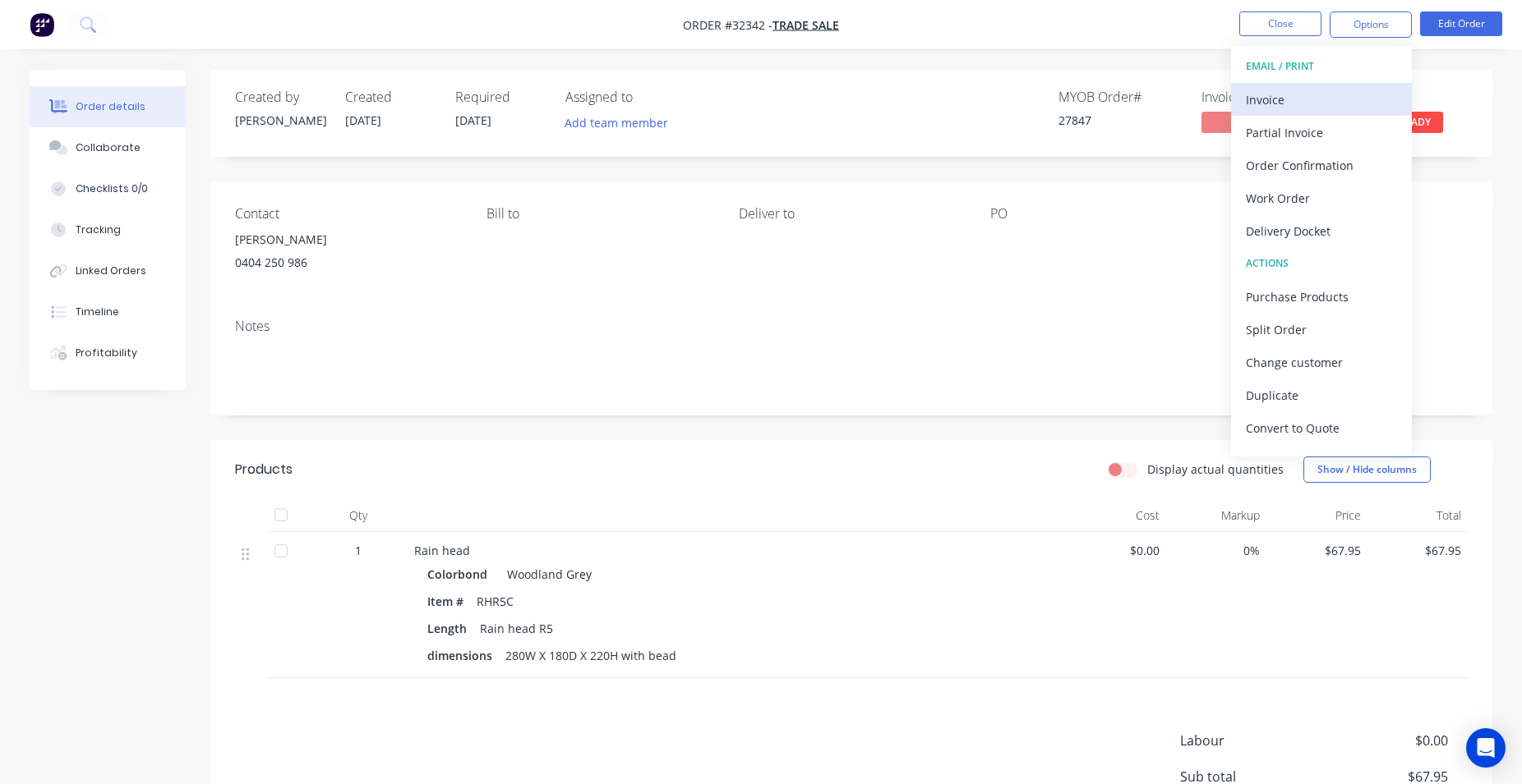
click at [1342, 99] on div "Invoice" at bounding box center [1321, 99] width 152 height 24
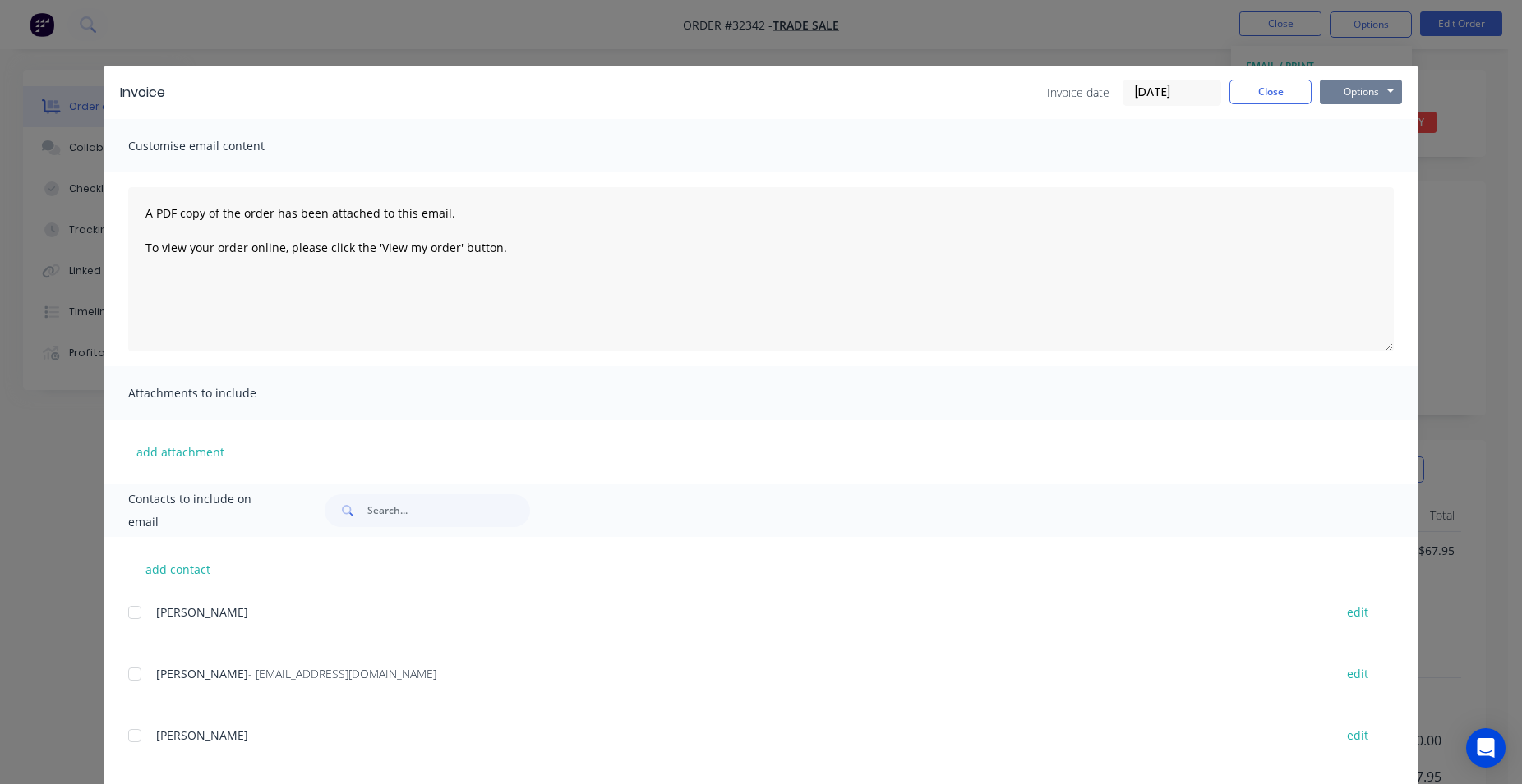
click at [1359, 88] on button "Options" at bounding box center [1360, 91] width 82 height 25
click at [1382, 144] on button "Print" at bounding box center [1371, 149] width 105 height 27
click at [1281, 97] on button "Close" at bounding box center [1270, 91] width 82 height 25
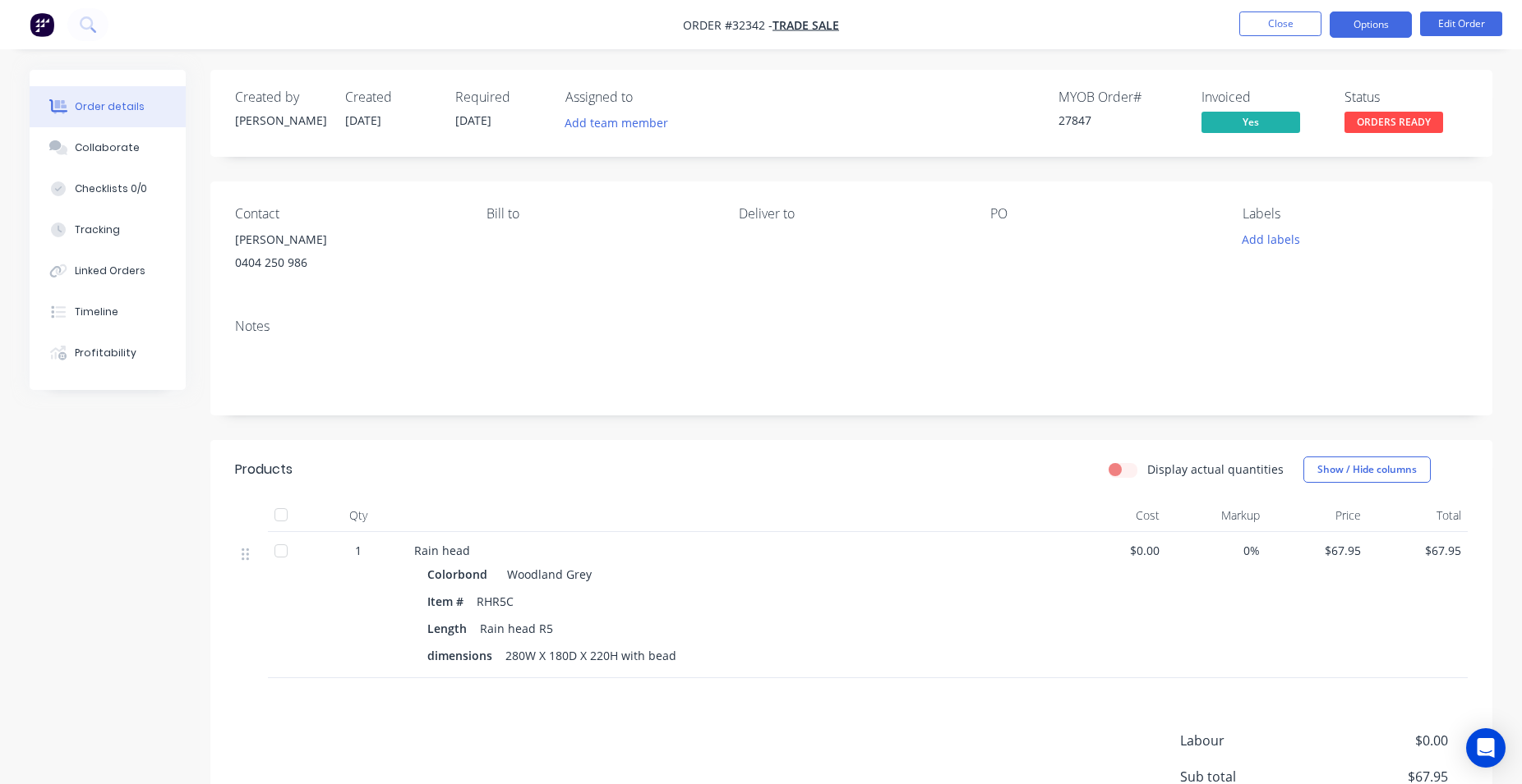
click at [1399, 33] on button "Options" at bounding box center [1370, 25] width 82 height 26
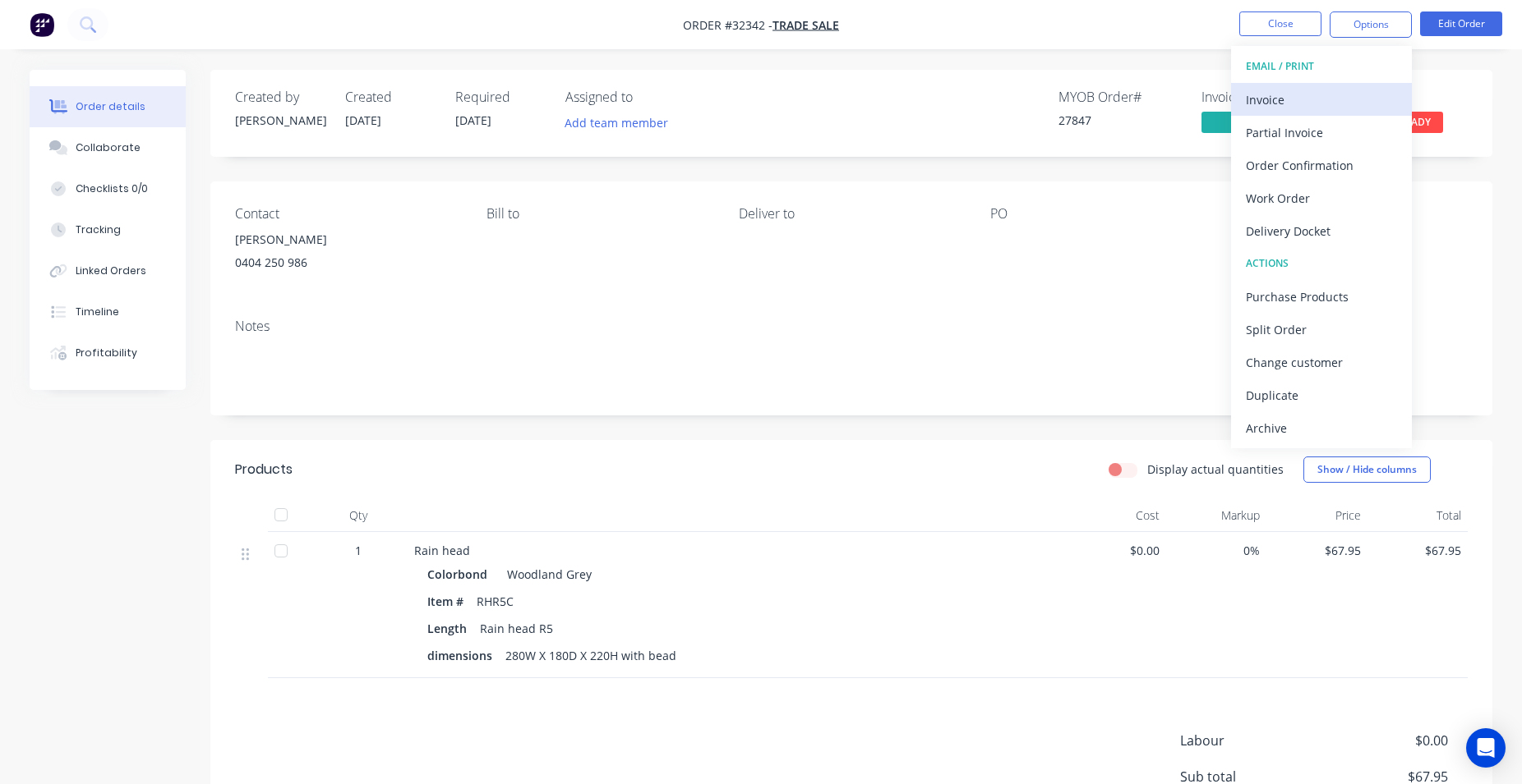
click at [1411, 110] on button "Invoice" at bounding box center [1321, 99] width 181 height 33
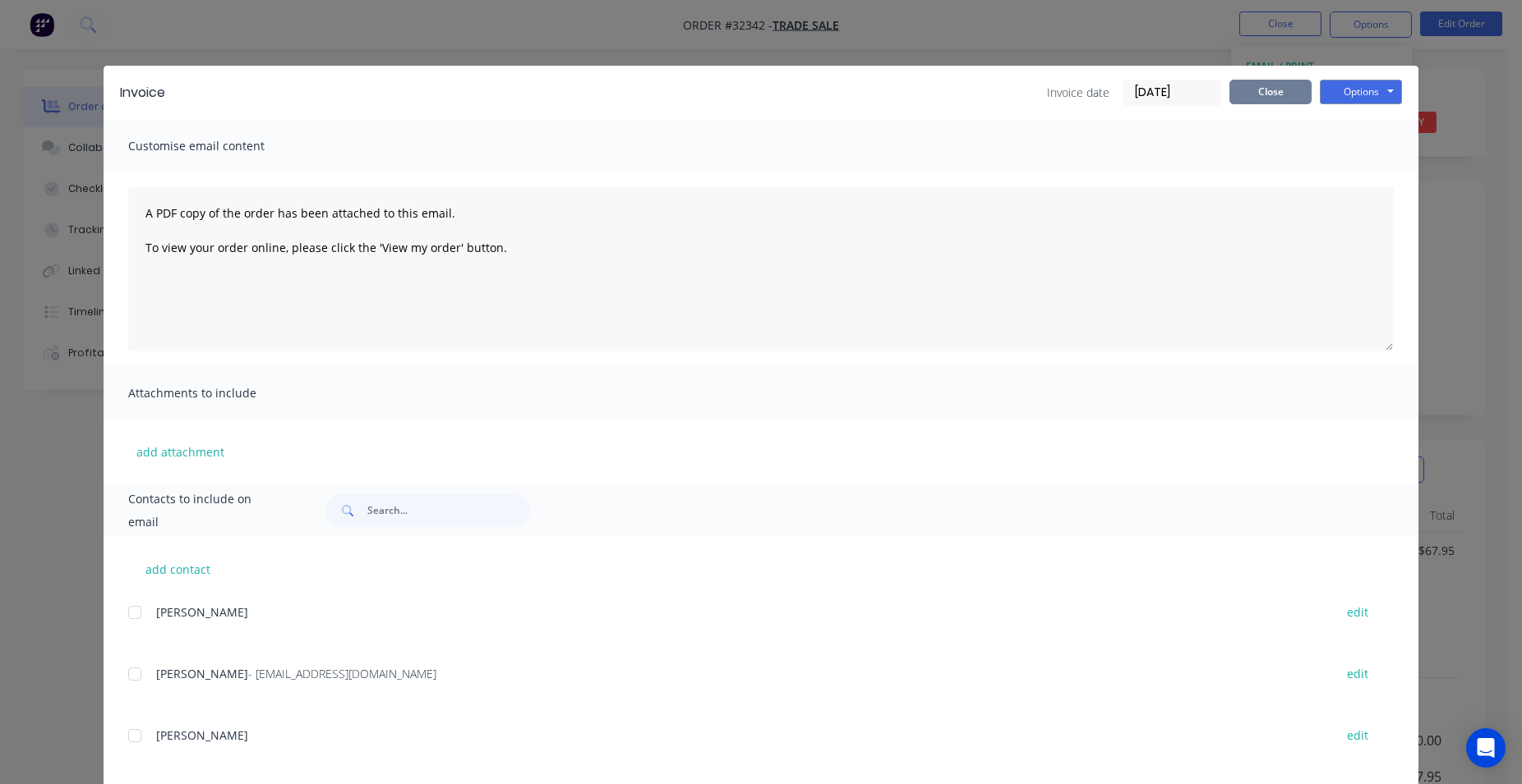
click at [1271, 82] on button "Close" at bounding box center [1270, 91] width 82 height 25
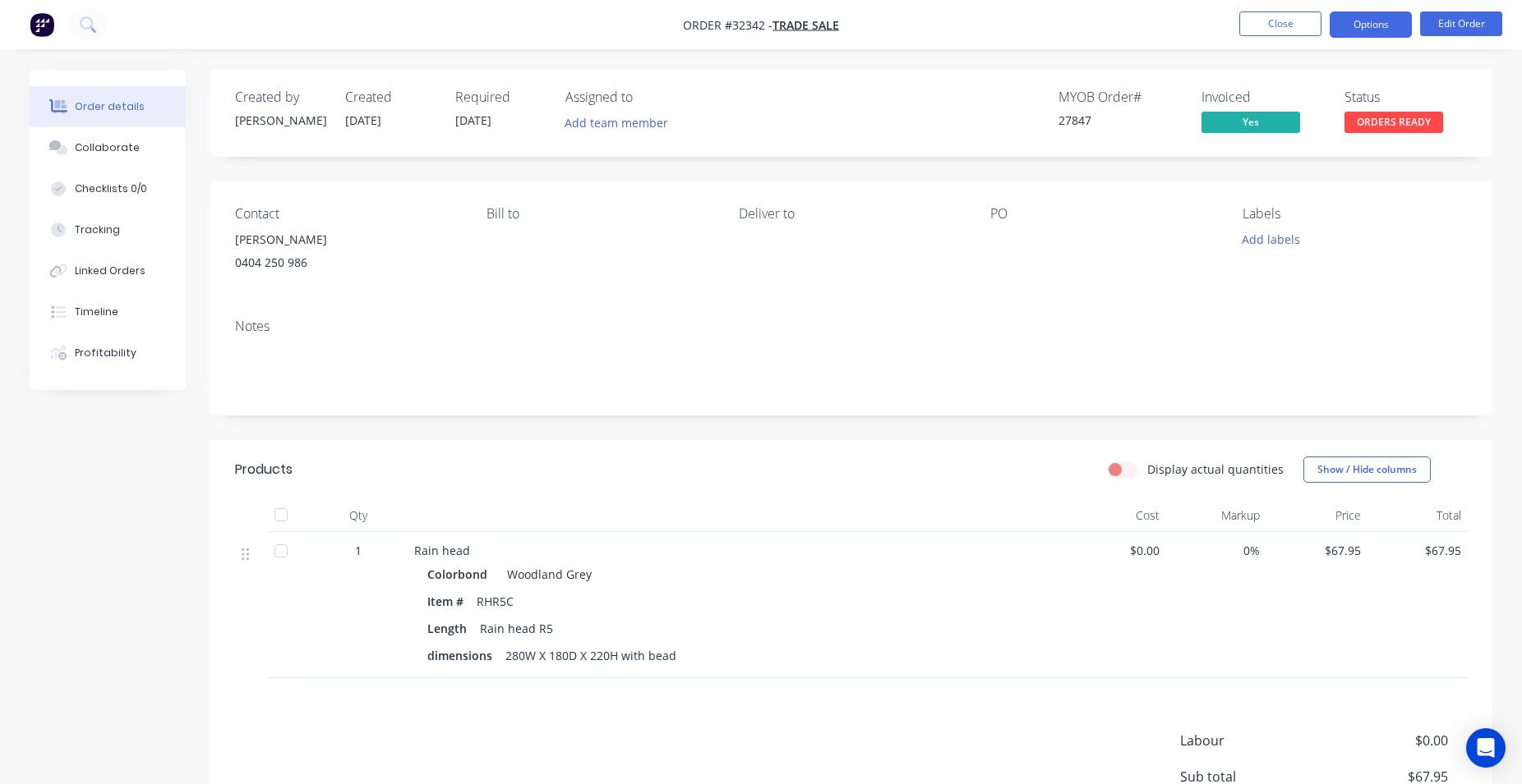
click at [1384, 26] on button "Options" at bounding box center [1370, 25] width 82 height 26
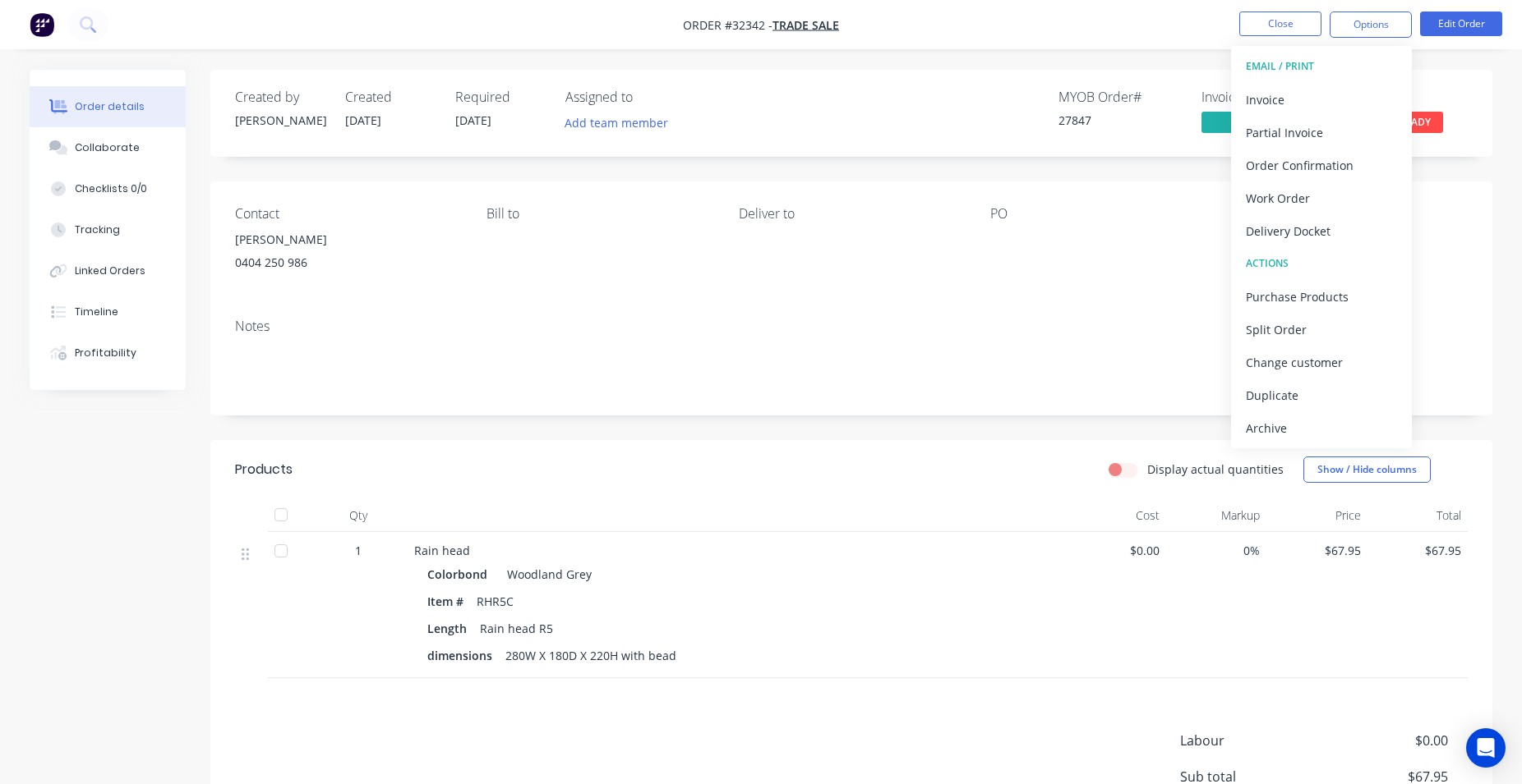
click at [1458, 135] on div "Status ORDERS READY" at bounding box center [1405, 113] width 123 height 47
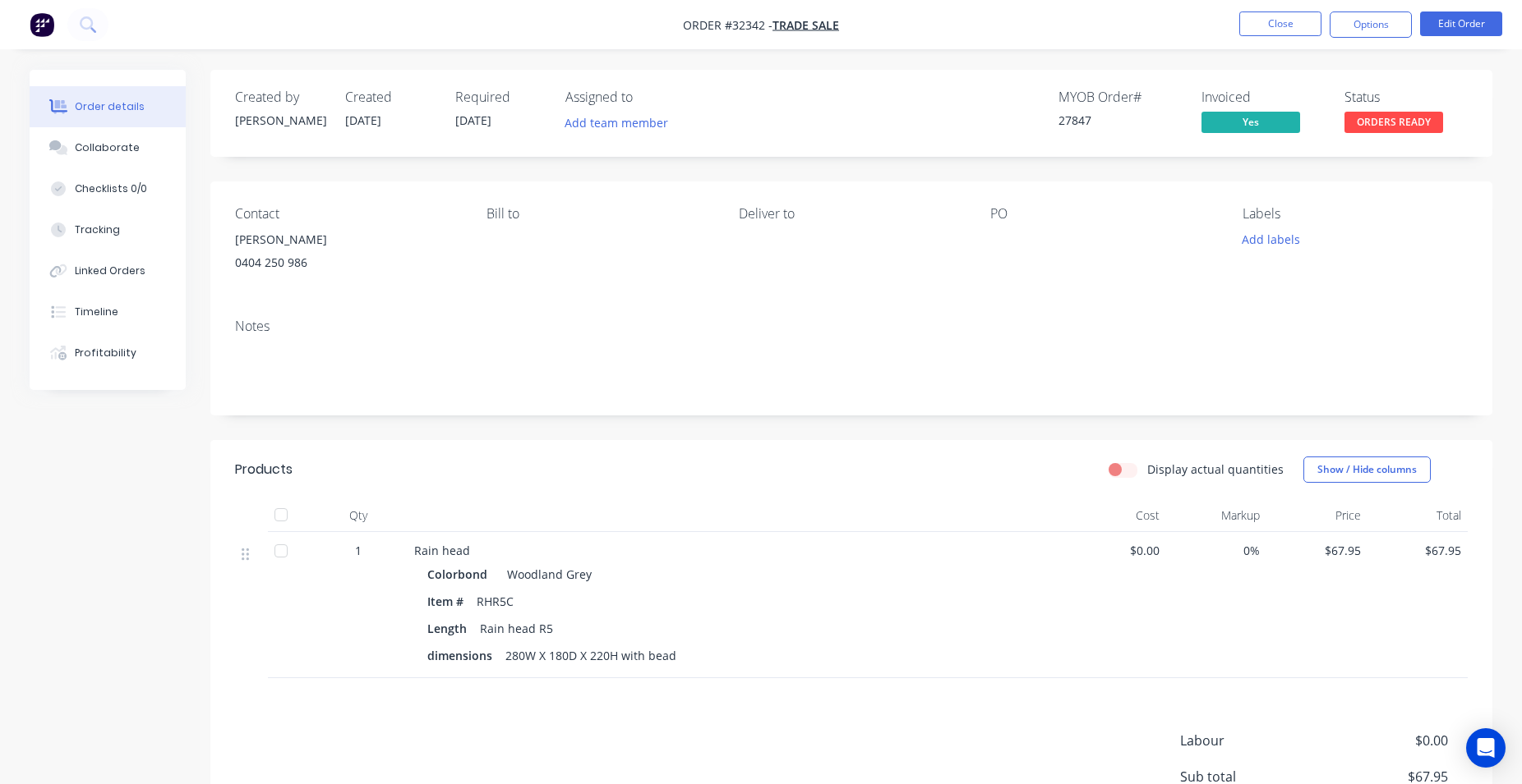
click at [1435, 121] on span "ORDERS READY" at bounding box center [1393, 121] width 99 height 20
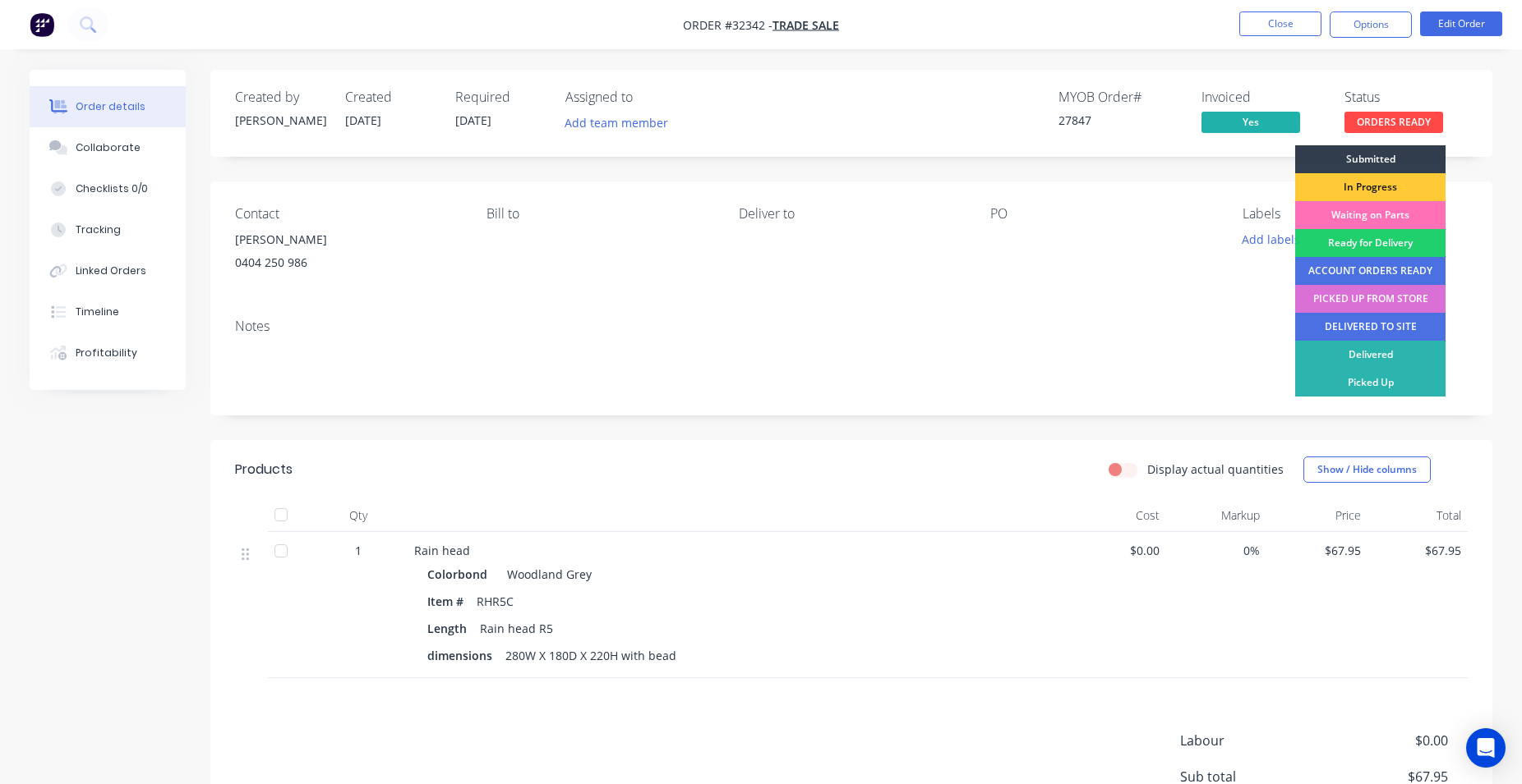
click at [1391, 302] on div "PICKED UP FROM STORE" at bounding box center [1370, 298] width 151 height 28
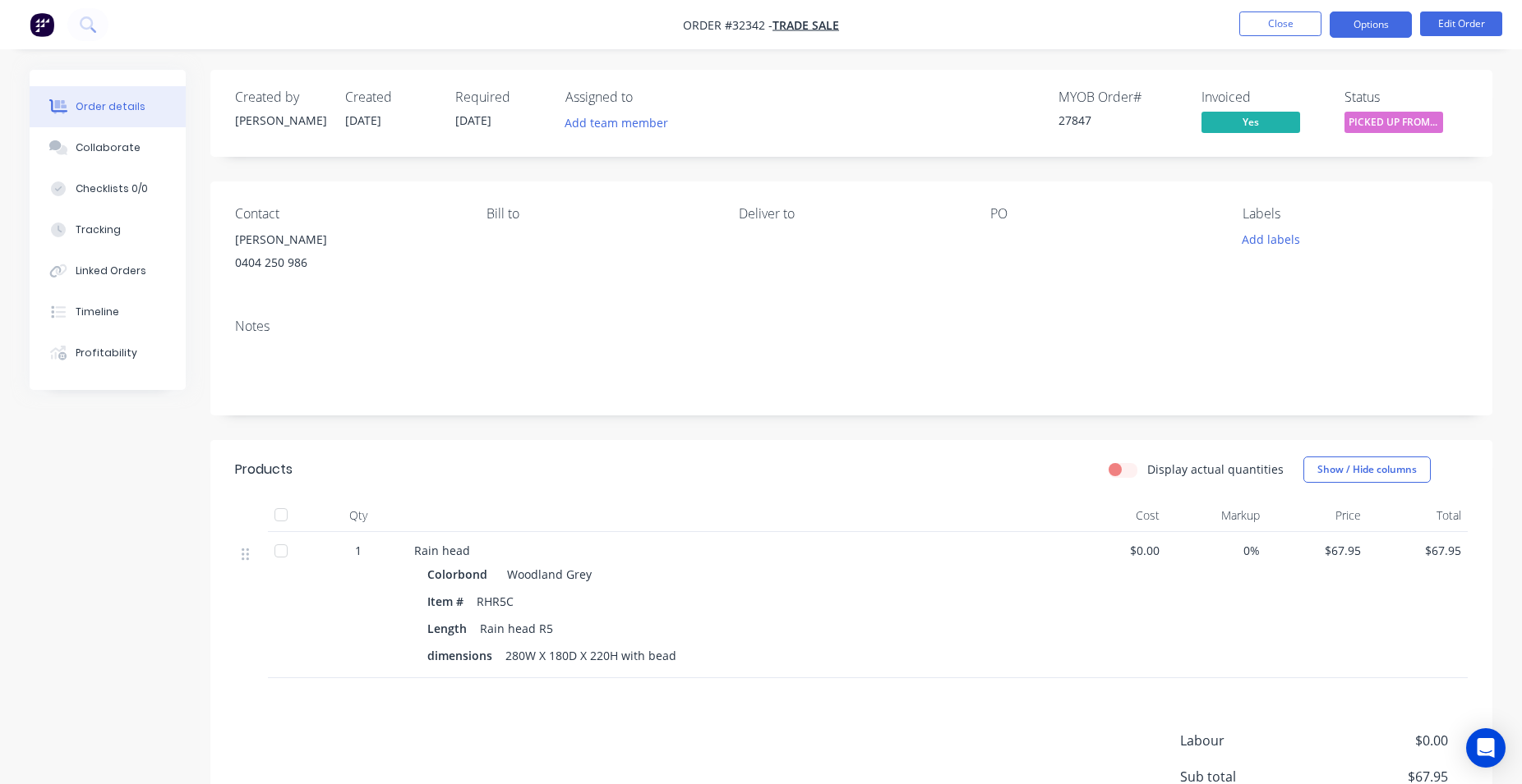
click at [1344, 26] on button "Options" at bounding box center [1370, 25] width 82 height 26
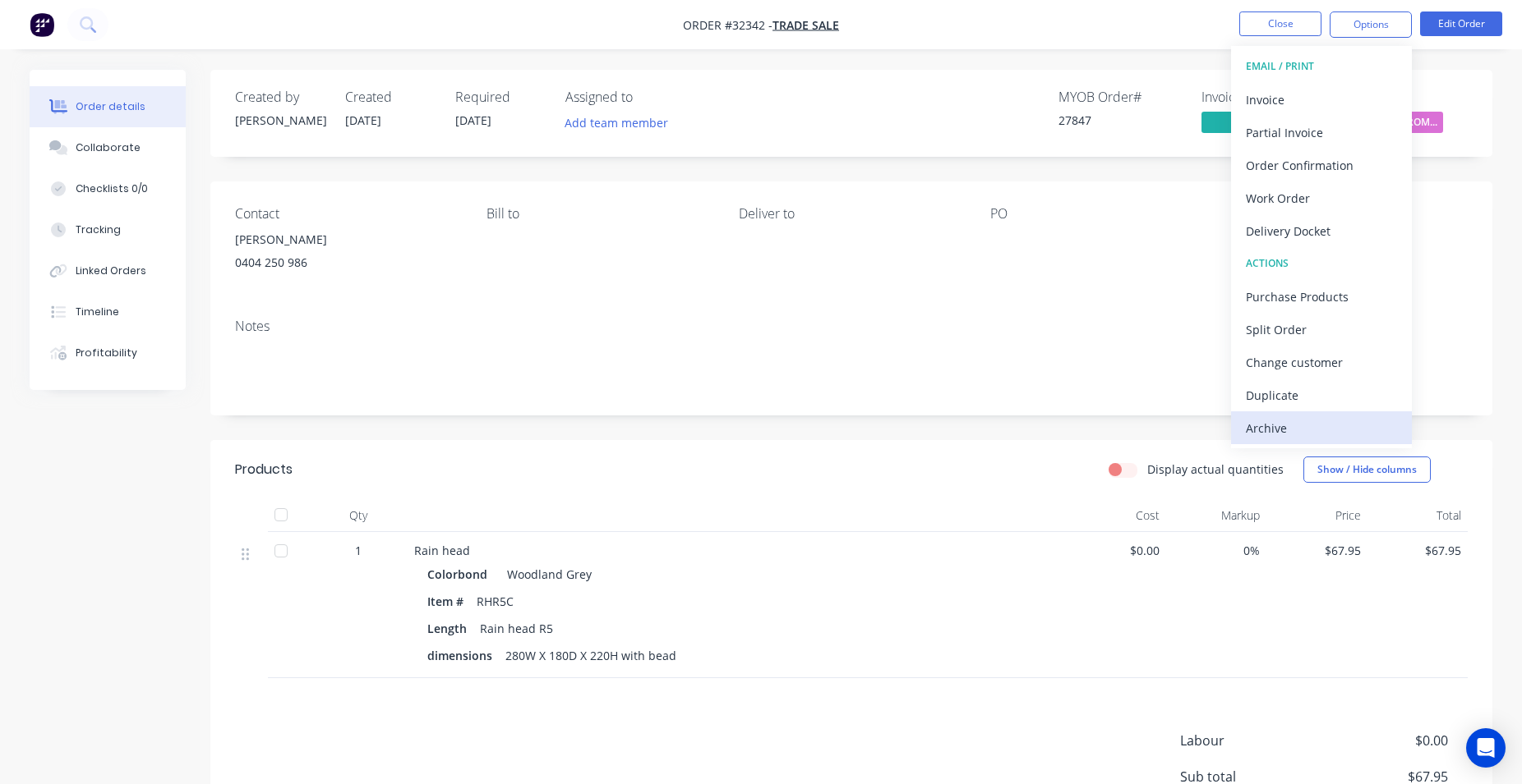
click at [1317, 423] on div "Archive" at bounding box center [1321, 428] width 152 height 24
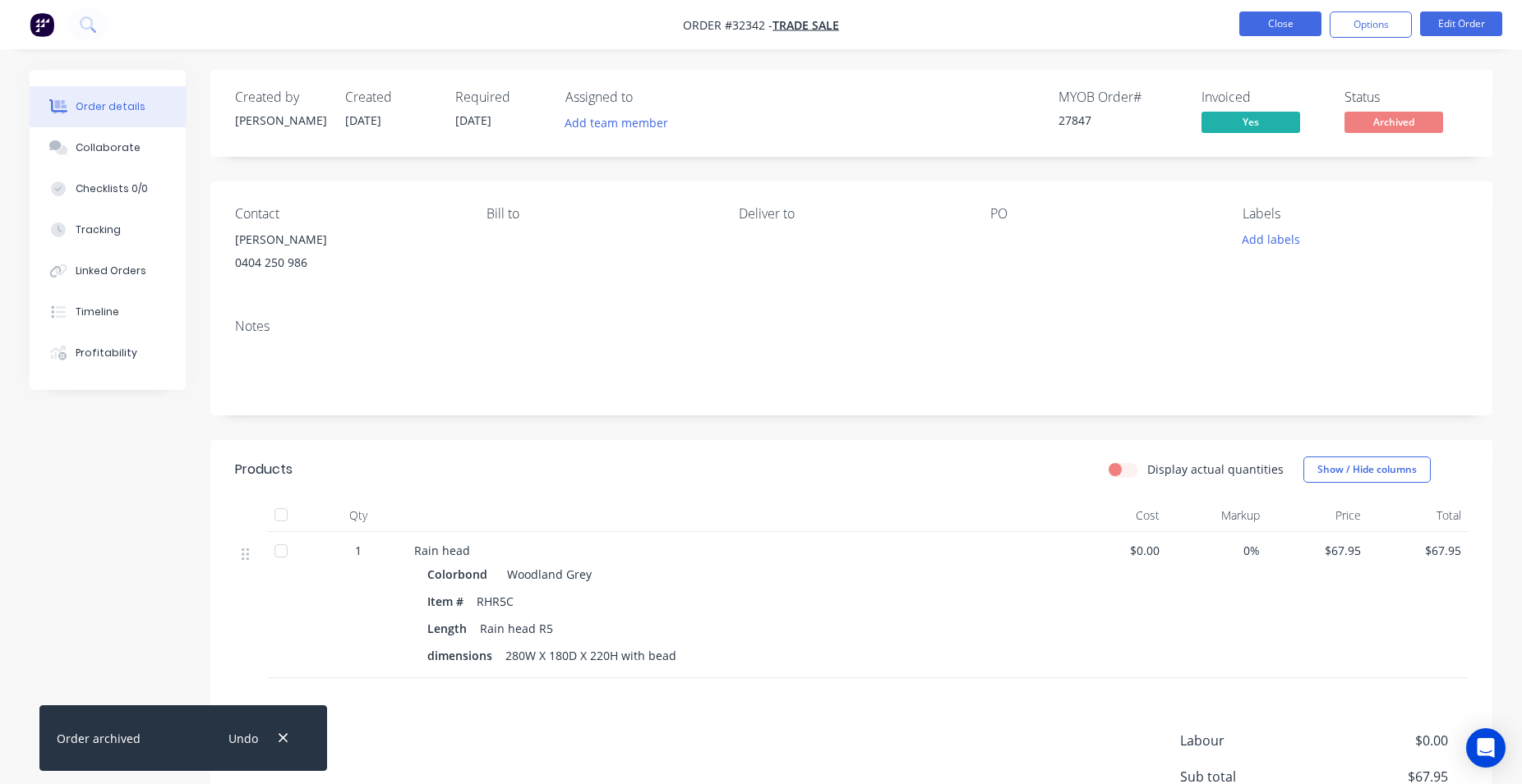
click at [1308, 28] on button "Close" at bounding box center [1280, 24] width 82 height 25
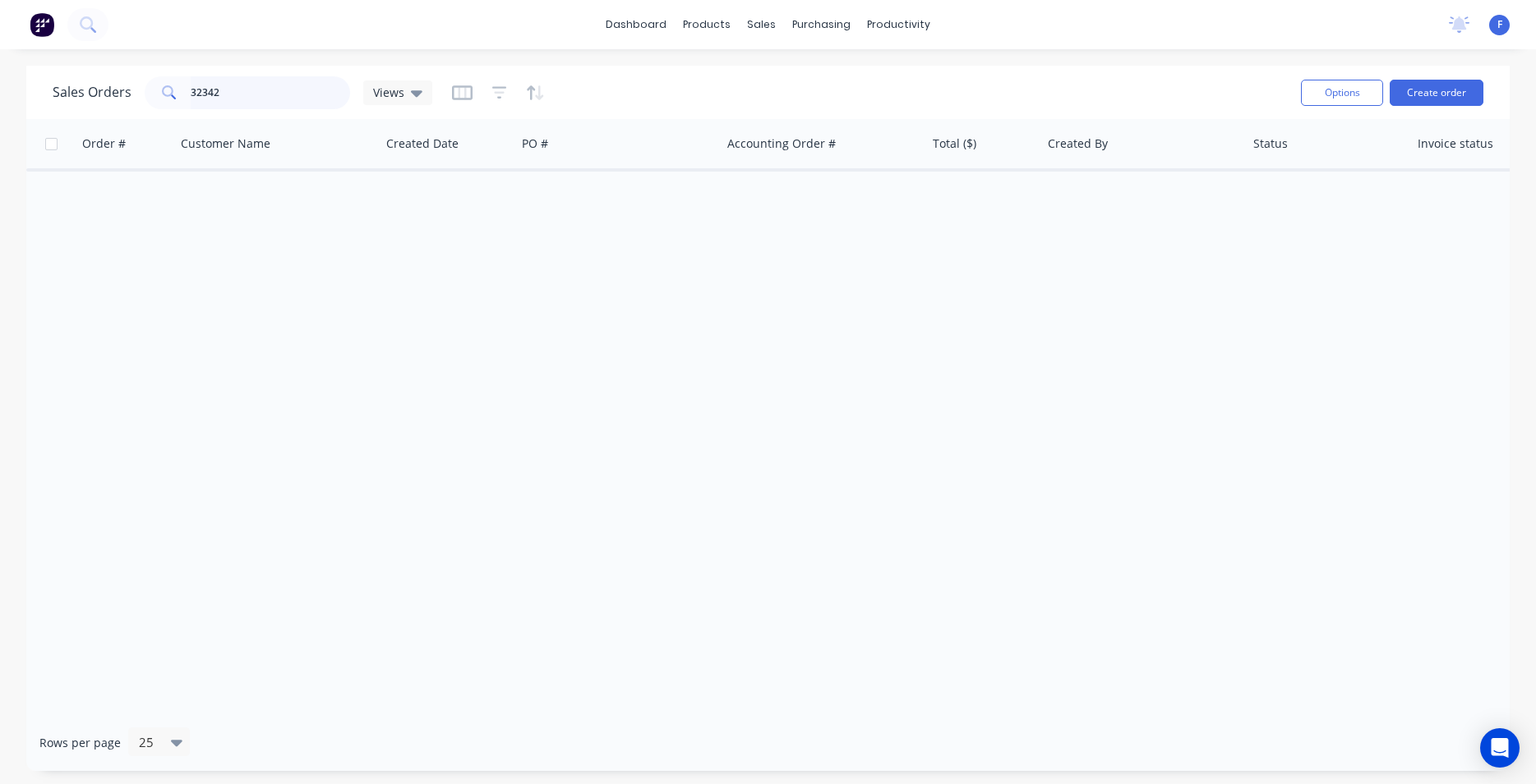
click at [283, 97] on input "32342" at bounding box center [270, 93] width 160 height 33
type input "3"
click at [247, 89] on input "32342" at bounding box center [270, 93] width 160 height 33
type input "3"
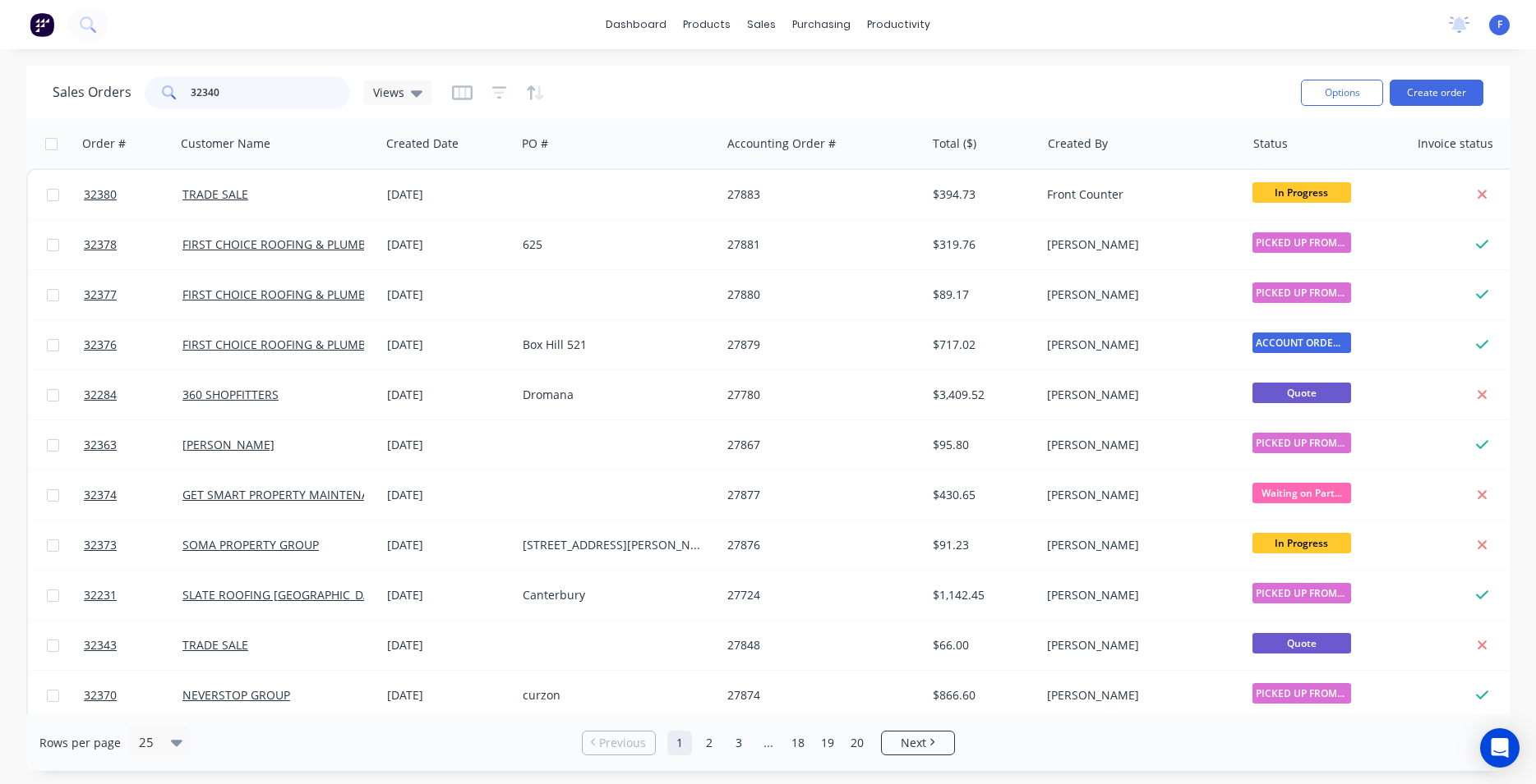
type input "32340"
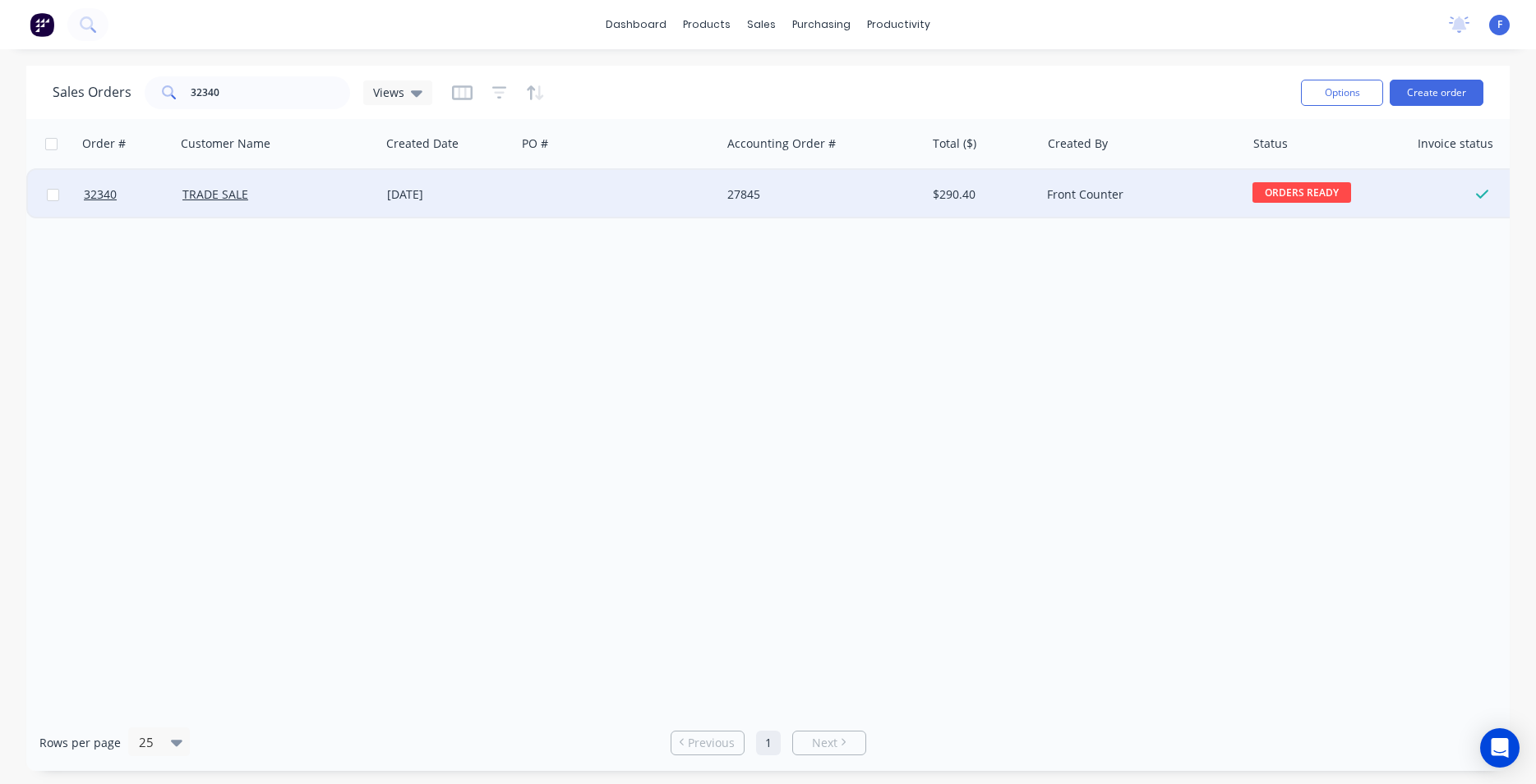
click at [934, 192] on div "$290.40" at bounding box center [980, 194] width 96 height 16
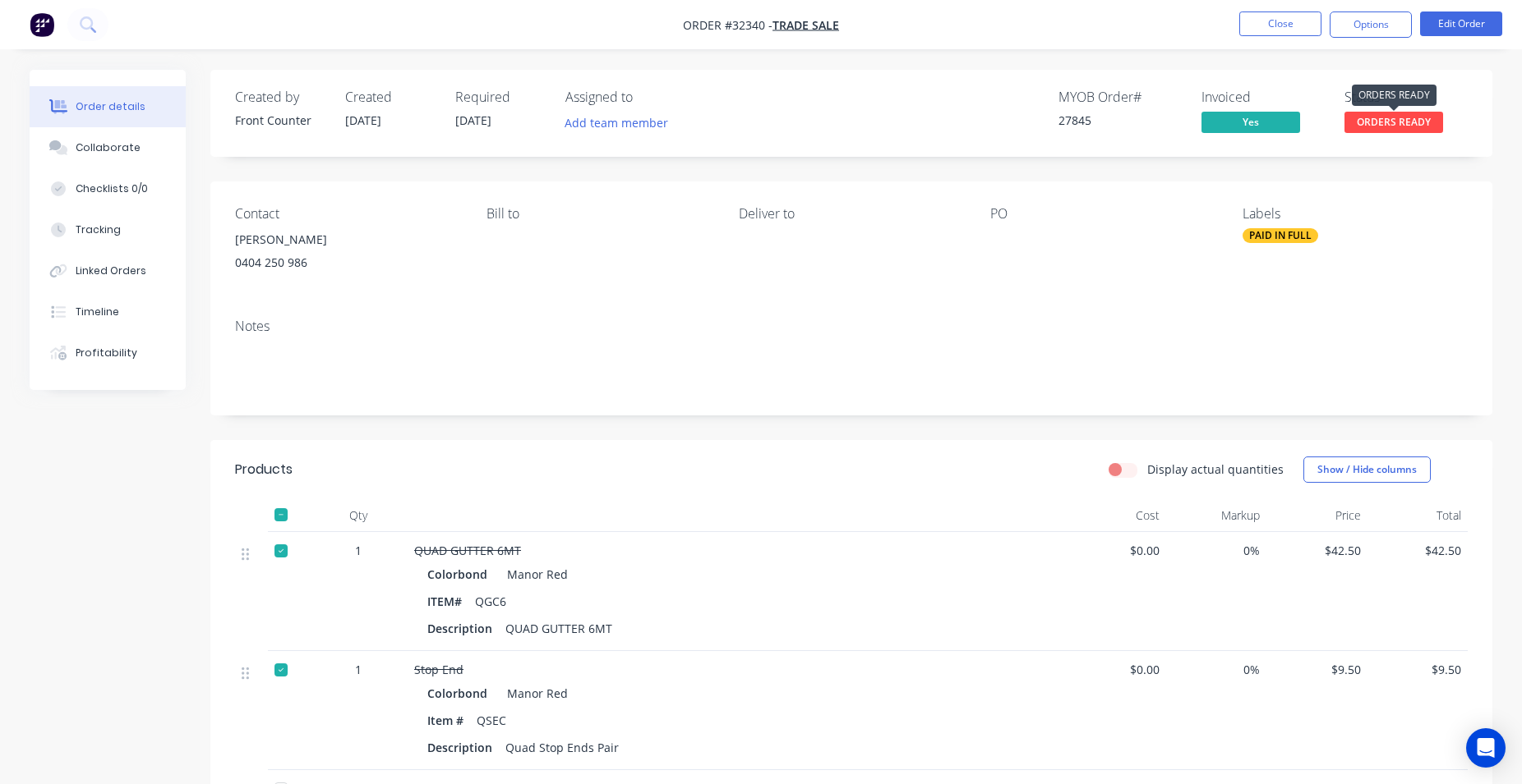
click at [1387, 127] on span "ORDERS READY" at bounding box center [1393, 121] width 99 height 20
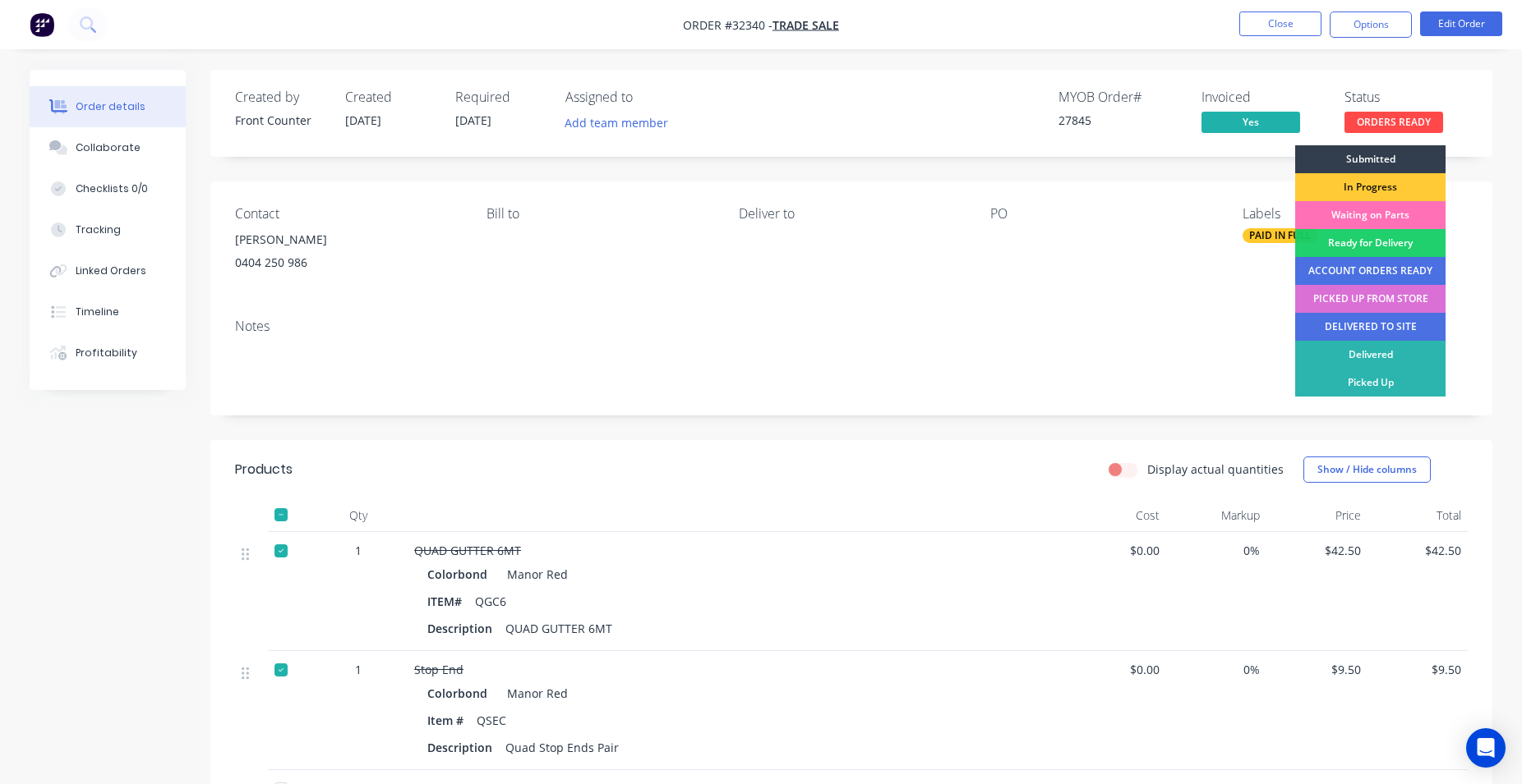
click at [1404, 297] on div "PICKED UP FROM STORE" at bounding box center [1370, 298] width 151 height 28
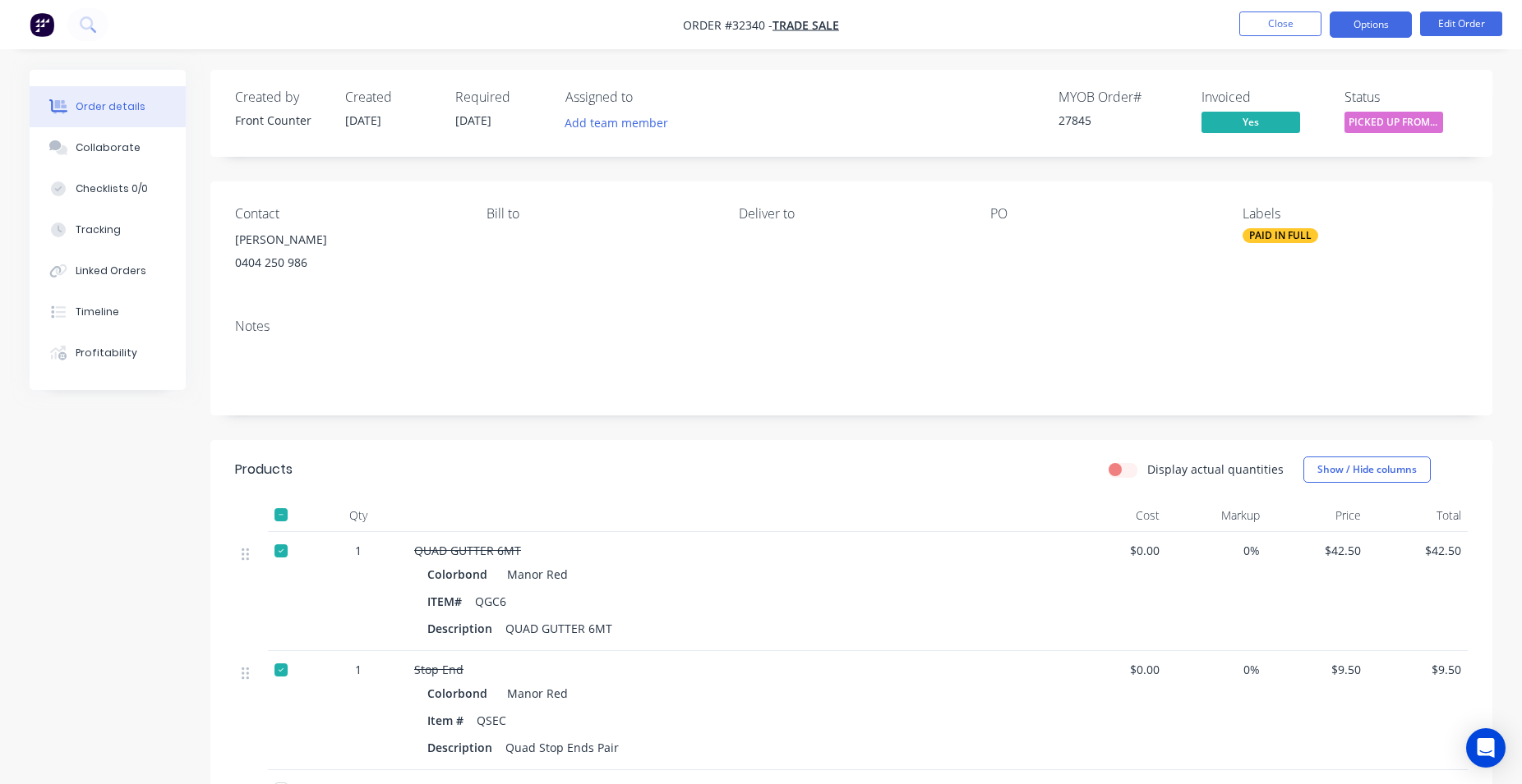
click at [1371, 30] on button "Options" at bounding box center [1370, 25] width 82 height 26
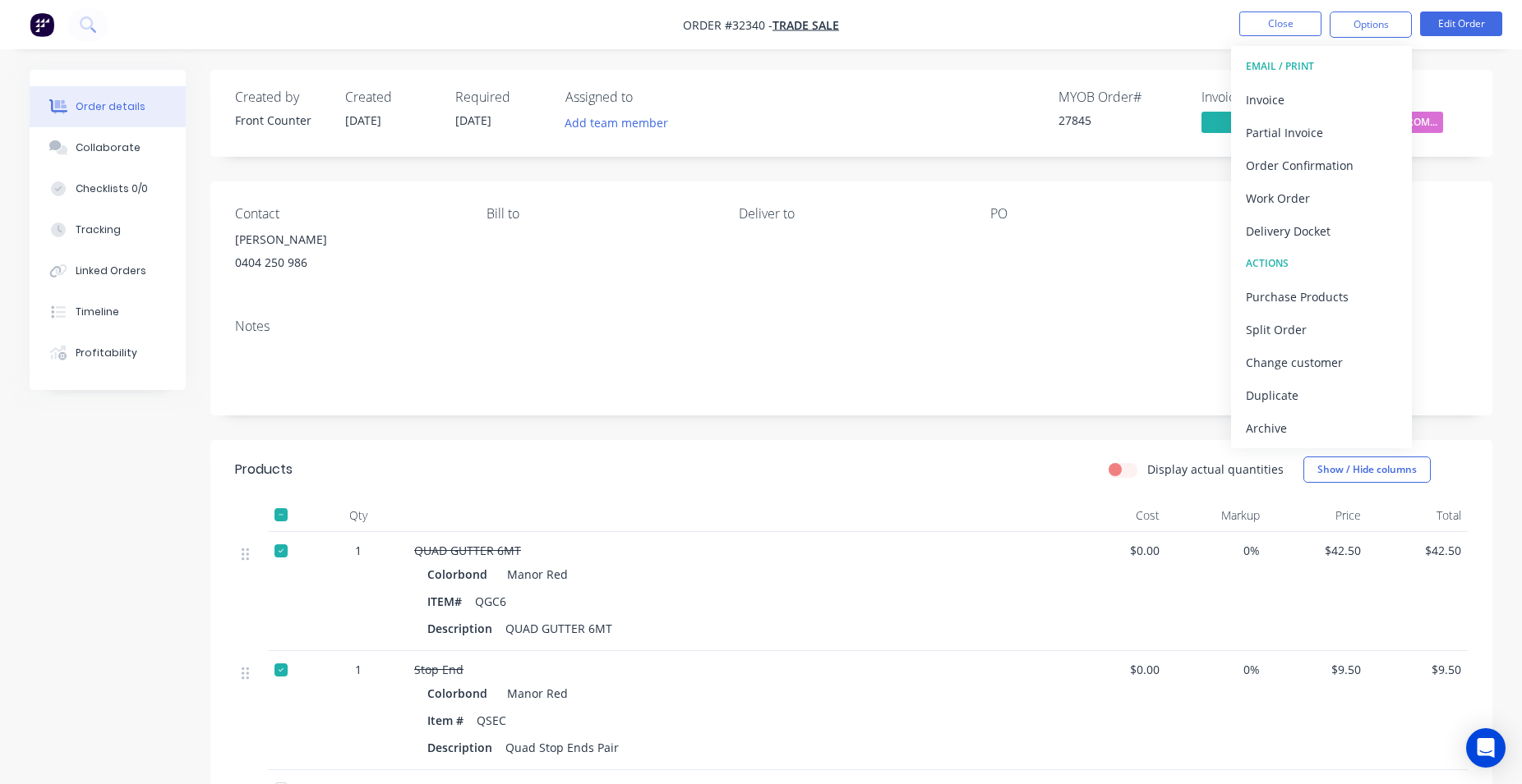
click at [1301, 418] on div "Archive" at bounding box center [1321, 428] width 152 height 24
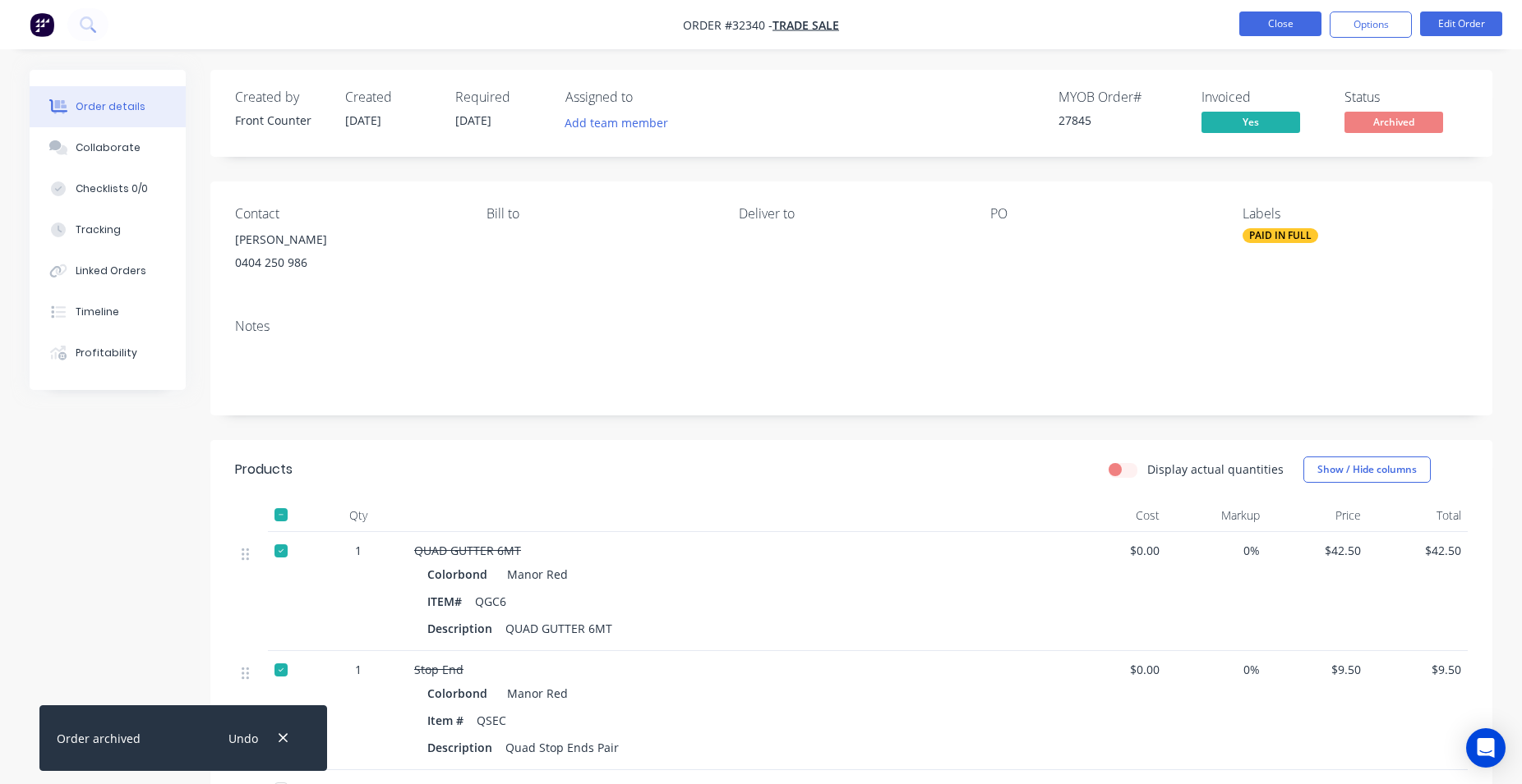
click at [1285, 22] on button "Close" at bounding box center [1280, 24] width 82 height 25
